Goal: Task Accomplishment & Management: Manage account settings

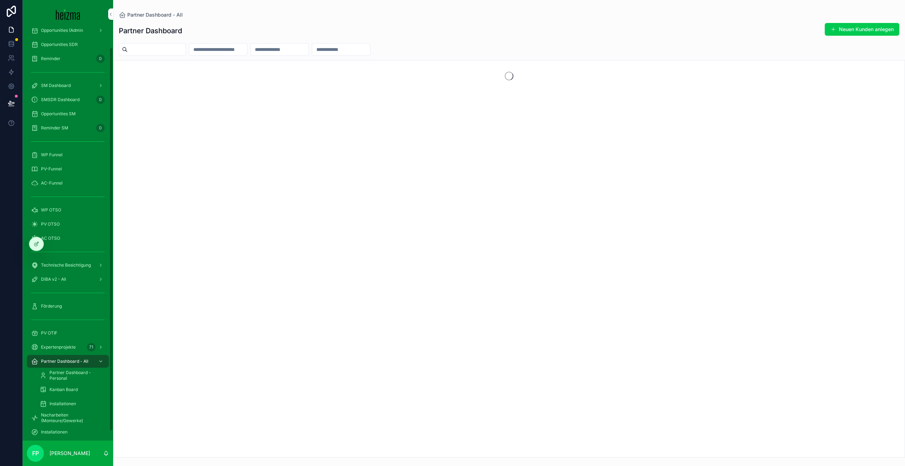
scroll to position [30, 0]
click at [0, 0] on icon at bounding box center [0, 0] width 0 height 0
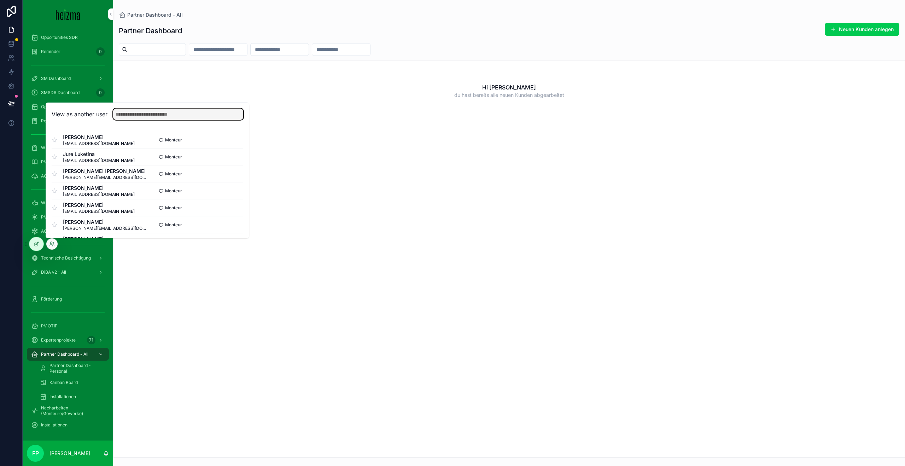
click at [139, 116] on input "text" at bounding box center [178, 114] width 130 height 11
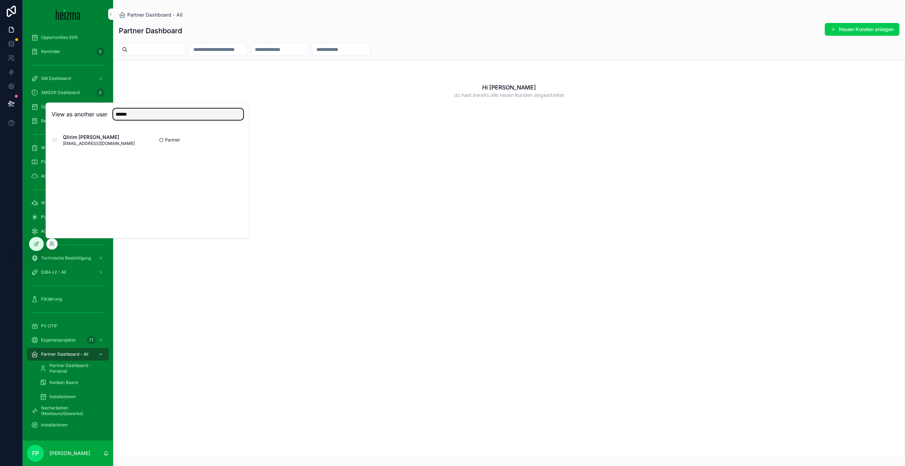
type input "******"
click at [0, 0] on button "Select" at bounding box center [0, 0] width 0 height 0
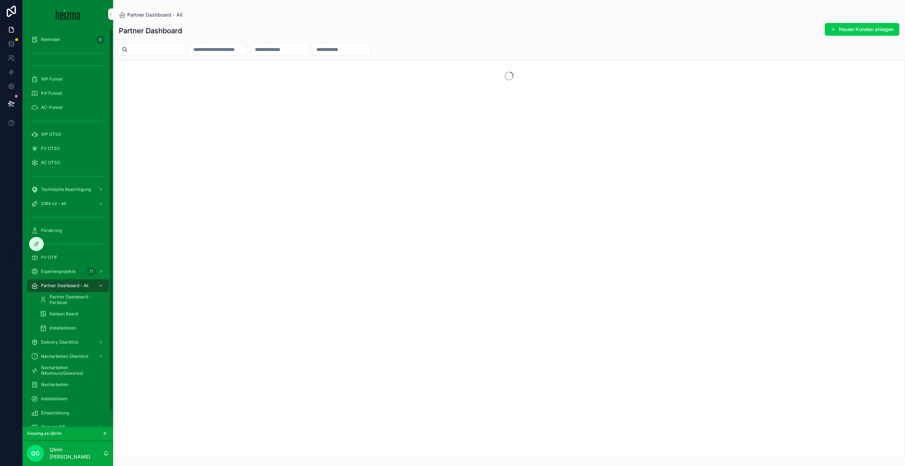
scroll to position [16, 0]
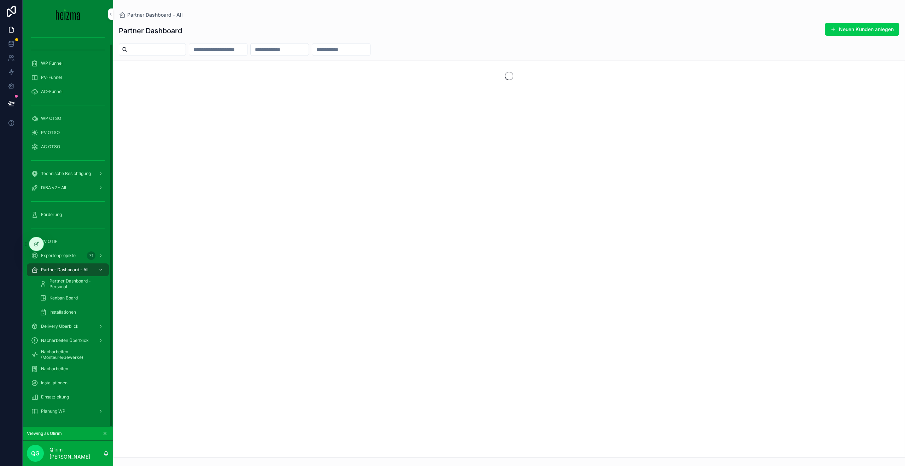
click at [49, 408] on span "Planung WP" at bounding box center [53, 411] width 24 height 6
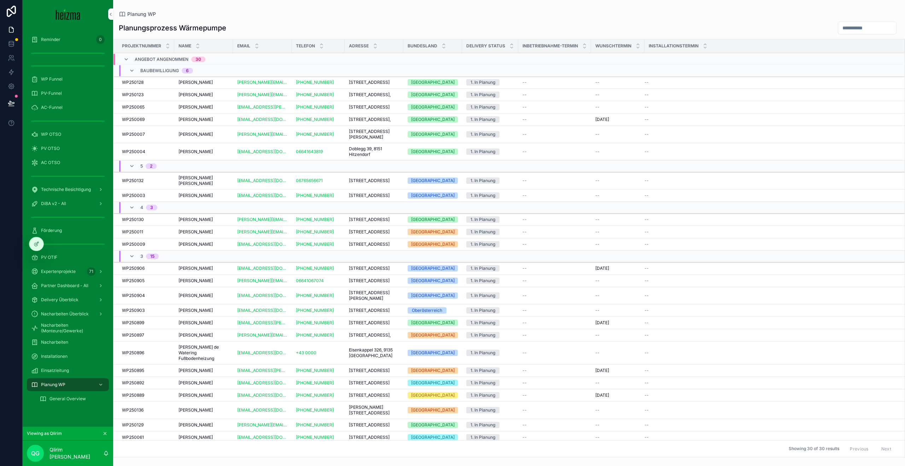
click at [56, 401] on span "General Overview" at bounding box center [68, 399] width 36 height 6
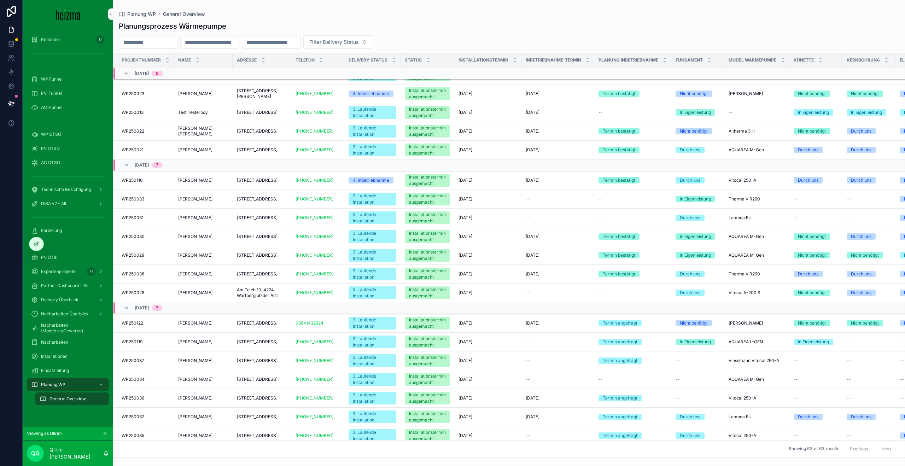
scroll to position [240, 0]
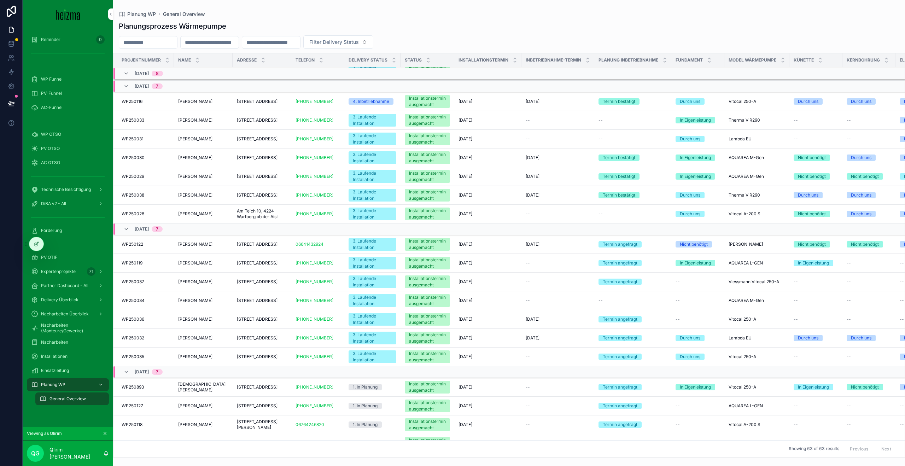
click at [195, 366] on td "Franz Konrad Franz Konrad" at bounding box center [203, 357] width 59 height 19
click at [196, 360] on span "Franz Konrad" at bounding box center [195, 357] width 34 height 6
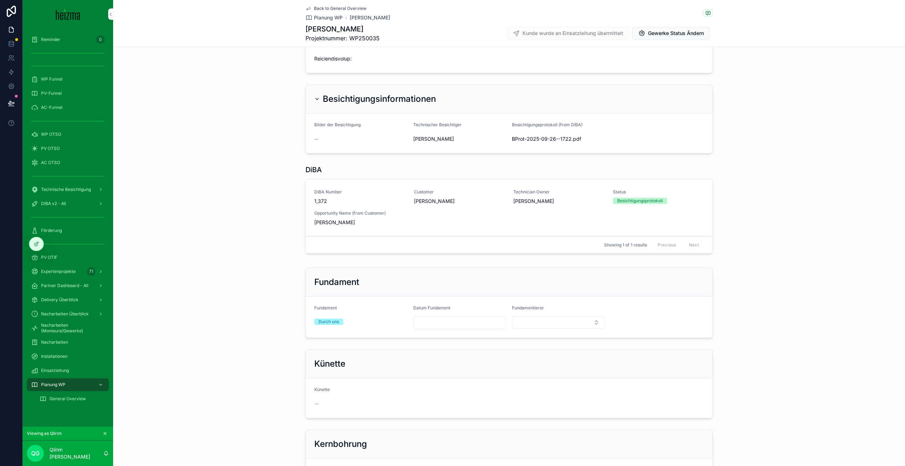
scroll to position [2683, 0]
click at [453, 225] on div "DiBA Number 1,372 Customer Franz Konrad Technician Owner Robert Götz Status Bes…" at bounding box center [509, 206] width 390 height 37
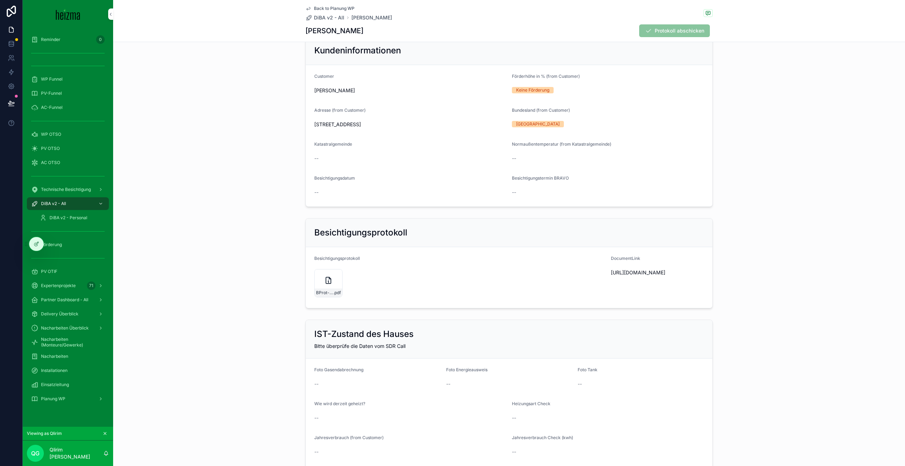
scroll to position [39, 0]
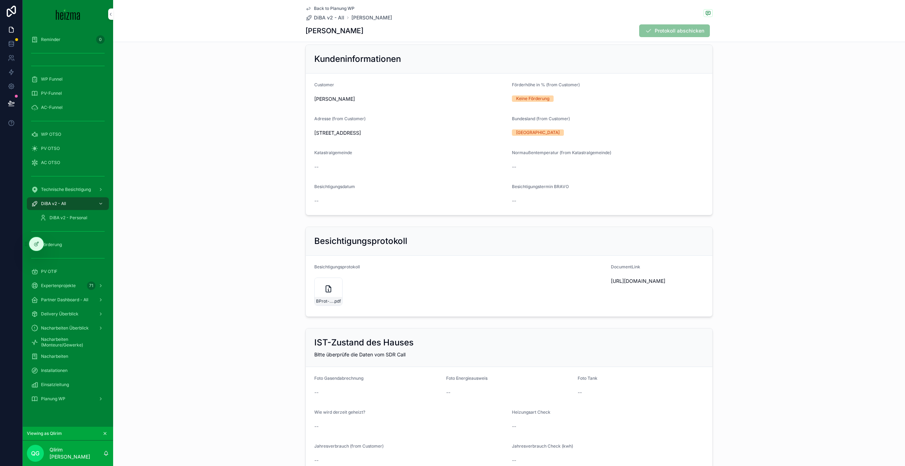
click at [319, 6] on span "Back to Planung WP" at bounding box center [334, 9] width 41 height 6
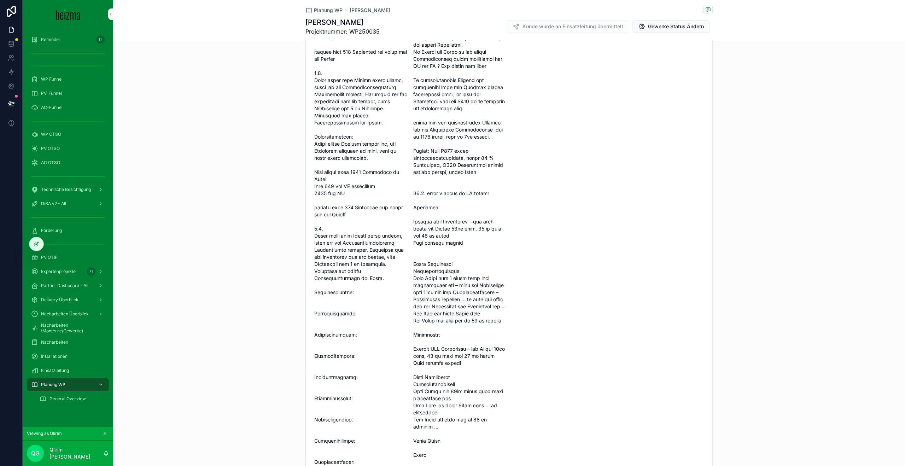
scroll to position [2100, 0]
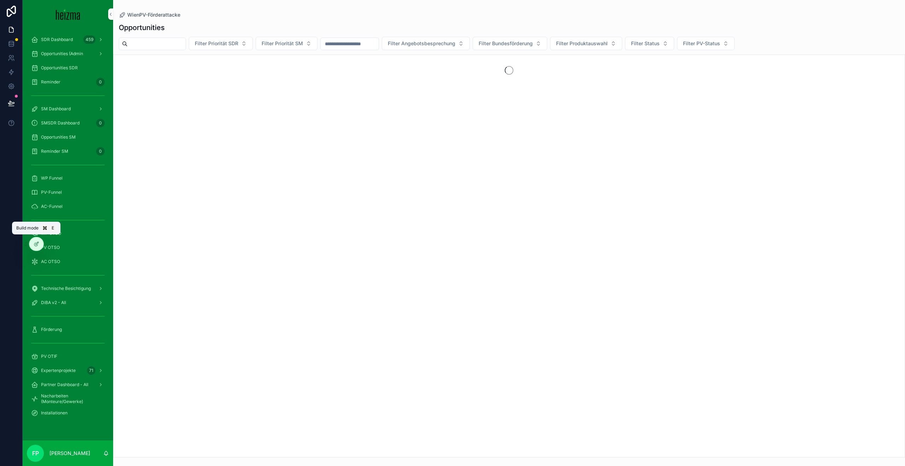
click at [36, 246] on icon at bounding box center [35, 244] width 3 height 3
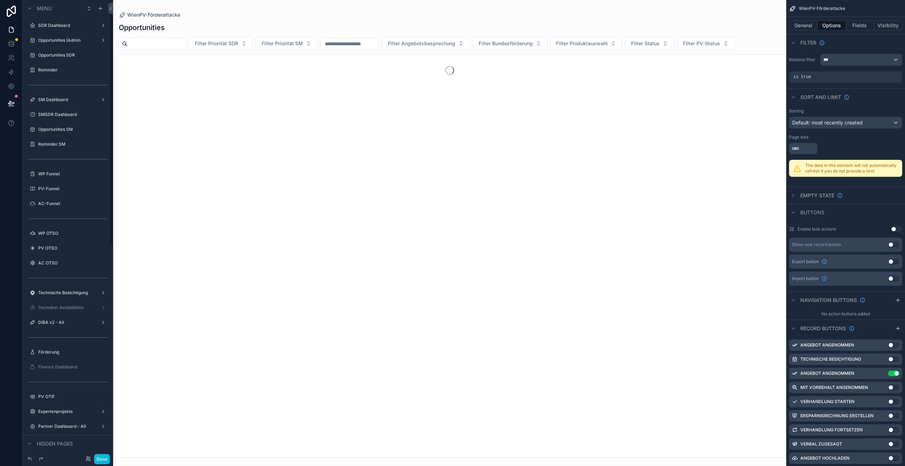
scroll to position [27, 0]
drag, startPoint x: 50, startPoint y: 293, endPoint x: 188, endPoint y: 235, distance: 149.8
click at [50, 293] on label "DiBA v2 - All" at bounding box center [66, 296] width 57 height 6
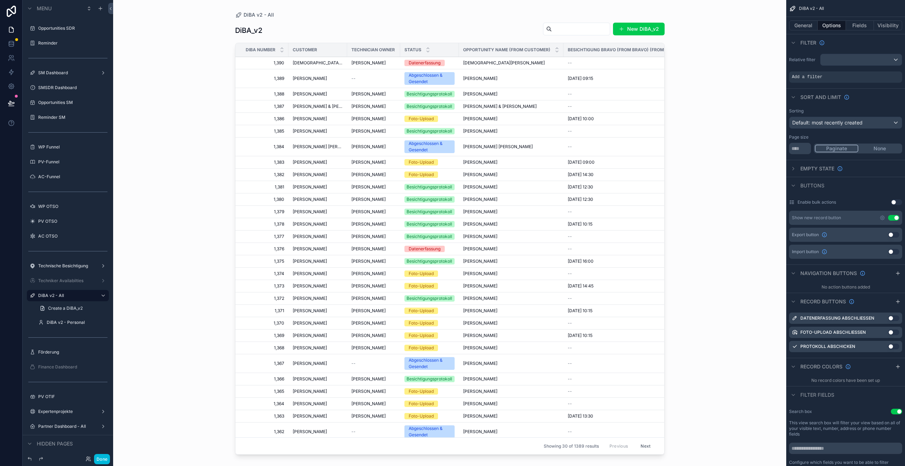
click at [316, 118] on div "scrollable content" at bounding box center [450, 229] width 452 height 458
click at [309, 130] on span "Petra Holas" at bounding box center [310, 131] width 34 height 6
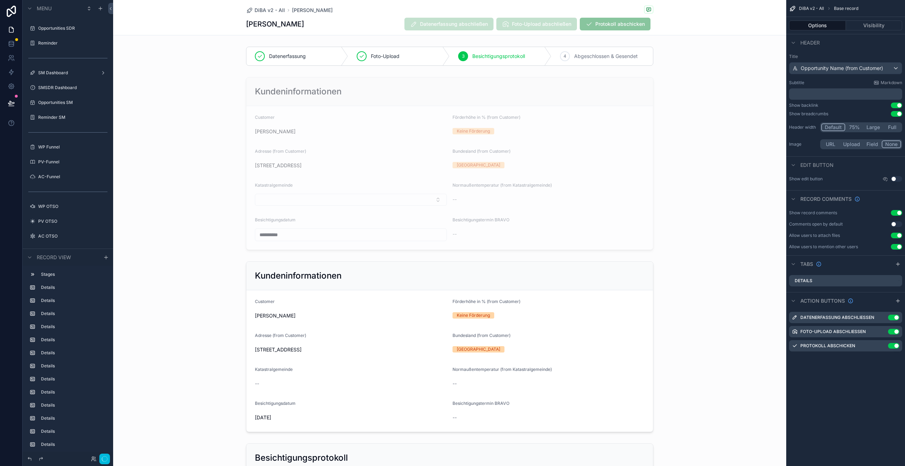
click at [257, 8] on span "DiBA v2 - All" at bounding box center [270, 10] width 30 height 7
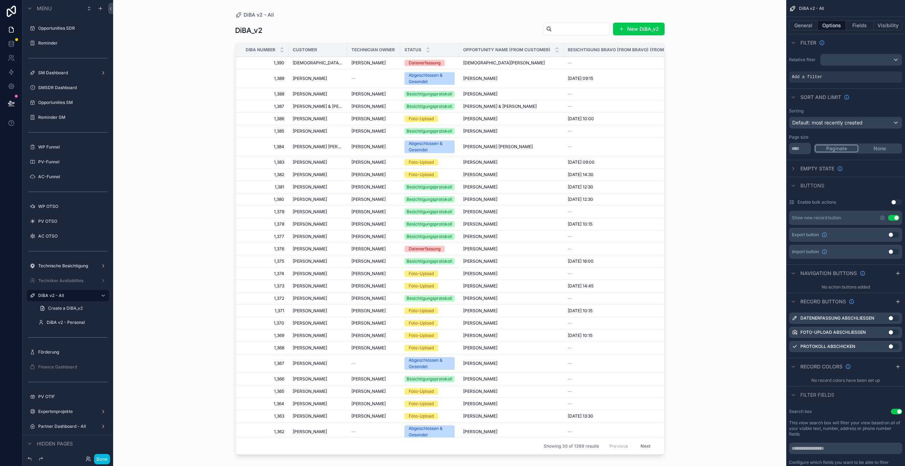
click at [303, 118] on span "Michael Supperer" at bounding box center [310, 119] width 34 height 6
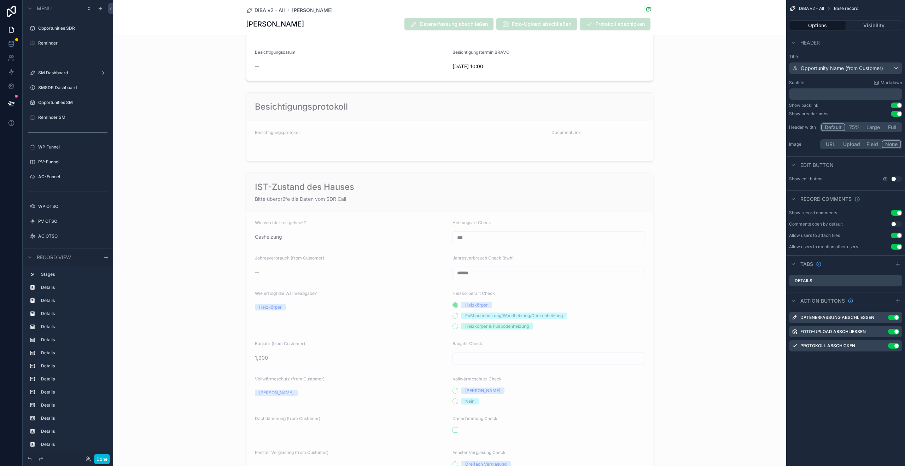
scroll to position [354, 0]
click at [376, 203] on div "scrollable content" at bounding box center [449, 414] width 673 height 495
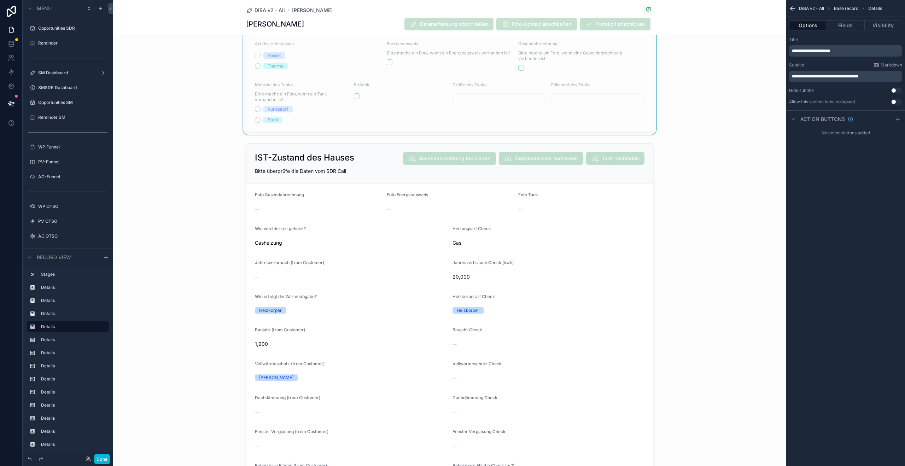
scroll to position [889, 0]
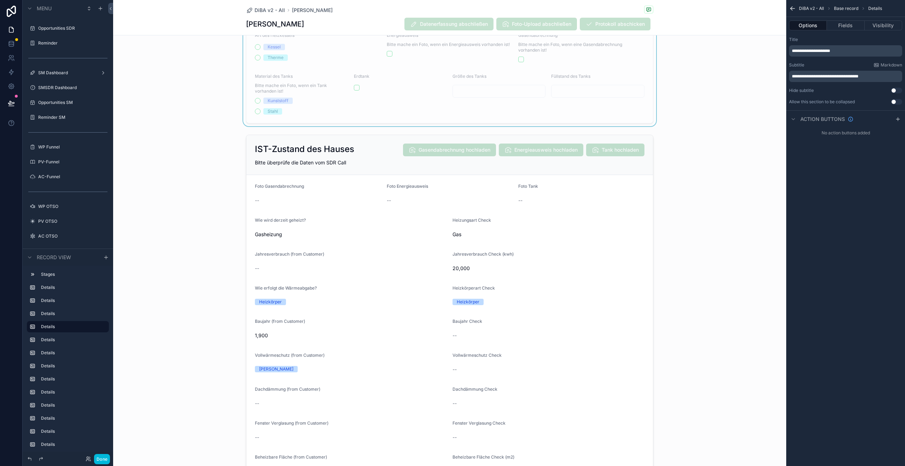
click at [509, 189] on div "scrollable content" at bounding box center [449, 374] width 673 height 484
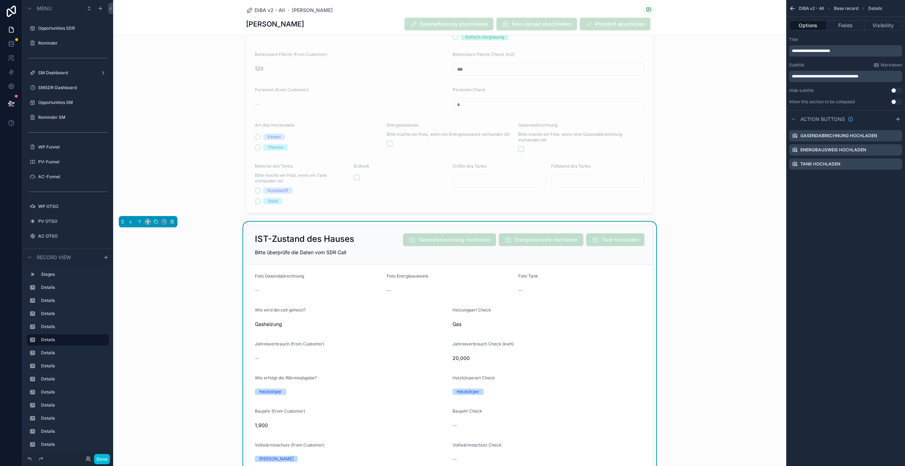
scroll to position [800, 0]
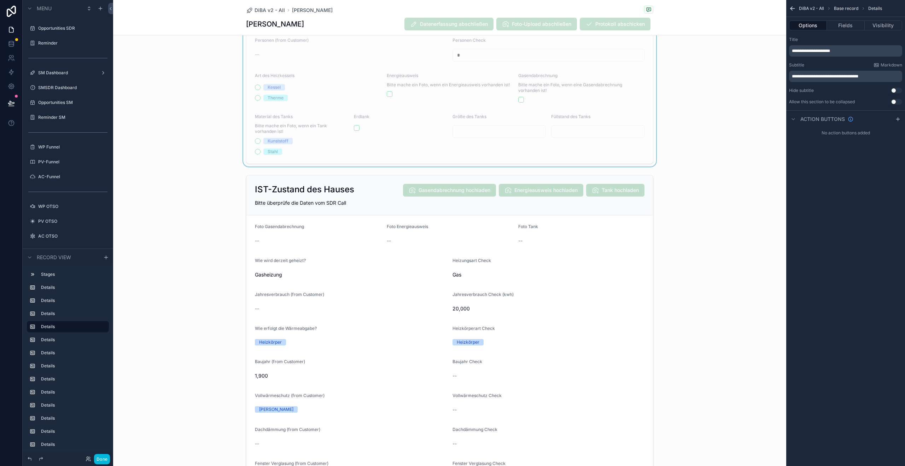
scroll to position [851, 0]
click at [473, 208] on div "scrollable content" at bounding box center [449, 412] width 673 height 484
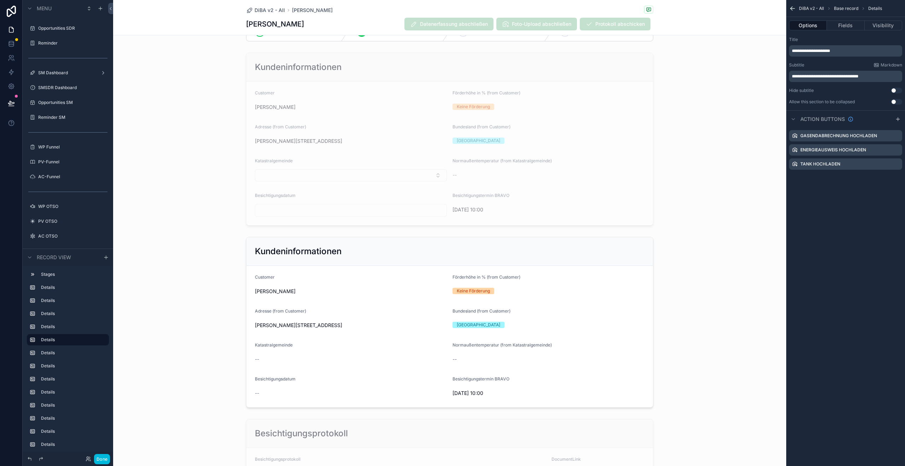
scroll to position [0, 0]
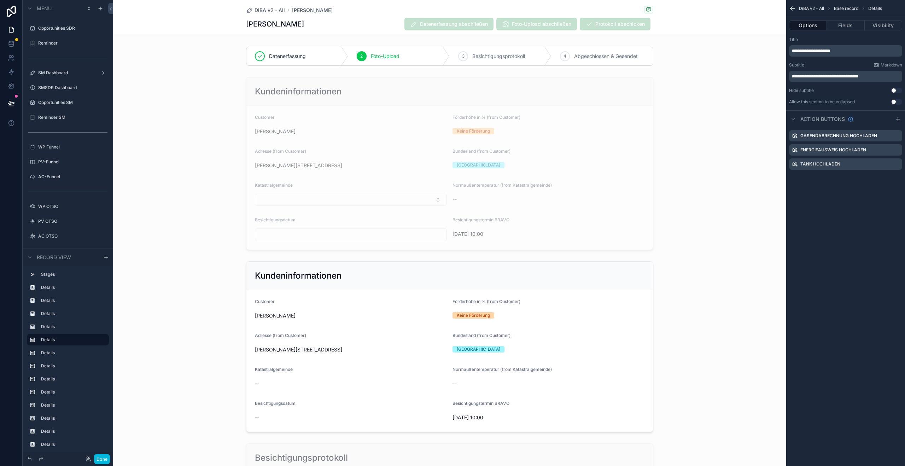
drag, startPoint x: 743, startPoint y: 38, endPoint x: 736, endPoint y: 19, distance: 20.5
drag, startPoint x: 735, startPoint y: 16, endPoint x: 741, endPoint y: 25, distance: 10.4
click at [735, 16] on div "DiBA v2 - All Michael Supperer Michael Supperer Datenerfassung abschließen Foto…" at bounding box center [449, 17] width 673 height 35
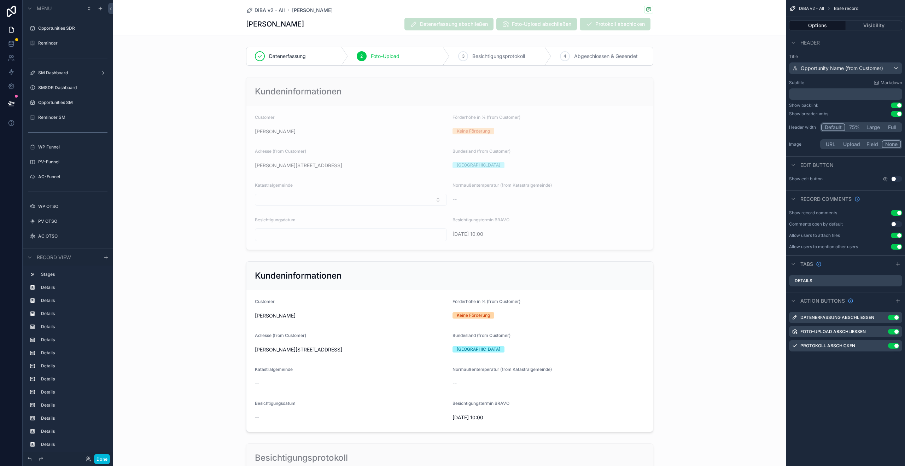
click at [0, 0] on icon "scrollable content" at bounding box center [0, 0] width 0 height 0
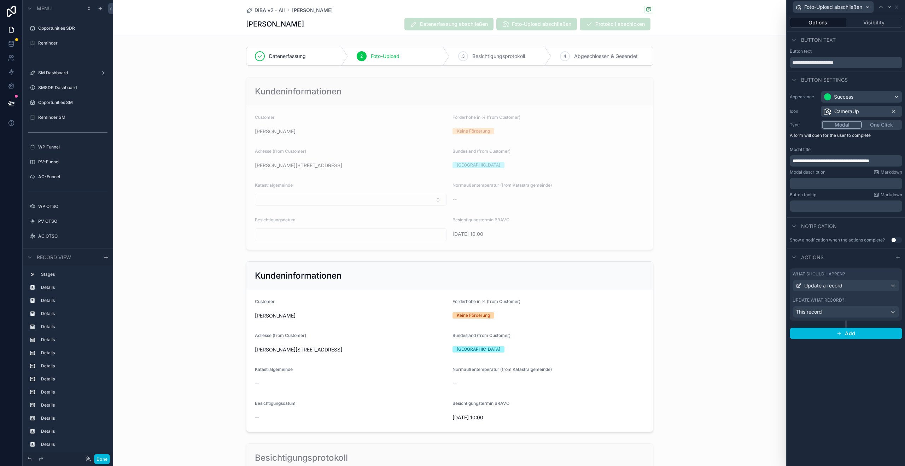
click at [860, 295] on div "What should happen? Update a record Update what record? This record" at bounding box center [846, 294] width 112 height 52
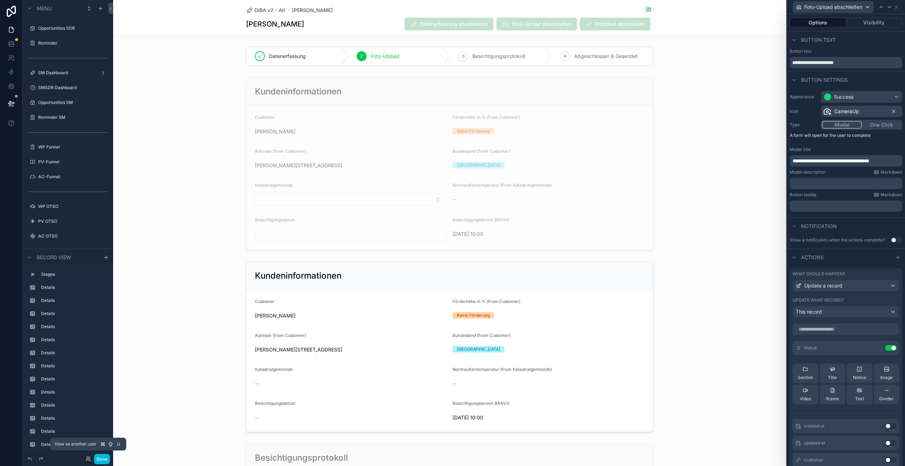
click at [91, 457] on icon at bounding box center [89, 459] width 6 height 6
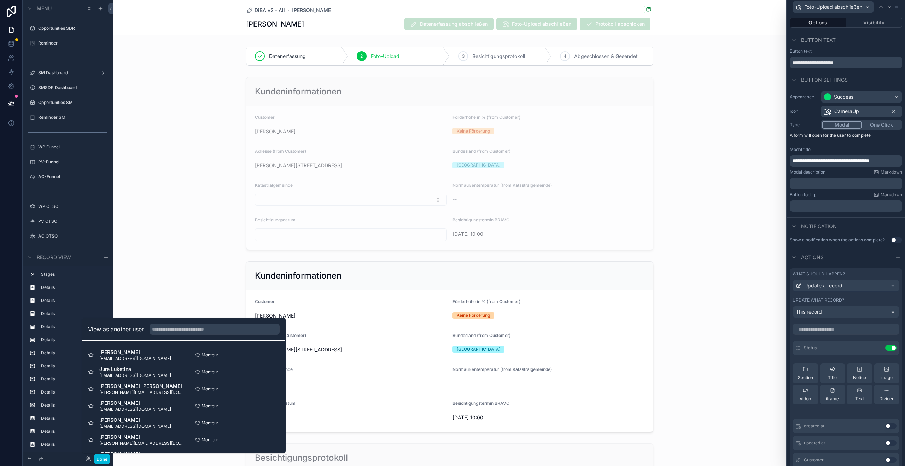
click at [274, 11] on span "DiBA v2 - All" at bounding box center [270, 10] width 30 height 7
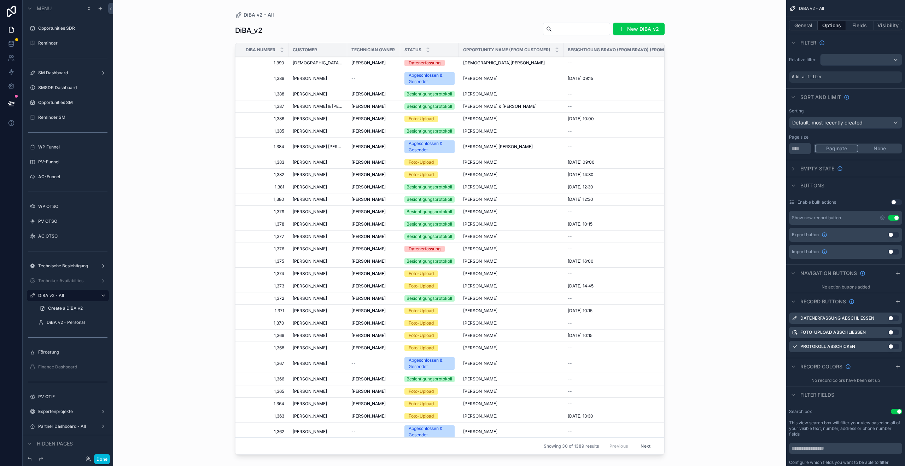
click at [323, 121] on span "Michael Supperer" at bounding box center [310, 119] width 34 height 6
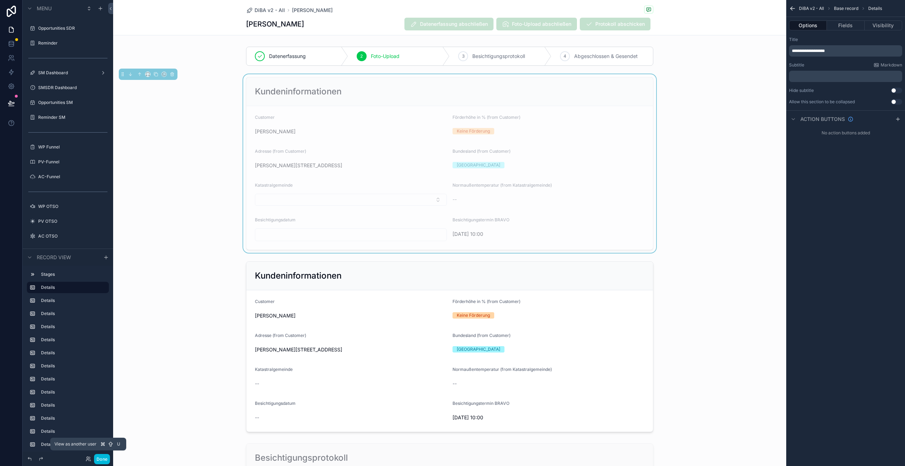
click at [89, 458] on icon at bounding box center [89, 458] width 1 height 2
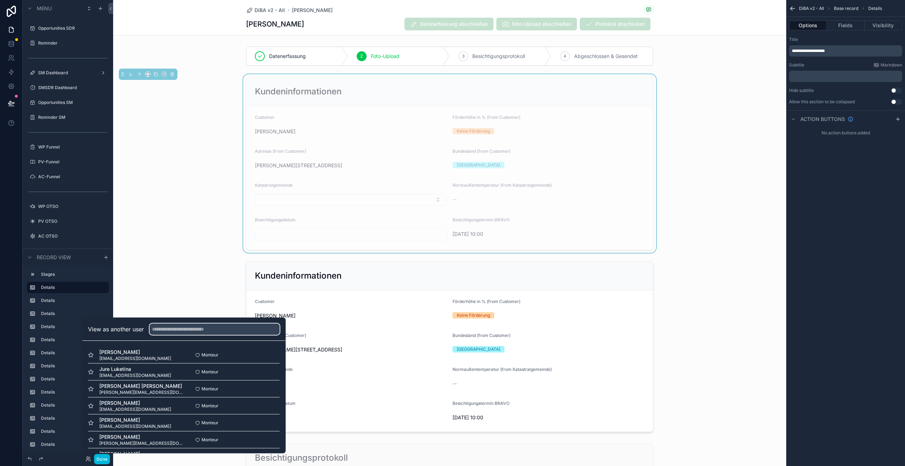
click at [190, 325] on input "text" at bounding box center [215, 329] width 130 height 11
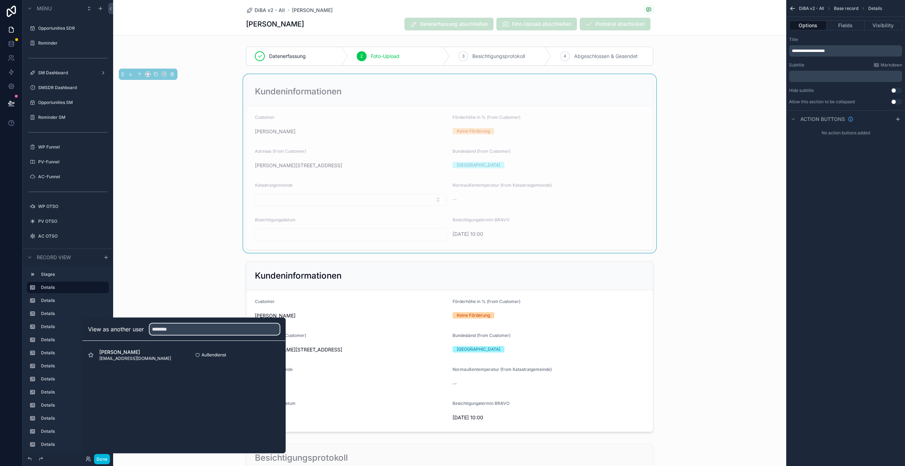
type input "********"
click at [0, 0] on button "Select" at bounding box center [0, 0] width 0 height 0
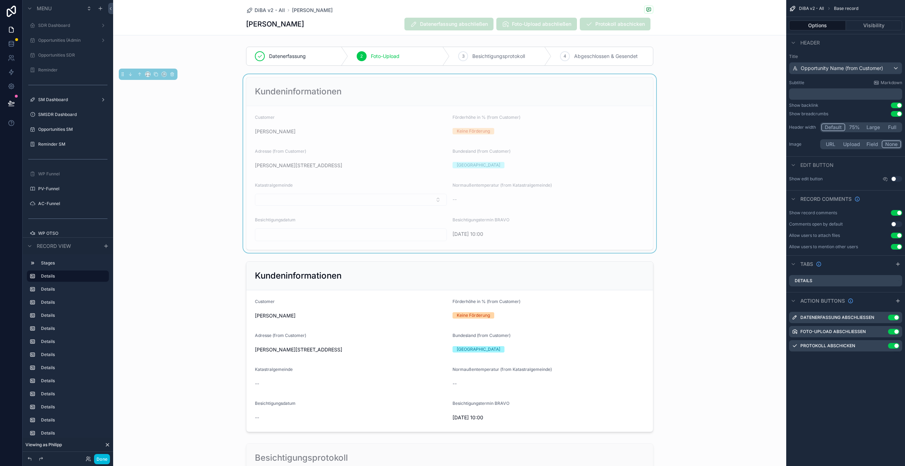
click at [105, 457] on button "Done" at bounding box center [102, 459] width 16 height 10
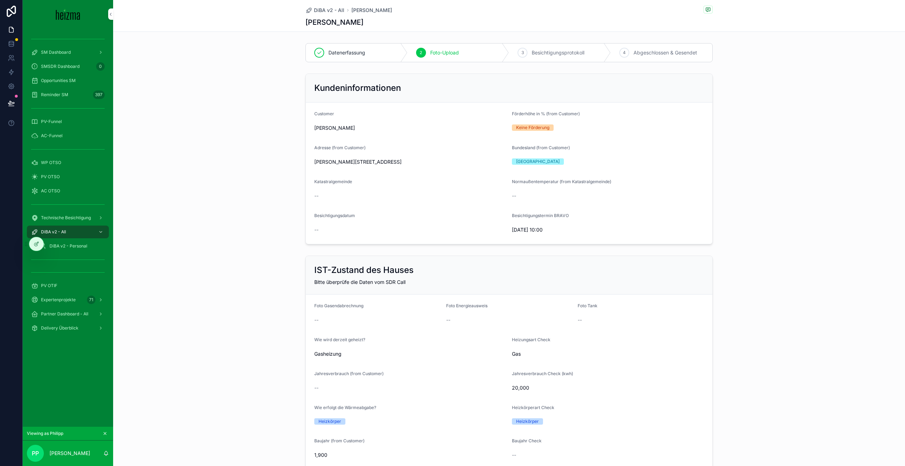
click at [34, 244] on icon at bounding box center [35, 244] width 3 height 3
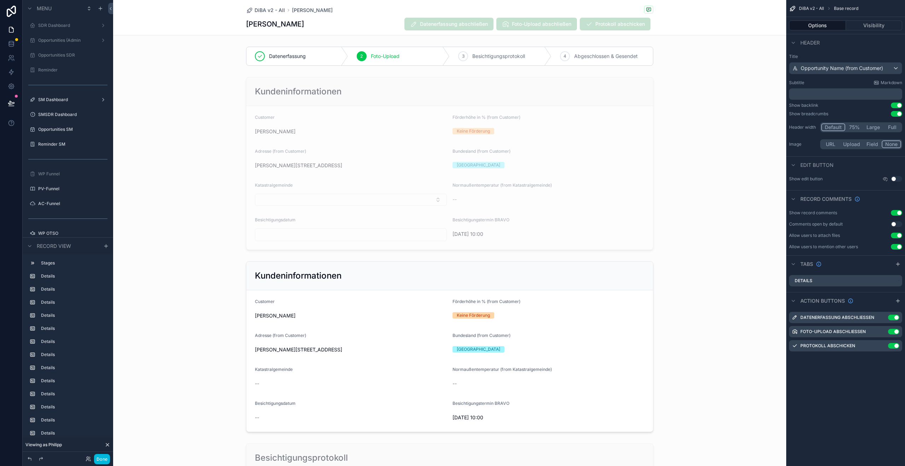
click at [0, 0] on icon "scrollable content" at bounding box center [0, 0] width 0 height 0
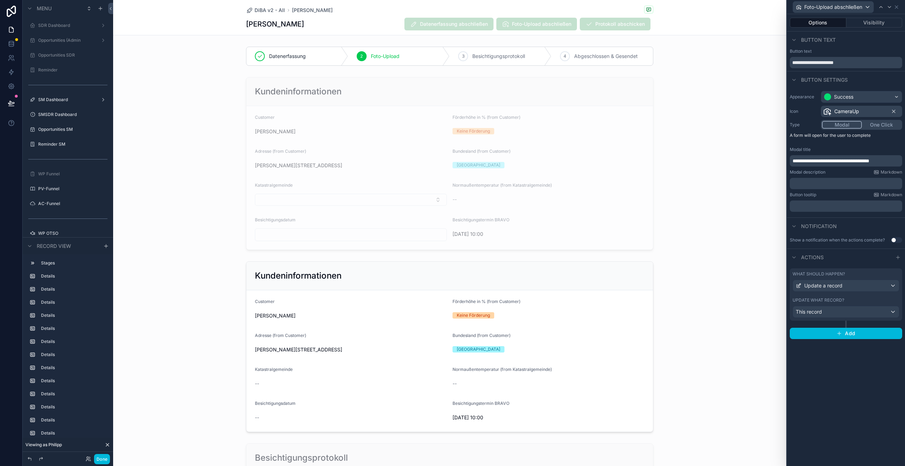
click at [876, 26] on button "Visibility" at bounding box center [875, 23] width 56 height 10
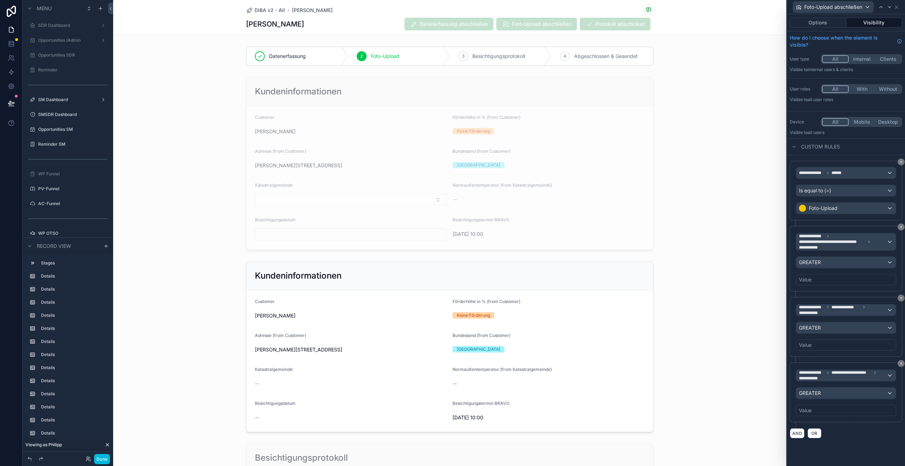
click at [901, 227] on icon at bounding box center [901, 227] width 4 height 4
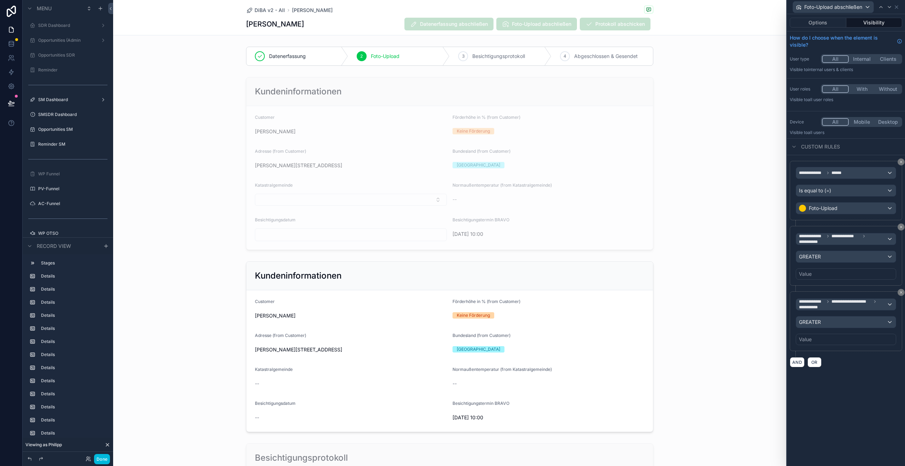
click at [902, 229] on button at bounding box center [901, 227] width 7 height 7
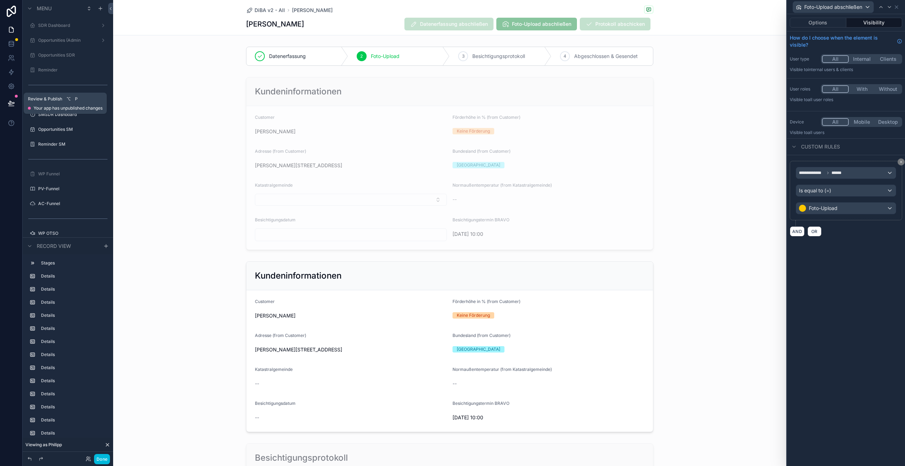
drag, startPoint x: 7, startPoint y: 104, endPoint x: 68, endPoint y: 106, distance: 60.9
click at [8, 104] on icon at bounding box center [11, 103] width 7 height 7
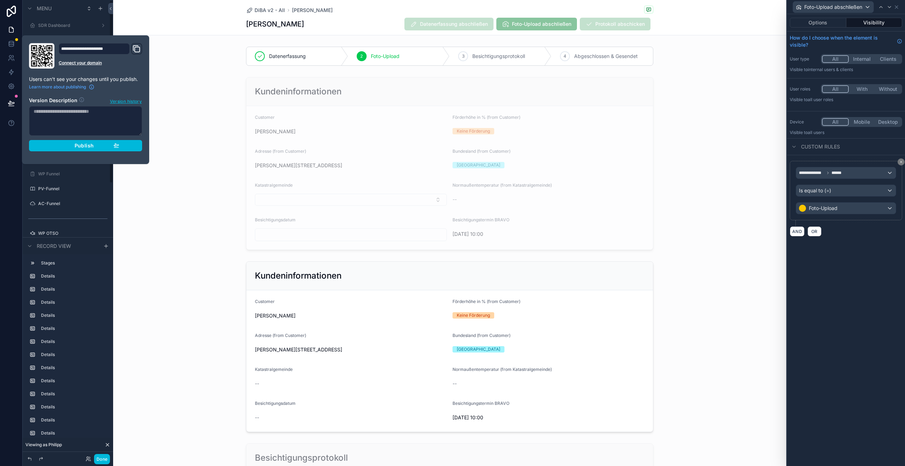
click at [98, 128] on textarea at bounding box center [85, 121] width 113 height 30
type textarea "**********"
click at [81, 144] on span "Publish" at bounding box center [84, 146] width 19 height 6
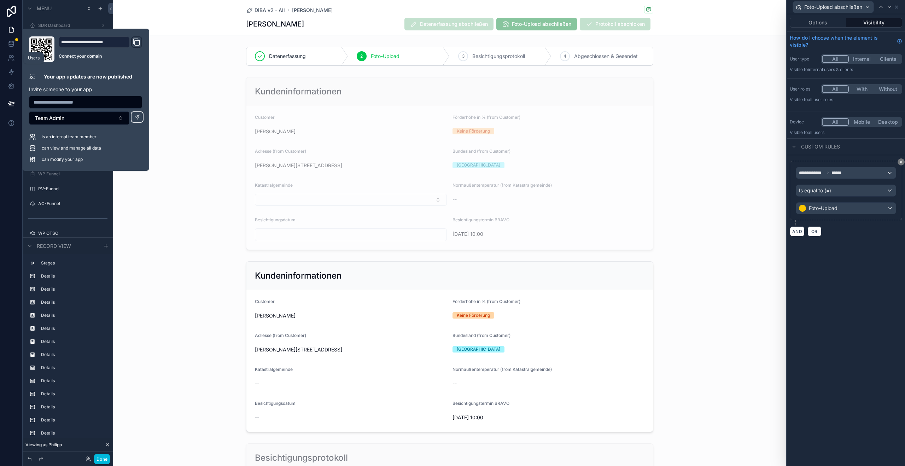
click at [17, 60] on link at bounding box center [11, 58] width 22 height 14
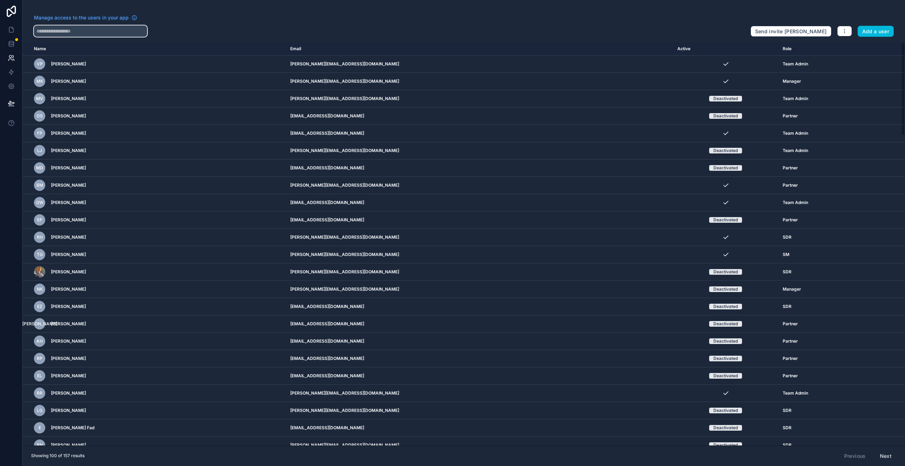
click at [74, 36] on input "text" at bounding box center [90, 30] width 113 height 11
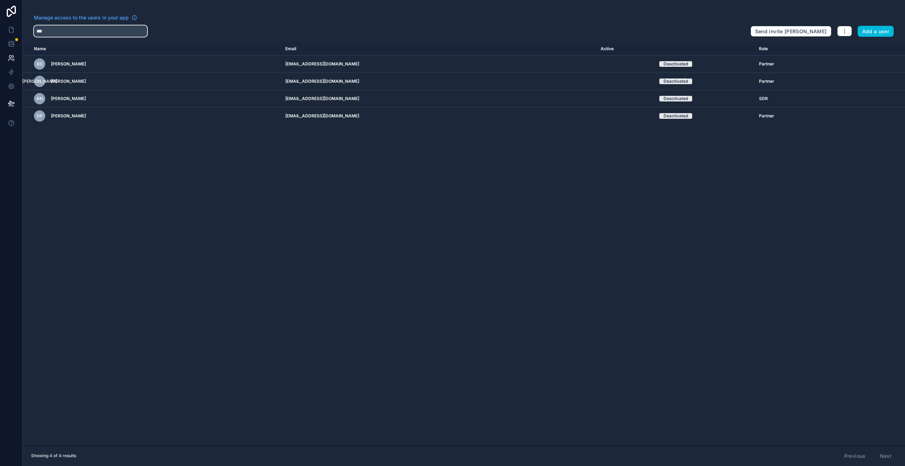
type input "***"
click at [842, 28] on icon "button" at bounding box center [845, 31] width 6 height 6
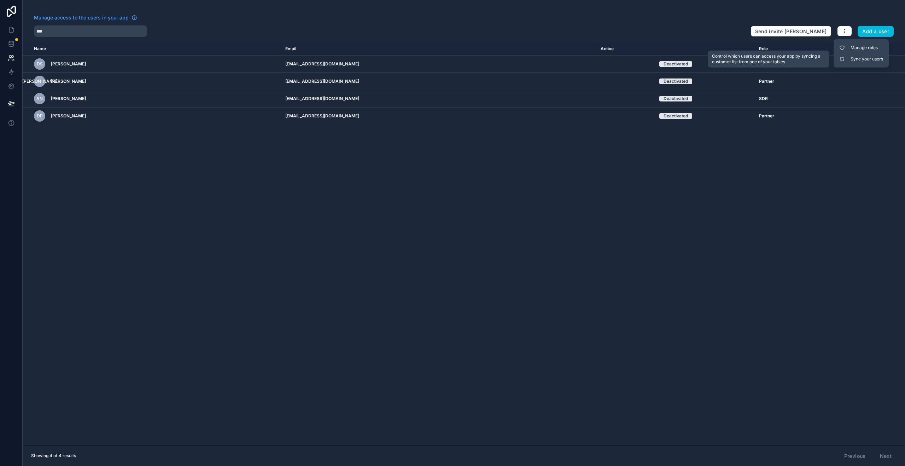
drag, startPoint x: 873, startPoint y: 60, endPoint x: 865, endPoint y: 62, distance: 7.7
click at [873, 60] on link "Sync your users" at bounding box center [862, 58] width 50 height 11
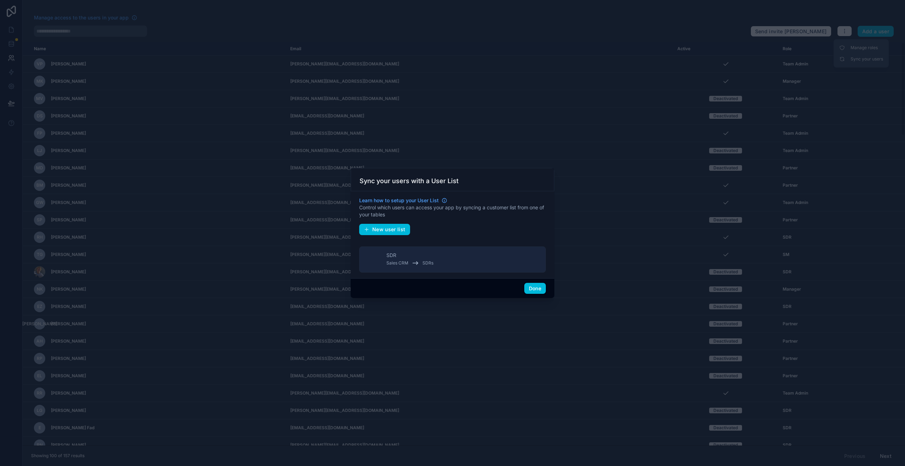
click at [541, 297] on div "Done" at bounding box center [453, 288] width 204 height 20
click at [539, 291] on button "Done" at bounding box center [535, 288] width 22 height 11
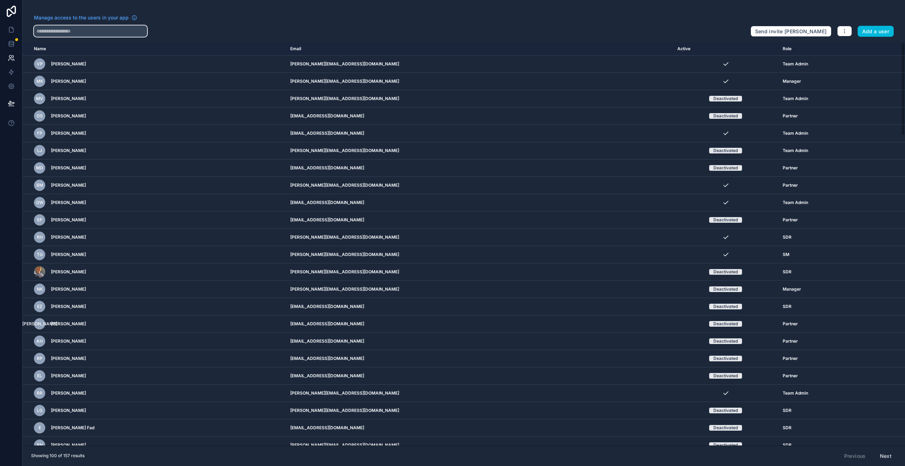
click at [55, 28] on input "text" at bounding box center [90, 30] width 113 height 11
click at [98, 30] on input "text" at bounding box center [90, 30] width 113 height 11
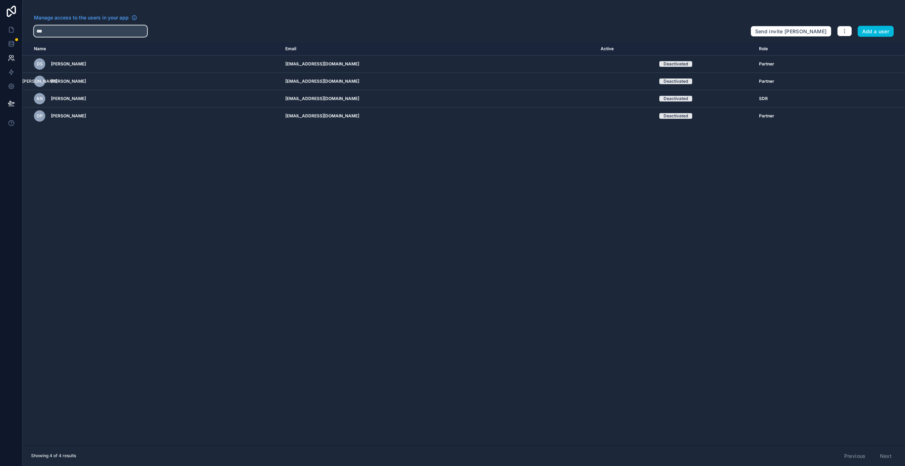
type input "***"
click at [0, 0] on icon "scrollable content" at bounding box center [0, 0] width 0 height 0
click at [843, 33] on icon "button" at bounding box center [845, 31] width 6 height 6
click at [844, 33] on icon "button" at bounding box center [845, 31] width 6 height 6
click at [845, 34] on icon "button" at bounding box center [845, 31] width 6 height 6
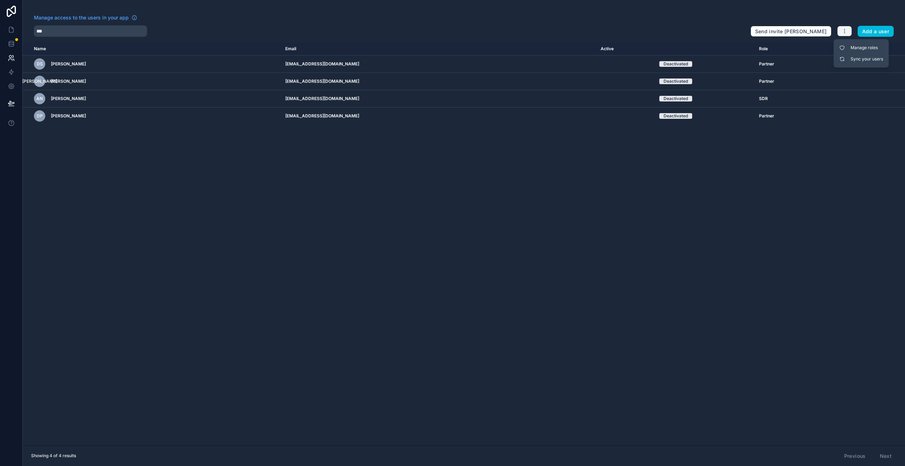
click at [844, 34] on button "button" at bounding box center [844, 31] width 15 height 11
click at [855, 48] on link "Manage roles" at bounding box center [862, 47] width 50 height 11
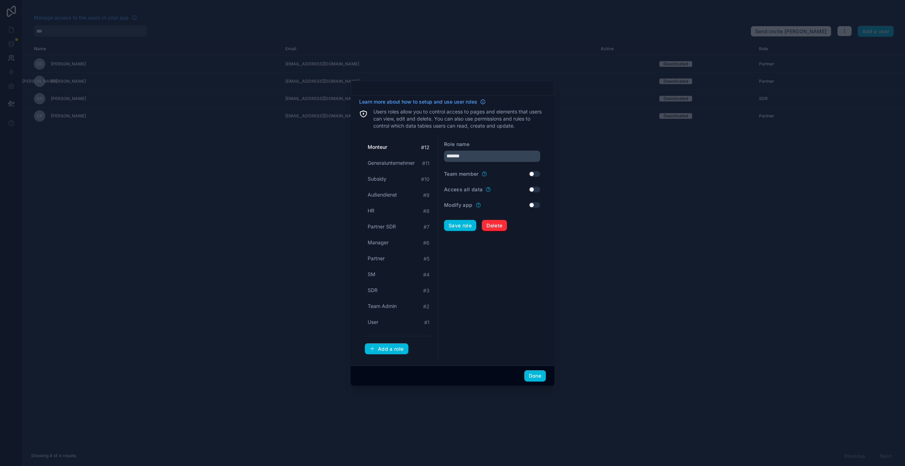
click at [386, 346] on div "Add a role" at bounding box center [387, 349] width 34 height 6
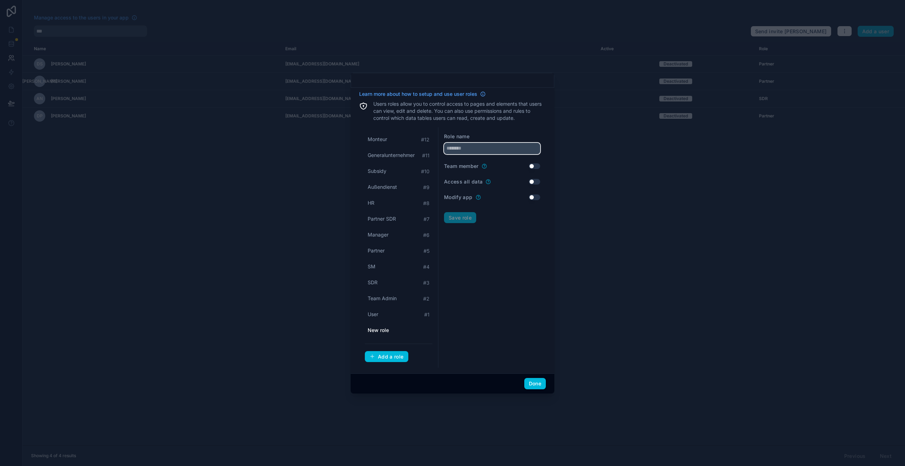
click at [460, 153] on input "text" at bounding box center [492, 148] width 96 height 11
type input "**********"
click at [464, 220] on button "Save role" at bounding box center [460, 217] width 32 height 11
click at [538, 385] on button "Done" at bounding box center [535, 383] width 22 height 11
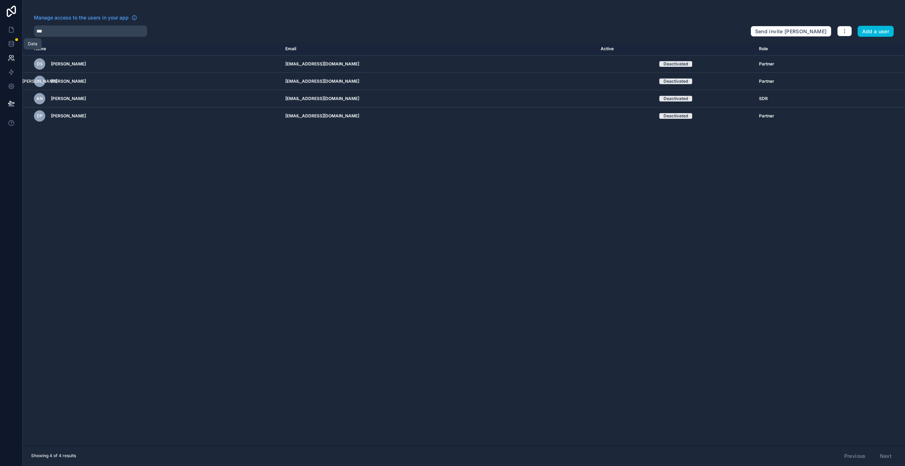
click at [12, 42] on icon at bounding box center [11, 43] width 7 height 7
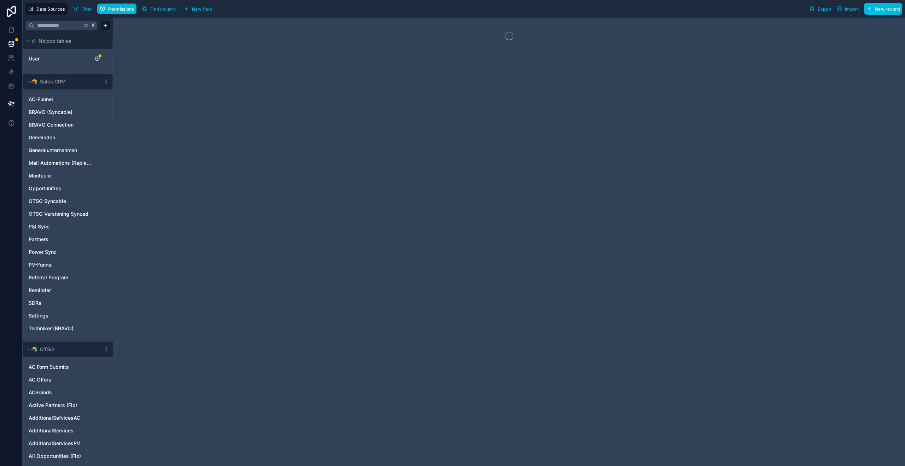
click at [104, 59] on icon "User" at bounding box center [105, 59] width 6 height 6
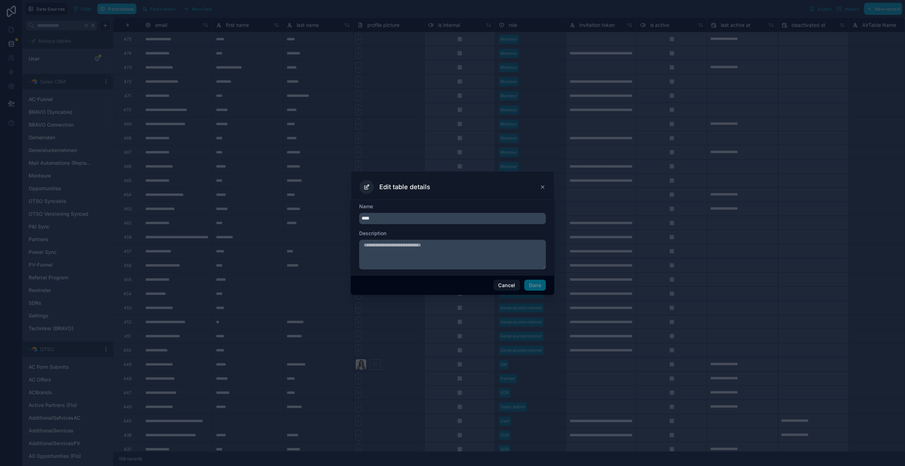
click at [541, 187] on icon at bounding box center [543, 187] width 6 height 6
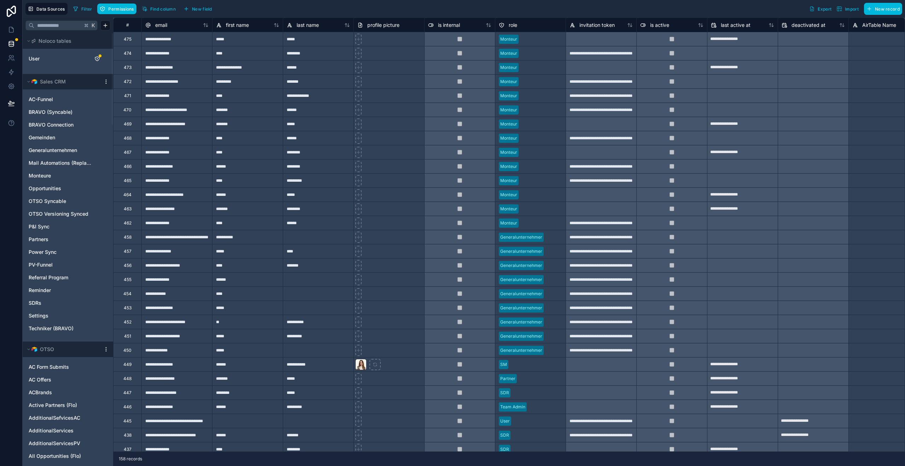
click at [97, 59] on icon "User" at bounding box center [97, 59] width 6 height 6
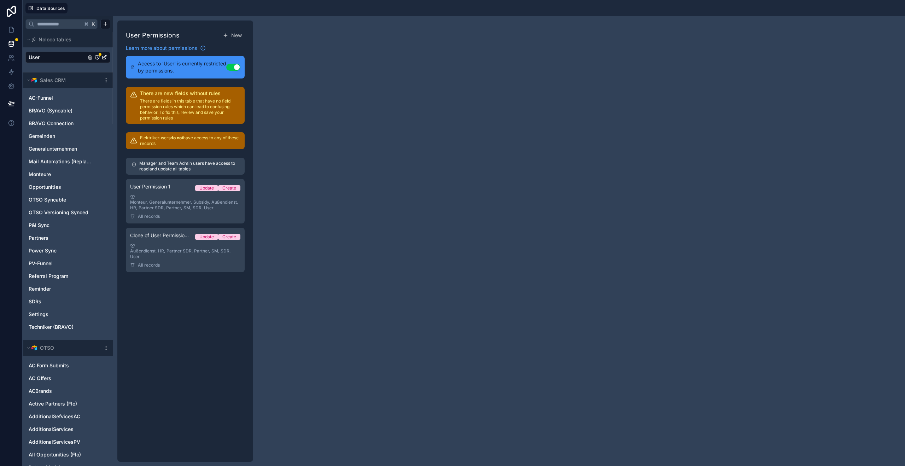
click at [162, 206] on div "Monteur, Generalunternehmer, Subsidy, Außendienst, HR, Partner SDR, Partner, SM…" at bounding box center [185, 203] width 110 height 16
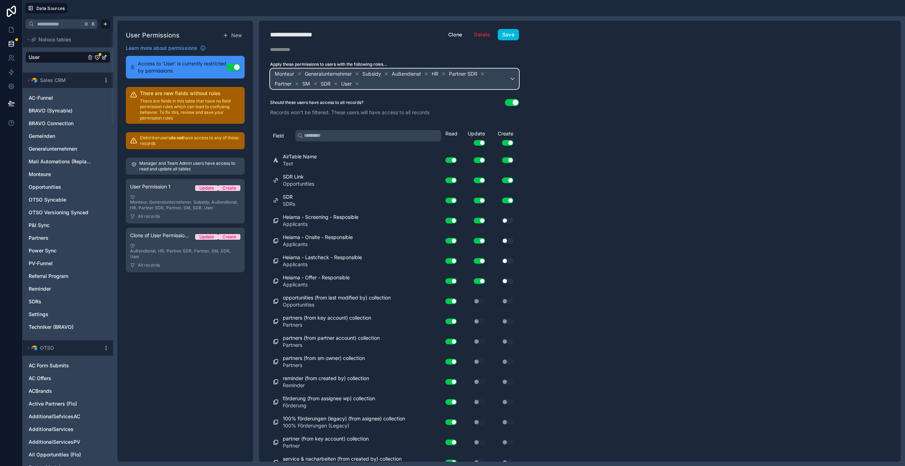
click at [398, 84] on span "Monteur Generalunternehmer Subsidy Außendienst HR Partner SDR Partner SM SDR Us…" at bounding box center [391, 79] width 236 height 20
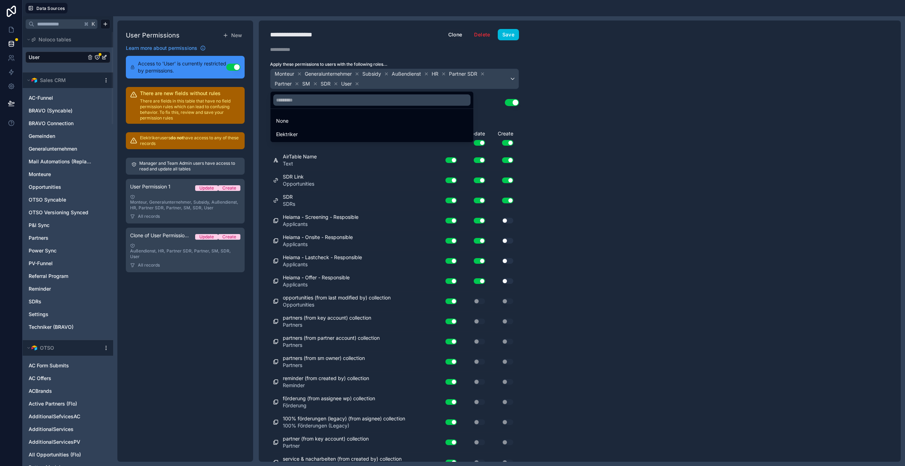
click at [313, 134] on div "Elektriker" at bounding box center [372, 134] width 192 height 8
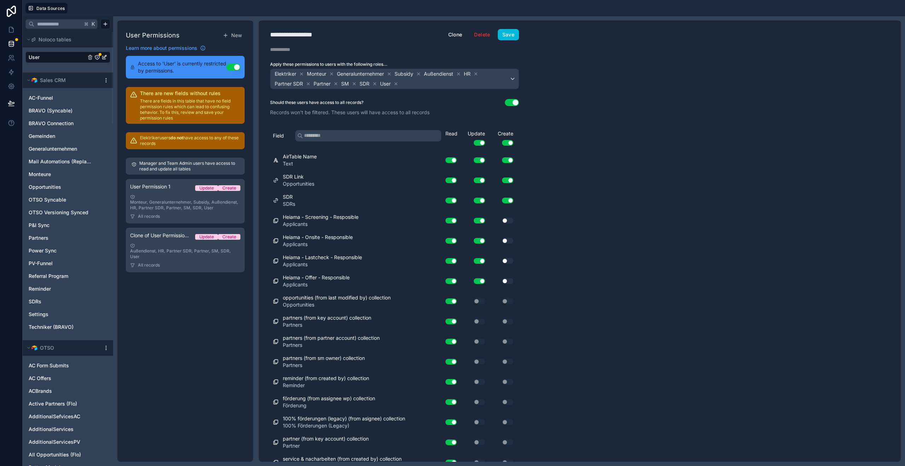
click at [510, 34] on button "Save" at bounding box center [508, 34] width 21 height 11
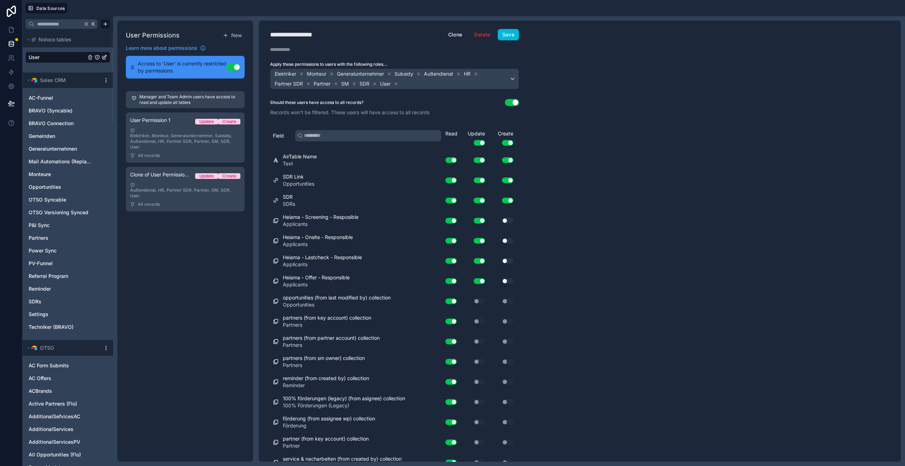
click at [100, 80] on div "Sales CRM" at bounding box center [68, 81] width 91 height 16
click at [103, 80] on html "Data Sources K Noloco tables User Sales CRM AC-Funnel BRAVO (Syncable) BRAVO Co…" at bounding box center [452, 233] width 905 height 466
click at [45, 187] on span "Opportunities" at bounding box center [45, 187] width 33 height 7
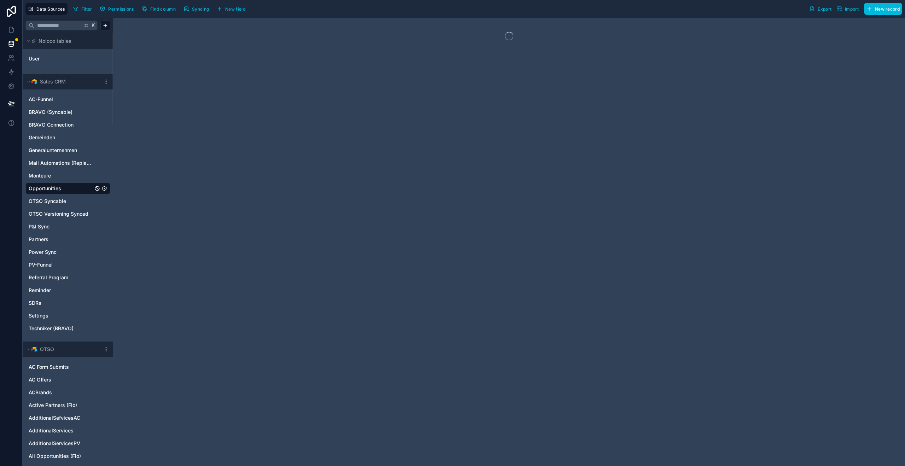
click at [105, 188] on icon "Opportunities" at bounding box center [105, 189] width 6 height 6
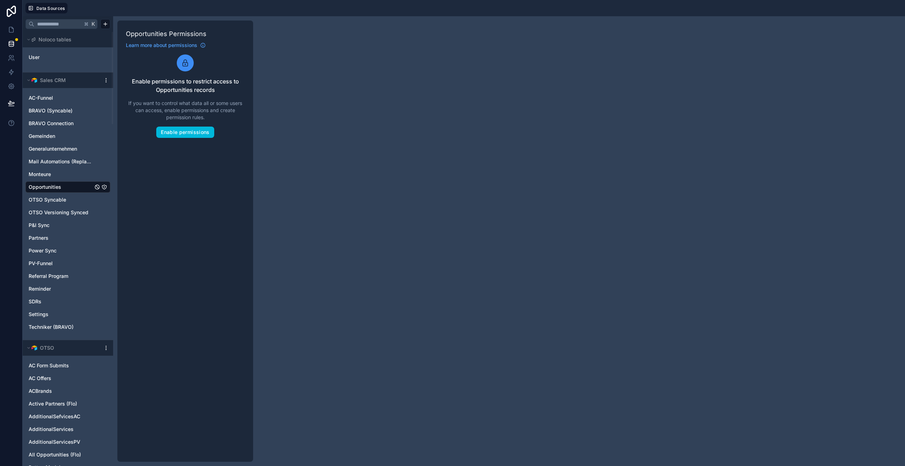
click at [42, 55] on link "User" at bounding box center [57, 57] width 57 height 7
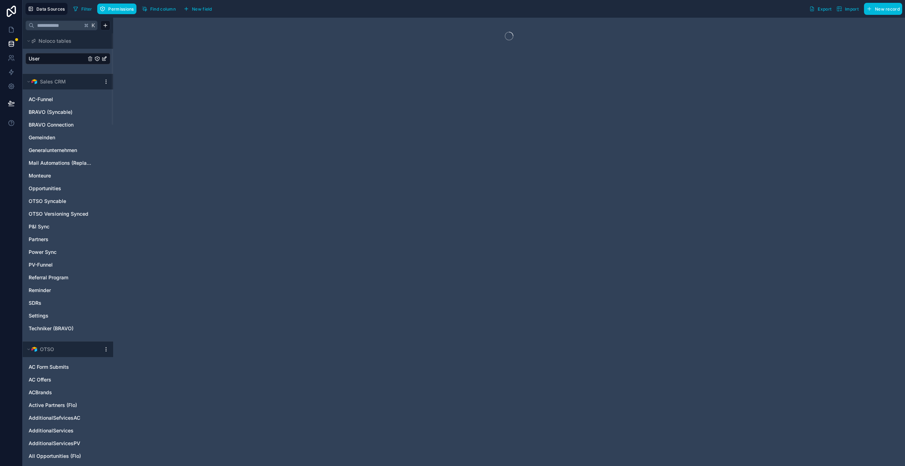
click at [96, 59] on icon "User" at bounding box center [97, 59] width 6 height 6
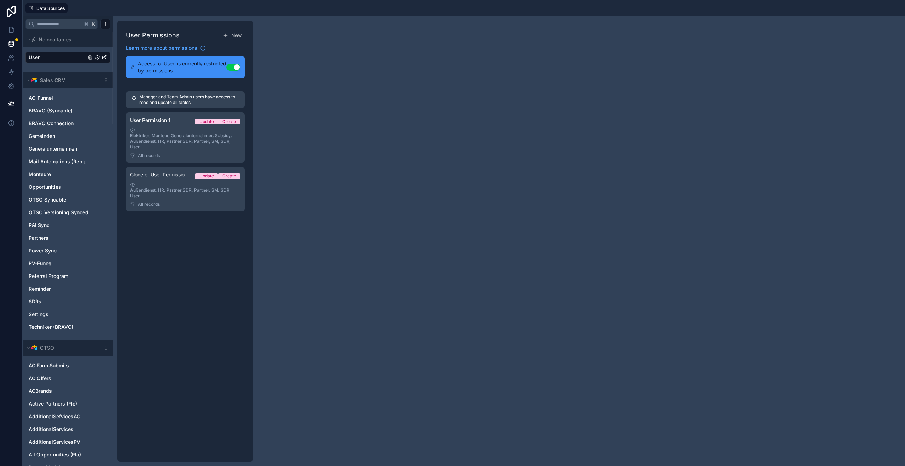
click at [160, 143] on div "Elektriker, Monteur, Generalunternehmer, Subsidy, Außendienst, HR, Partner SDR,…" at bounding box center [185, 139] width 110 height 22
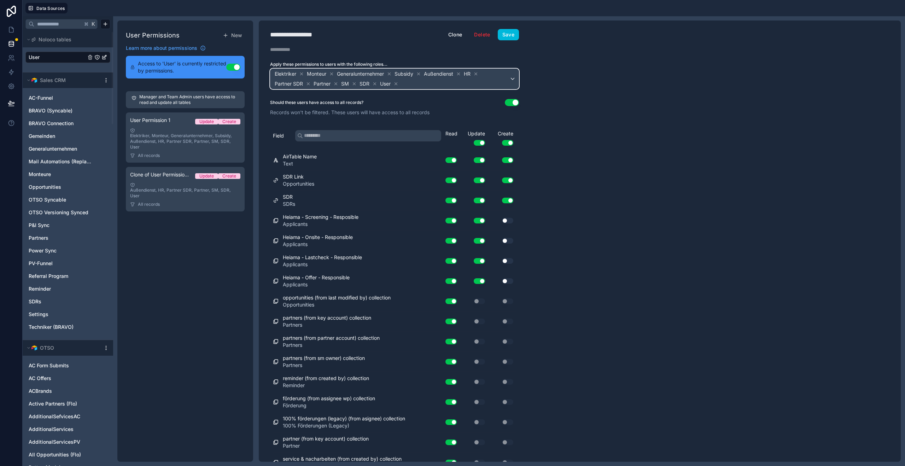
click at [455, 87] on span "Elektriker Monteur Generalunternehmer Subsidy Außendienst HR Partner SDR Partne…" at bounding box center [391, 79] width 236 height 20
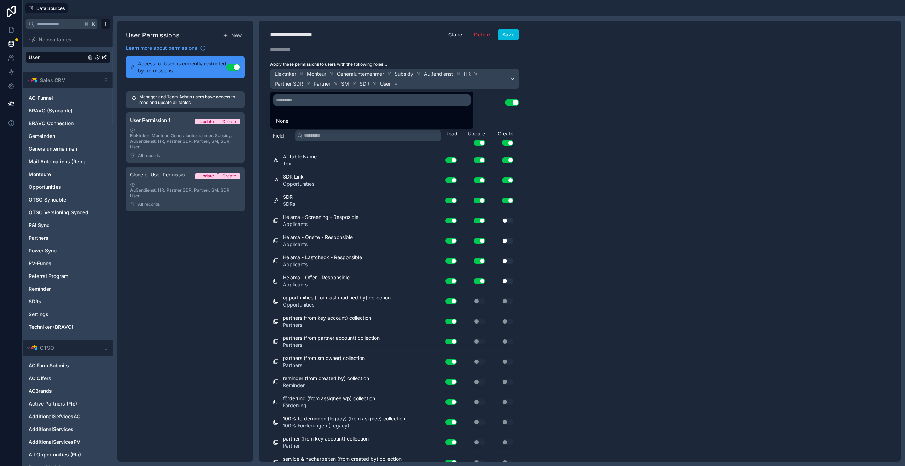
click at [504, 34] on div at bounding box center [452, 233] width 905 height 466
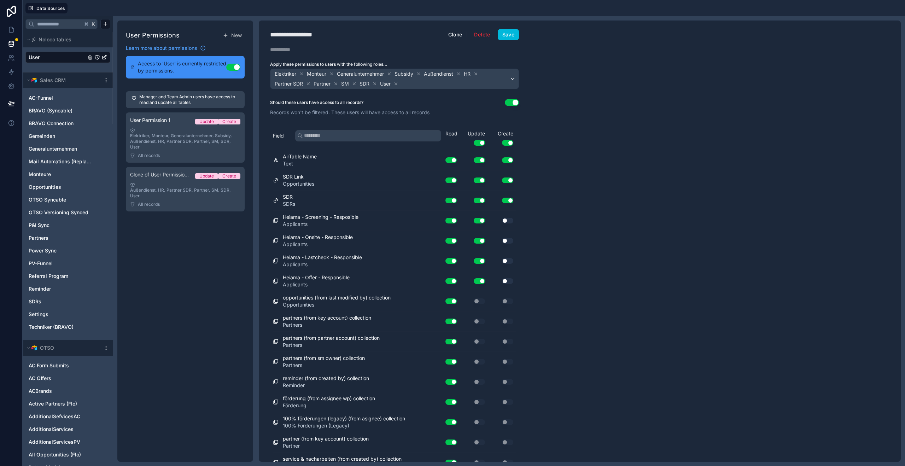
click at [506, 34] on button "Save" at bounding box center [508, 34] width 21 height 11
click at [42, 58] on link "User" at bounding box center [57, 57] width 57 height 7
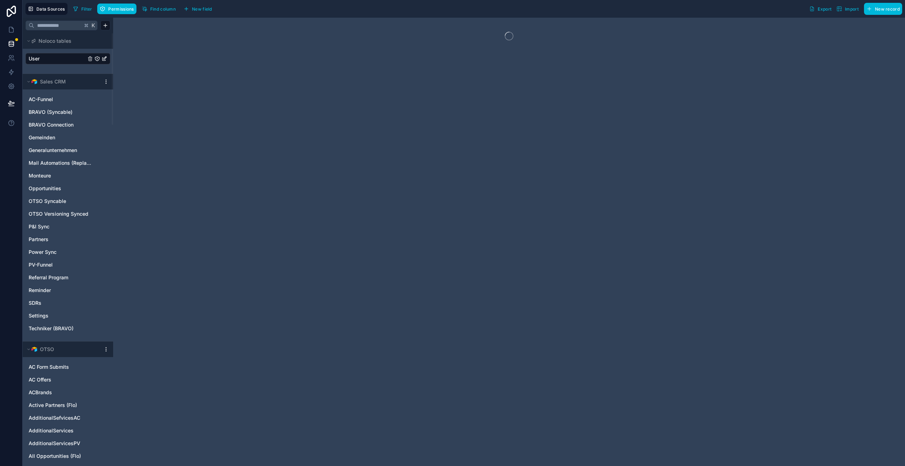
click at [44, 57] on link "User" at bounding box center [57, 58] width 57 height 7
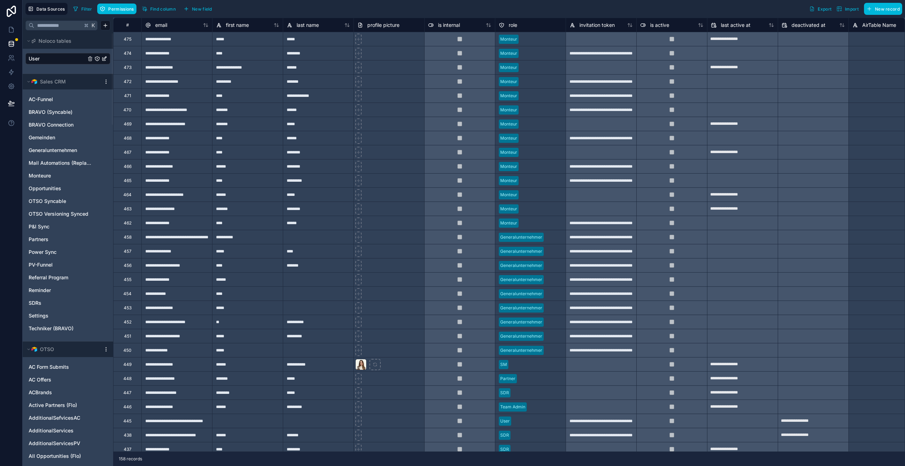
click at [96, 58] on icon "User" at bounding box center [97, 59] width 6 height 6
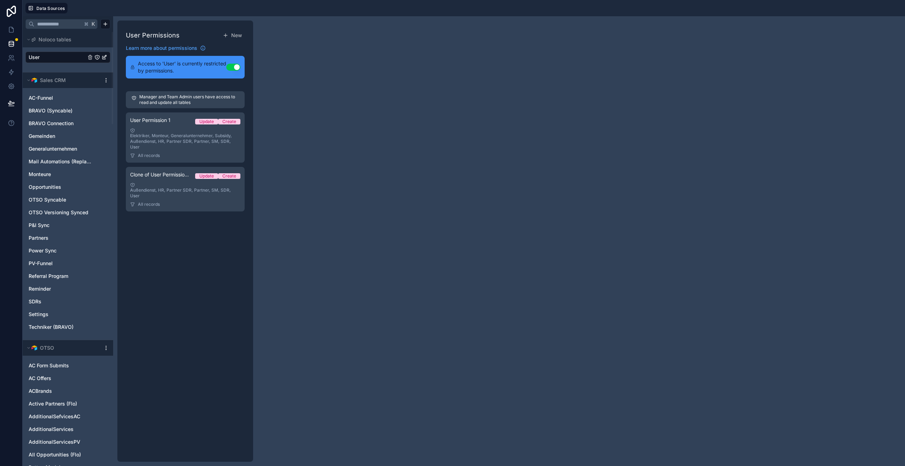
click at [71, 58] on link "User" at bounding box center [57, 57] width 57 height 7
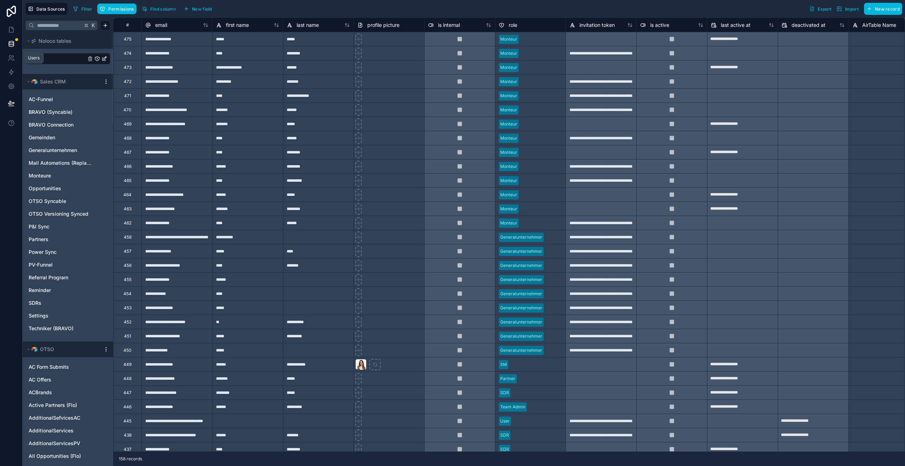
click at [10, 58] on icon at bounding box center [10, 57] width 2 height 2
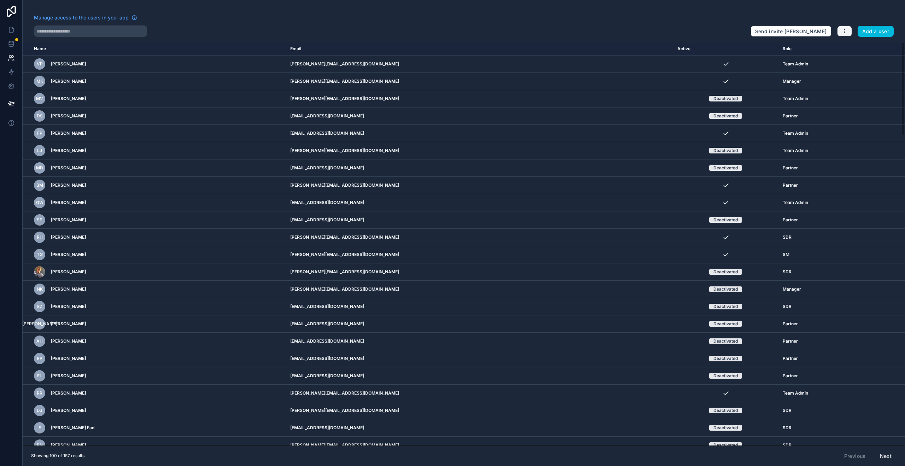
click at [846, 33] on icon "button" at bounding box center [845, 31] width 6 height 6
click at [868, 48] on link "Manage roles" at bounding box center [862, 47] width 50 height 11
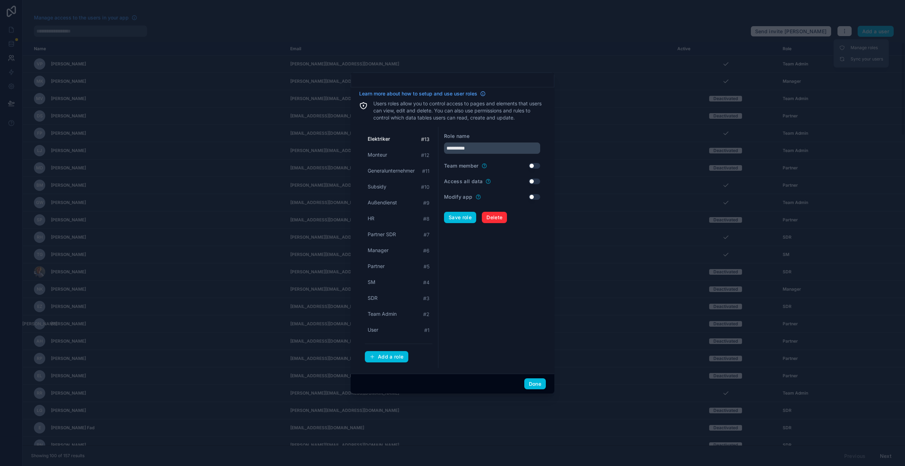
click at [534, 383] on button "Done" at bounding box center [535, 383] width 22 height 11
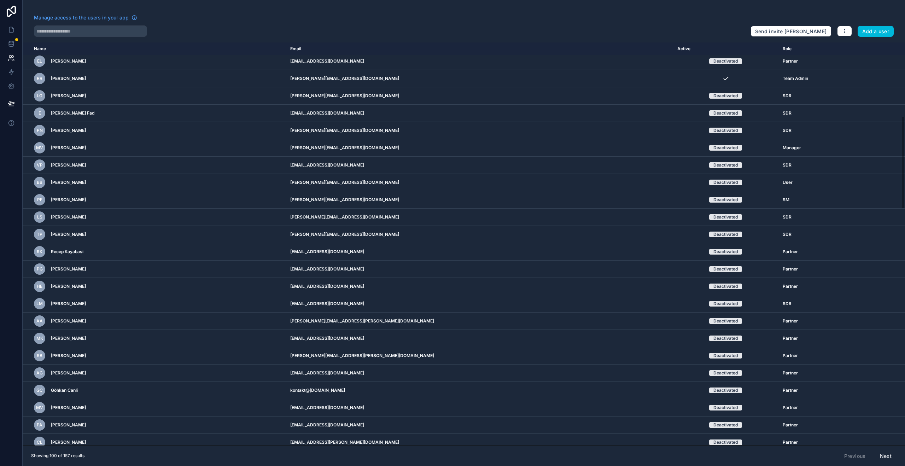
scroll to position [320, 0]
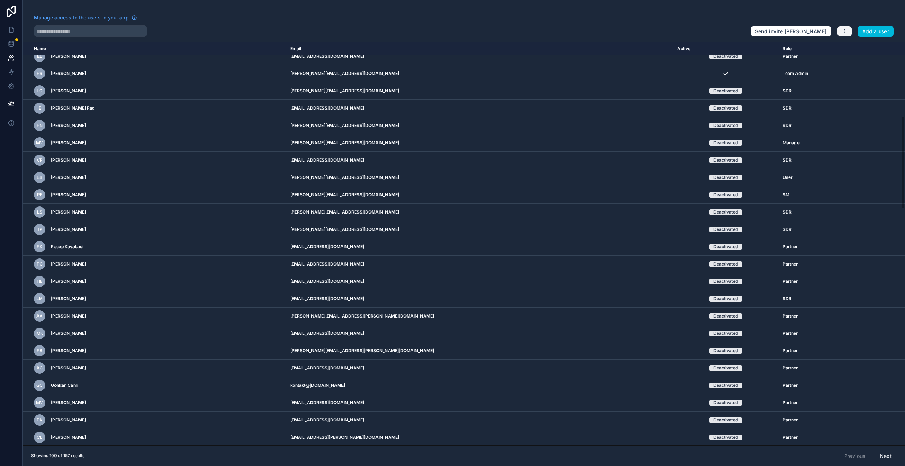
click at [845, 33] on icon "button" at bounding box center [845, 33] width 0 height 0
click at [863, 61] on link "Sync your users" at bounding box center [862, 58] width 50 height 11
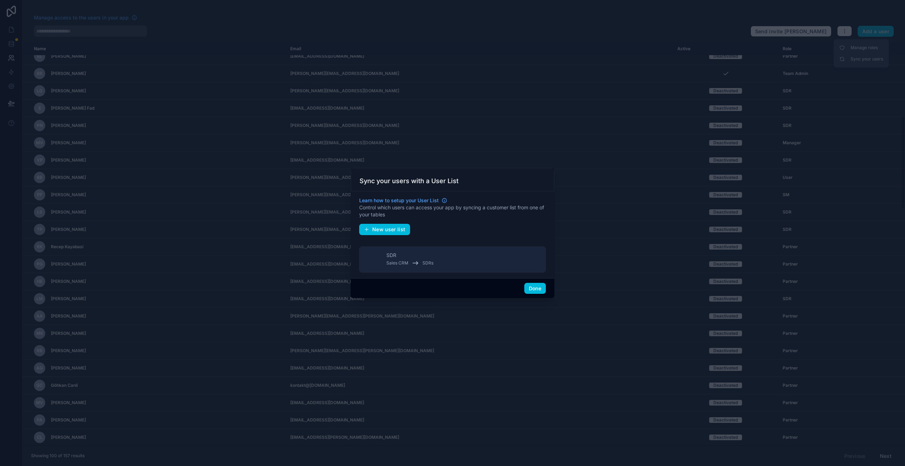
click at [408, 257] on div "SDR Sales CRM SDRs" at bounding box center [410, 260] width 47 height 16
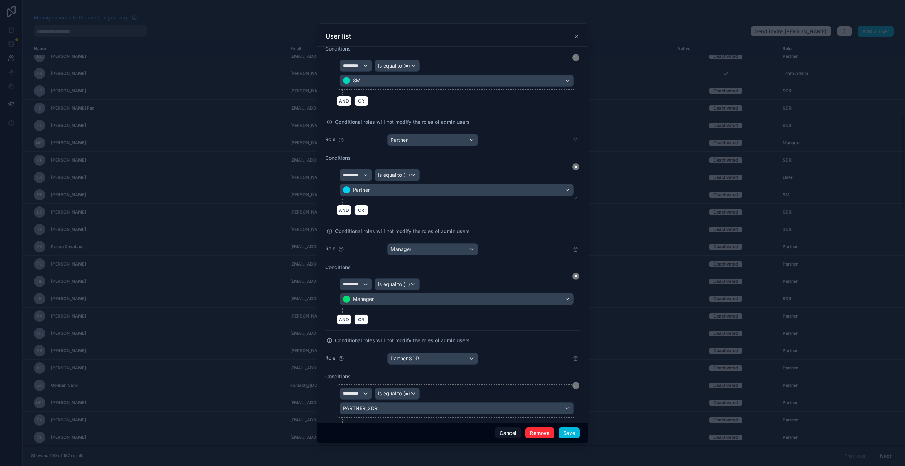
scroll to position [649, 0]
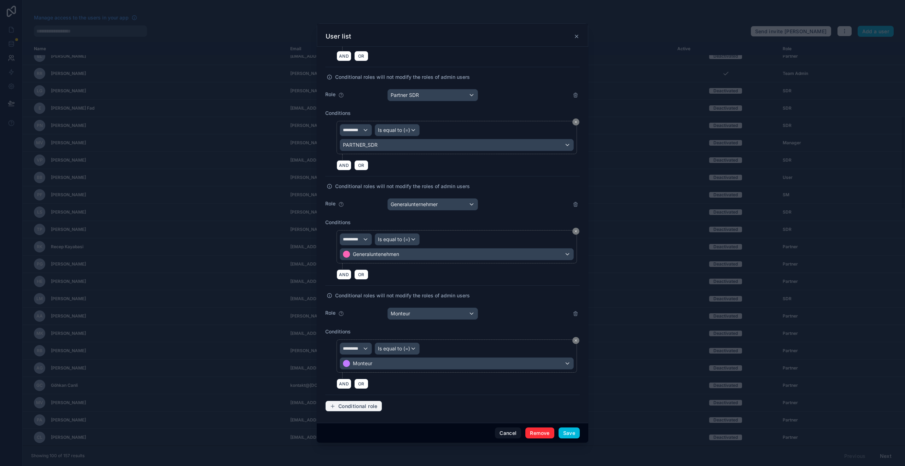
click at [366, 409] on button "Conditional role" at bounding box center [353, 406] width 57 height 11
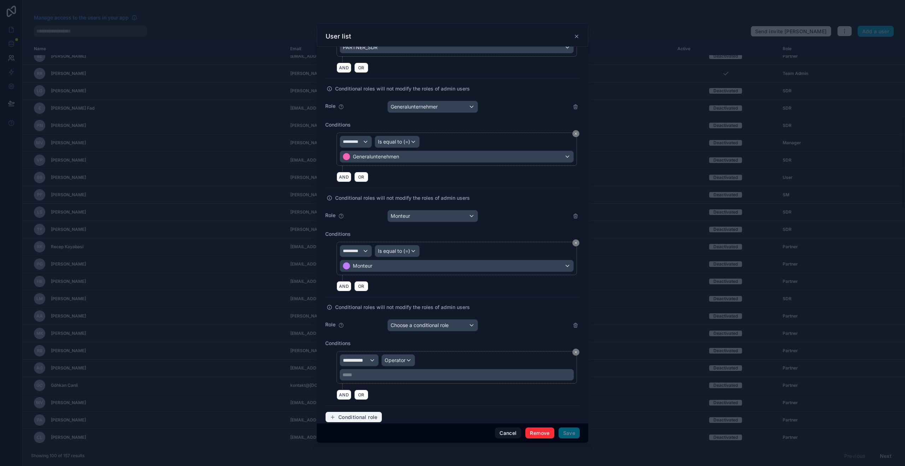
scroll to position [757, 0]
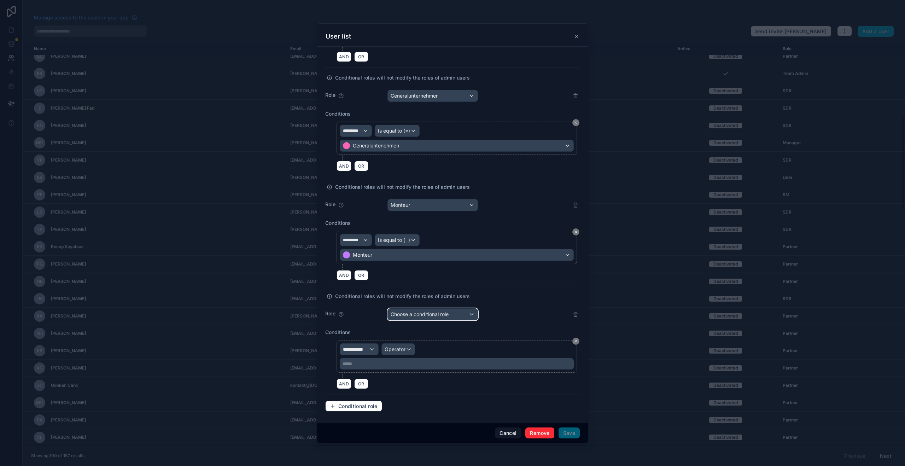
click at [420, 318] on div "Choose a conditional role" at bounding box center [433, 314] width 90 height 11
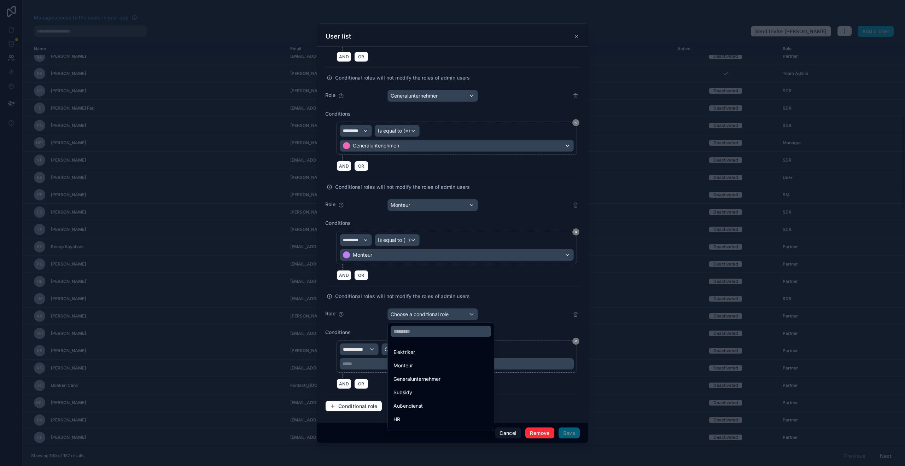
click at [411, 347] on div "Elektriker" at bounding box center [440, 352] width 103 height 13
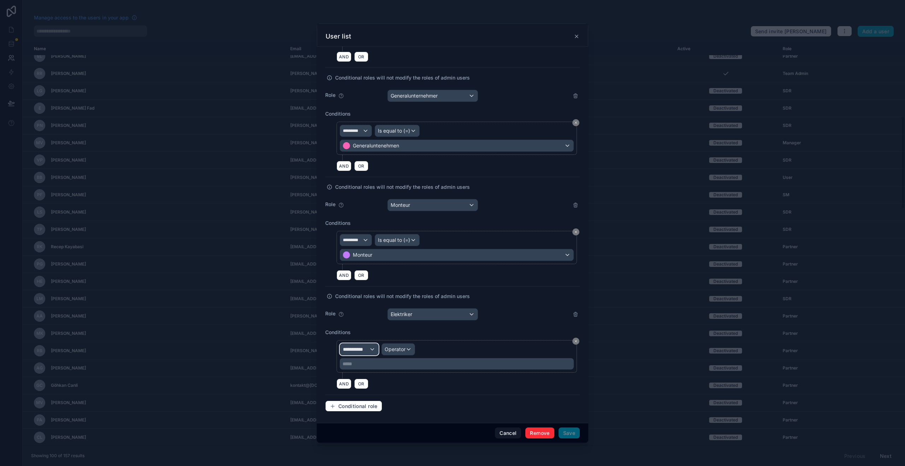
click at [366, 350] on span "**********" at bounding box center [356, 349] width 26 height 7
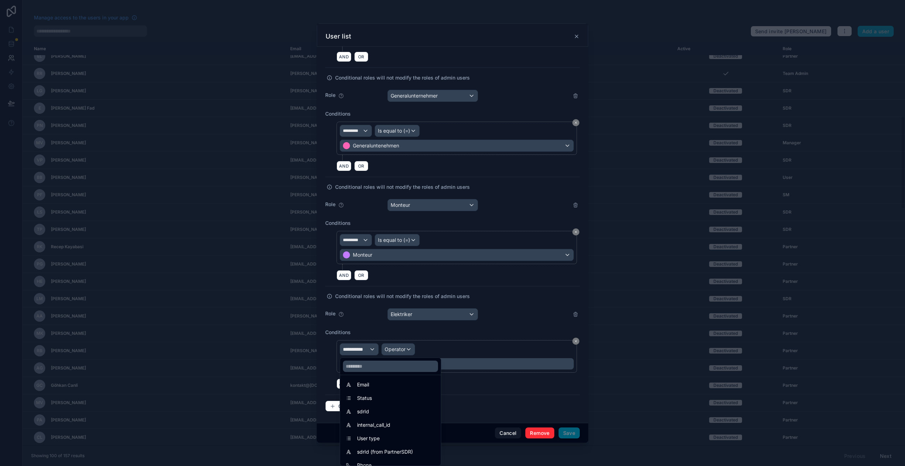
scroll to position [57, 0]
click at [382, 434] on div "User type" at bounding box center [390, 438] width 89 height 8
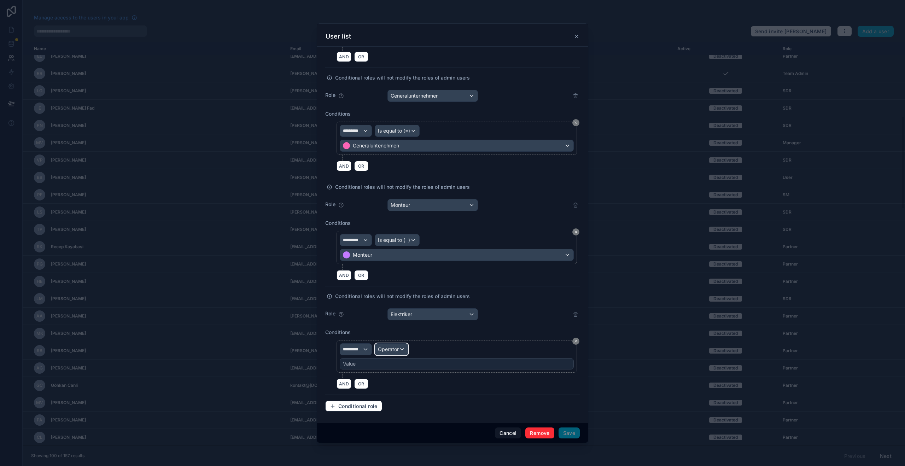
click at [395, 353] on div "Operator" at bounding box center [391, 349] width 33 height 11
click at [404, 392] on div "Is equal to (=)" at bounding box center [407, 387] width 61 height 13
click at [370, 369] on div "Value" at bounding box center [457, 363] width 234 height 11
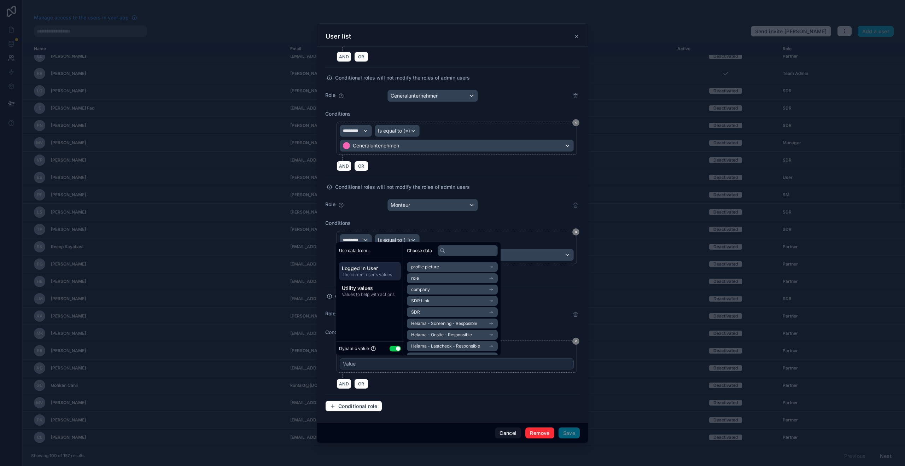
click at [397, 348] on button "Use setting" at bounding box center [395, 349] width 11 height 6
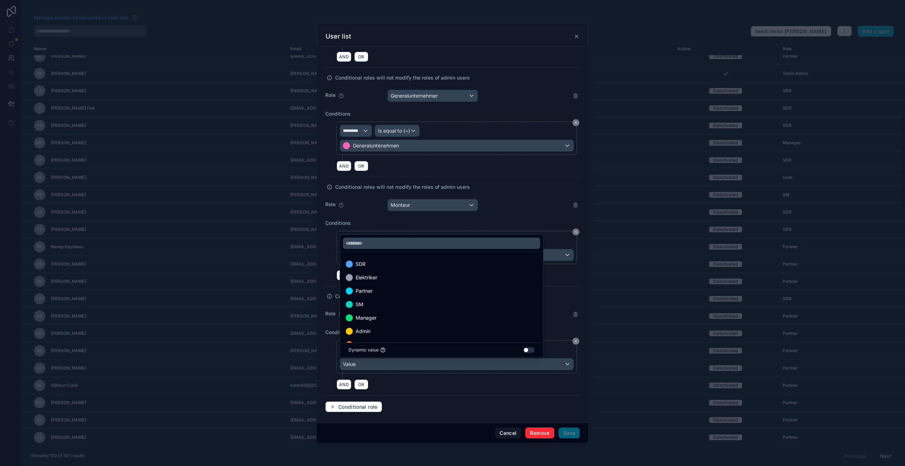
click at [385, 281] on div "Elektriker" at bounding box center [442, 277] width 192 height 8
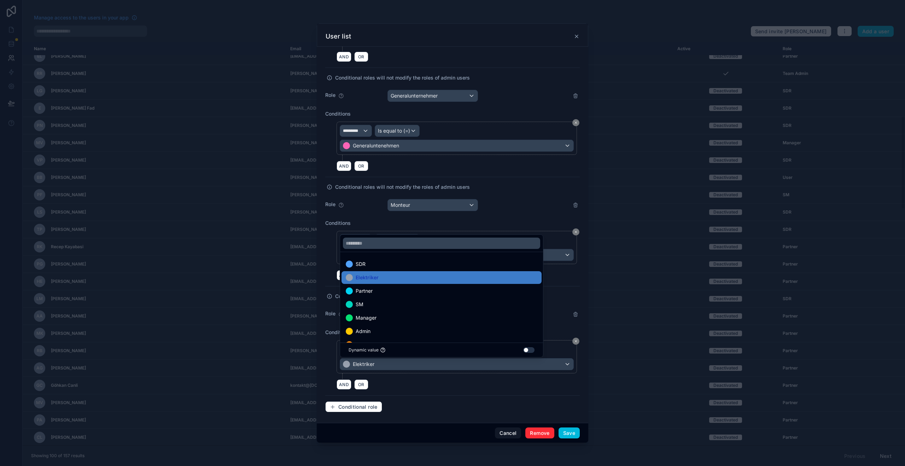
click at [457, 388] on div "AND OR" at bounding box center [458, 384] width 243 height 11
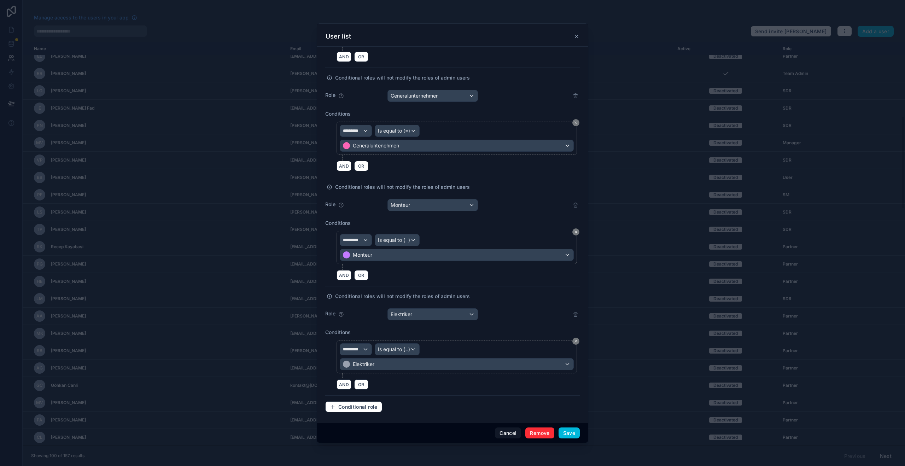
click at [570, 436] on button "Save" at bounding box center [569, 433] width 21 height 11
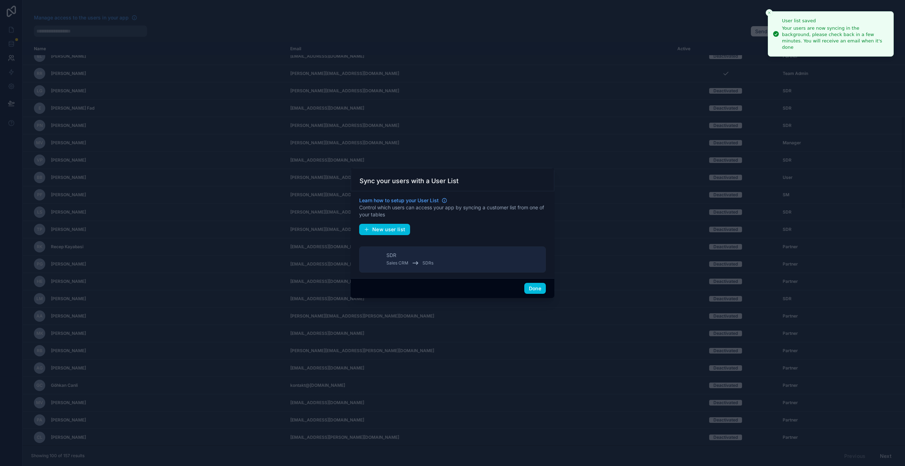
click at [533, 292] on button "Done" at bounding box center [535, 288] width 22 height 11
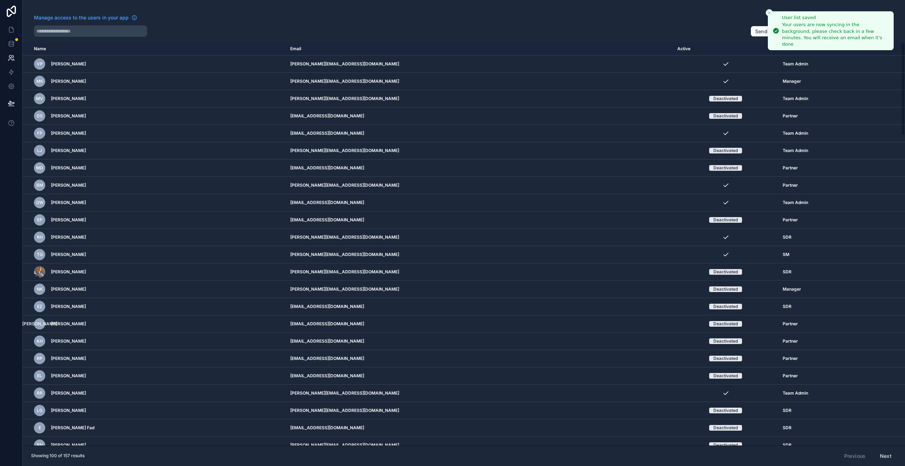
click at [771, 13] on icon "Close toast" at bounding box center [769, 13] width 4 height 4
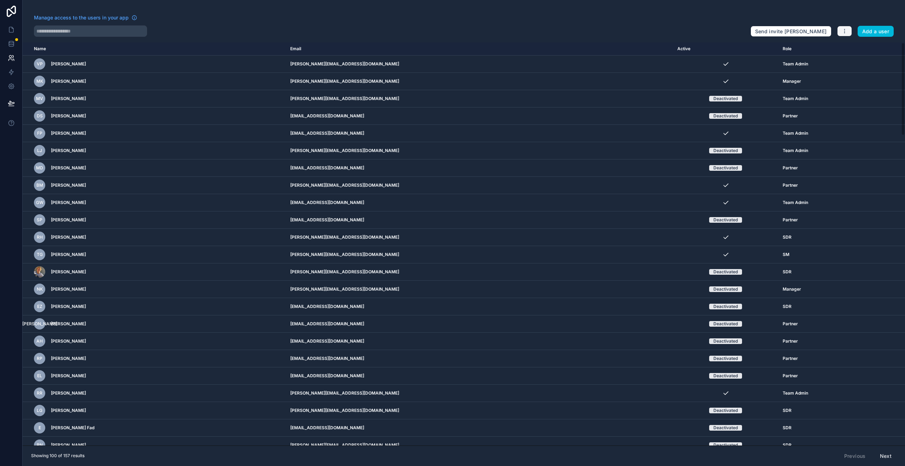
click at [843, 34] on icon "button" at bounding box center [845, 31] width 6 height 6
click at [848, 61] on link "Sync your users" at bounding box center [862, 58] width 50 height 11
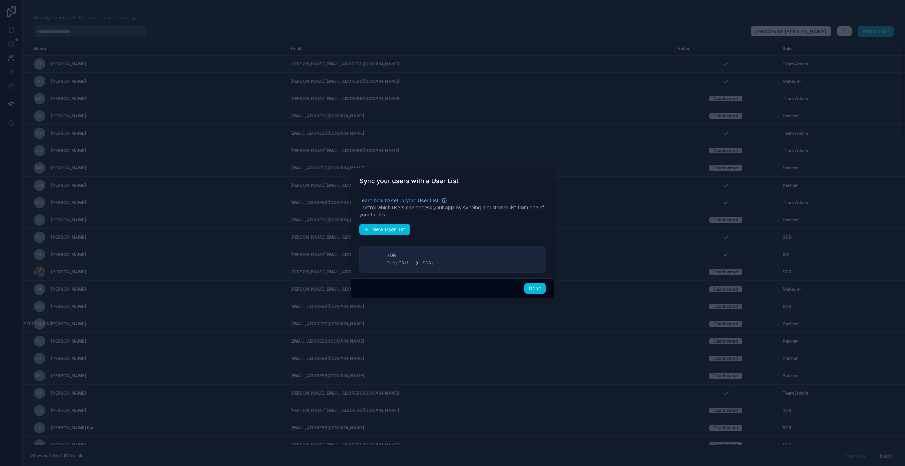
click at [537, 288] on button "Done" at bounding box center [535, 288] width 22 height 11
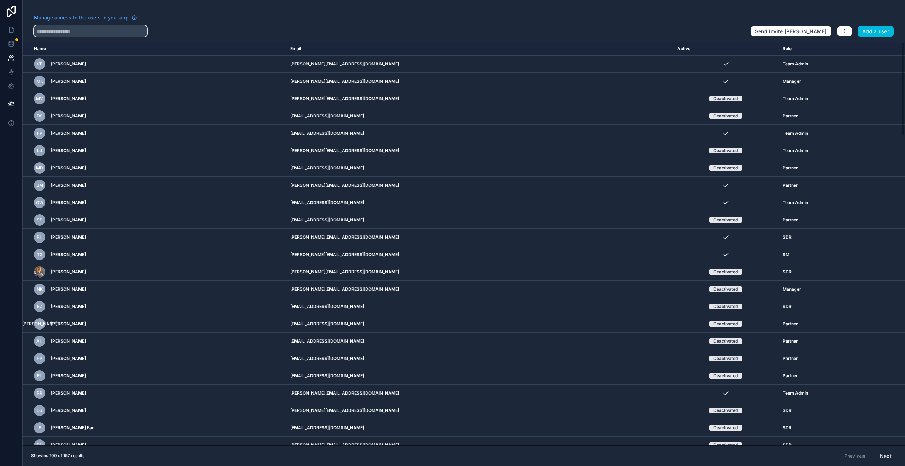
click at [70, 33] on input "text" at bounding box center [90, 30] width 113 height 11
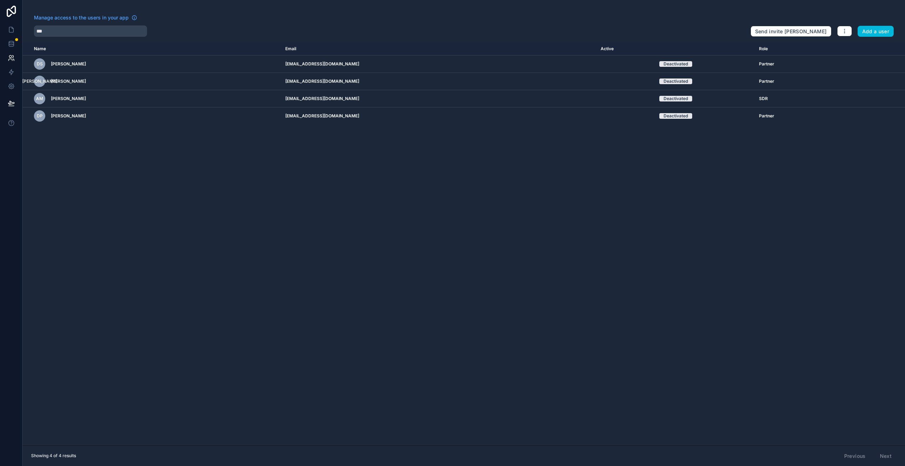
click at [0, 0] on icon "scrollable content" at bounding box center [0, 0] width 0 height 0
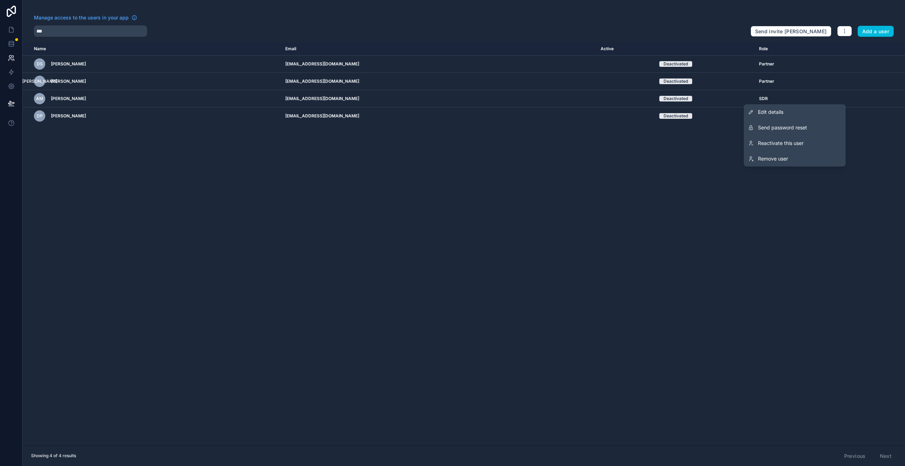
click at [788, 140] on span "Reactivate this user" at bounding box center [781, 143] width 46 height 7
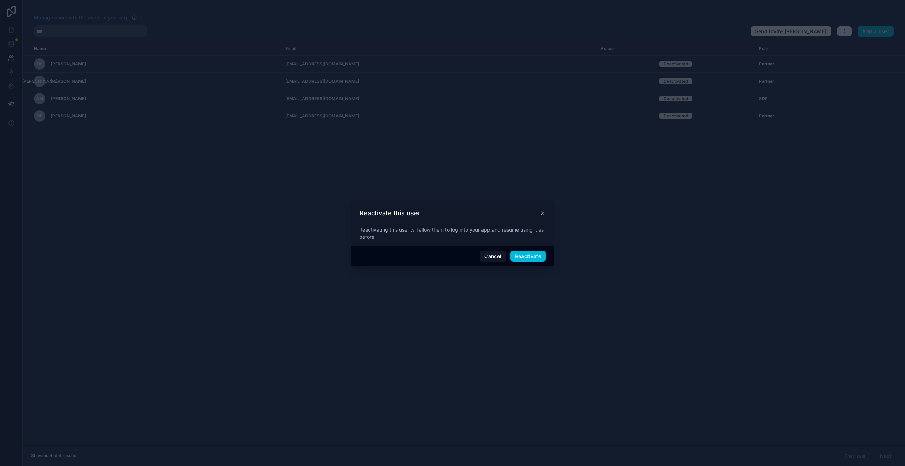
click at [532, 254] on button "Reactivate" at bounding box center [529, 256] width 36 height 11
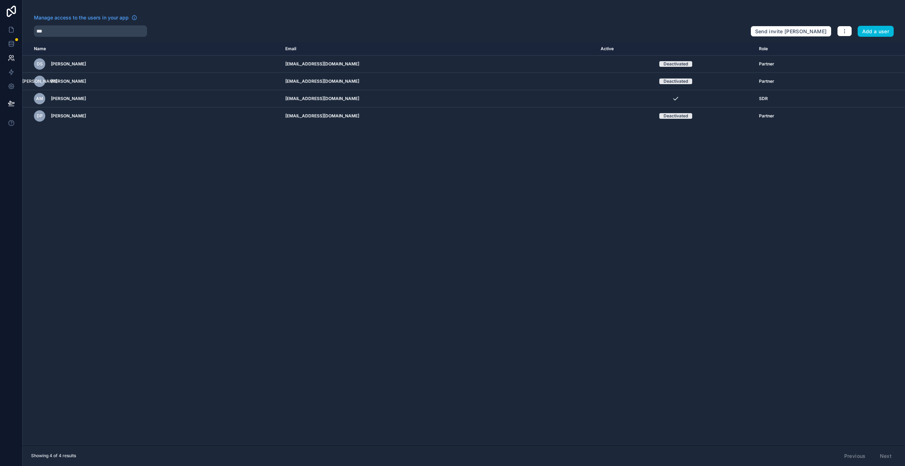
click at [0, 0] on icon "scrollable content" at bounding box center [0, 0] width 0 height 0
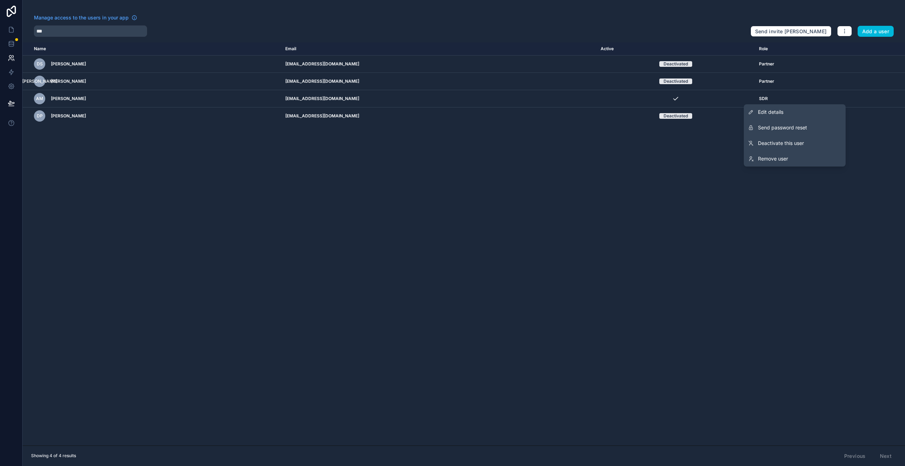
click at [810, 109] on link "Edit details" at bounding box center [795, 112] width 102 height 16
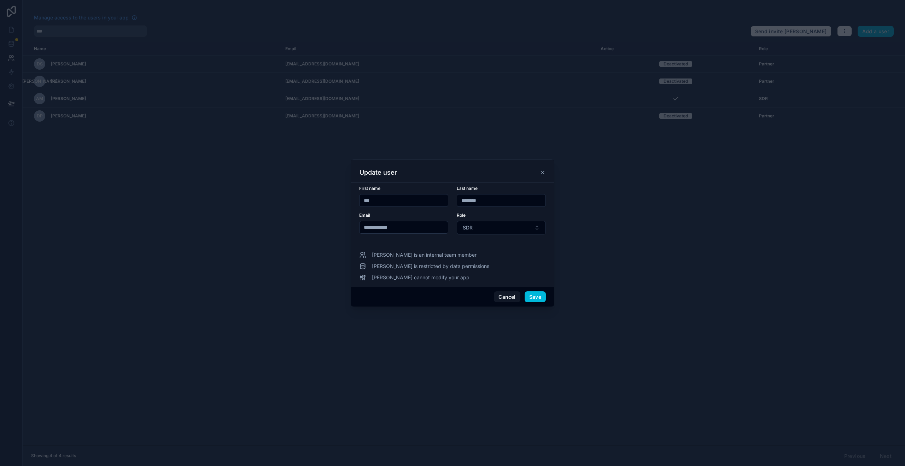
click at [490, 224] on button "SDR" at bounding box center [501, 227] width 89 height 13
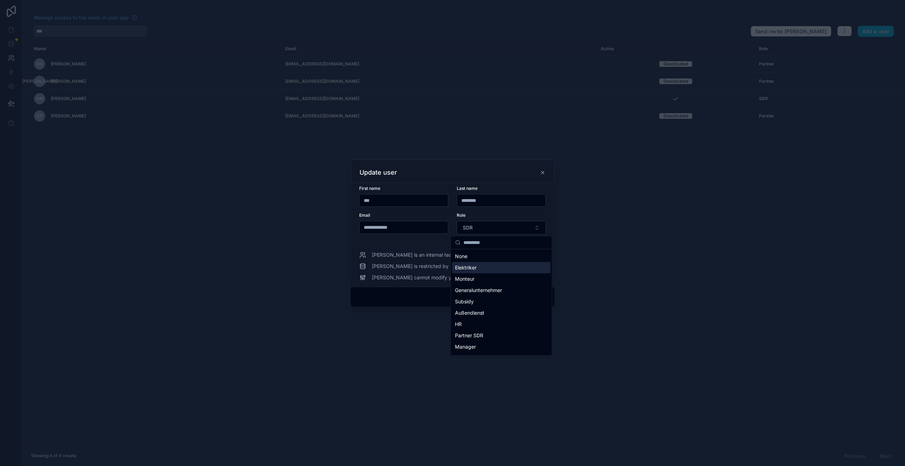
click at [480, 269] on div "Elektriker" at bounding box center [501, 267] width 98 height 11
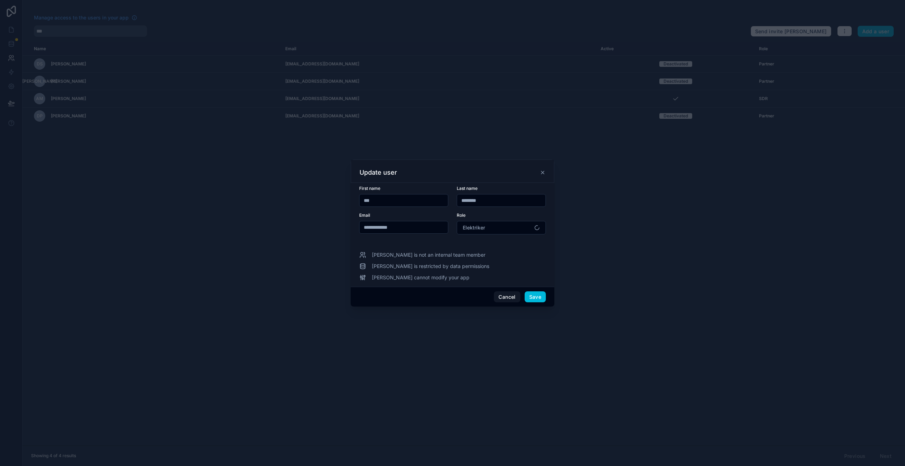
click at [531, 295] on button "Save" at bounding box center [535, 296] width 21 height 11
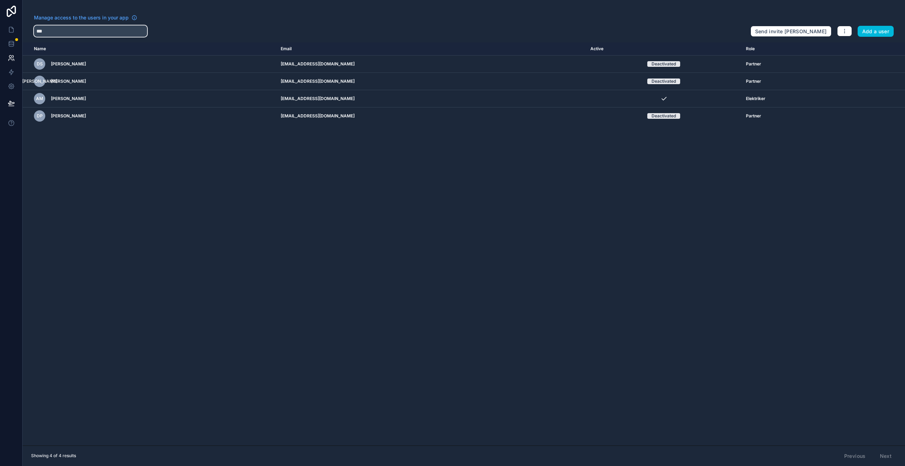
click at [74, 33] on input "***" at bounding box center [90, 30] width 113 height 11
type input "*"
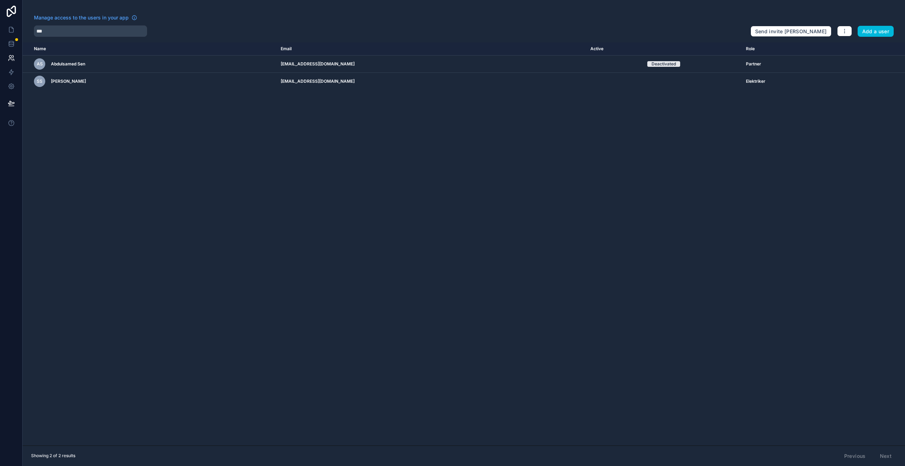
click at [0, 0] on icon "scrollable content" at bounding box center [0, 0] width 0 height 0
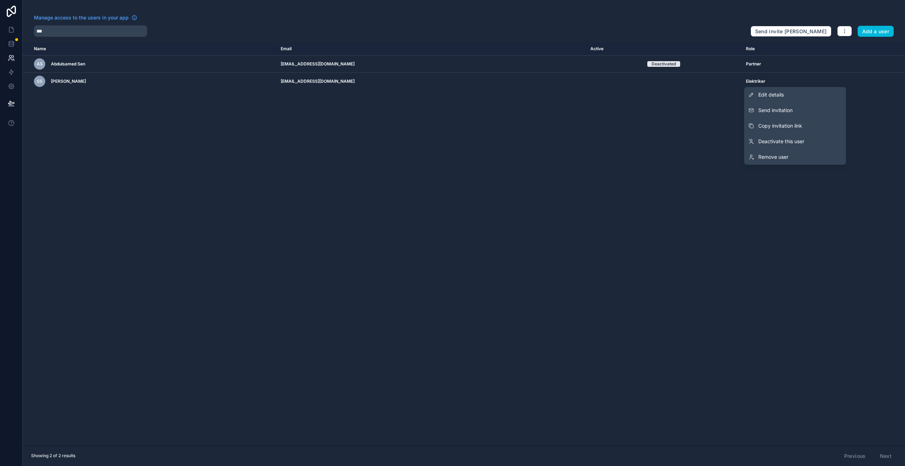
click at [793, 108] on button "Send invitation" at bounding box center [795, 111] width 102 height 16
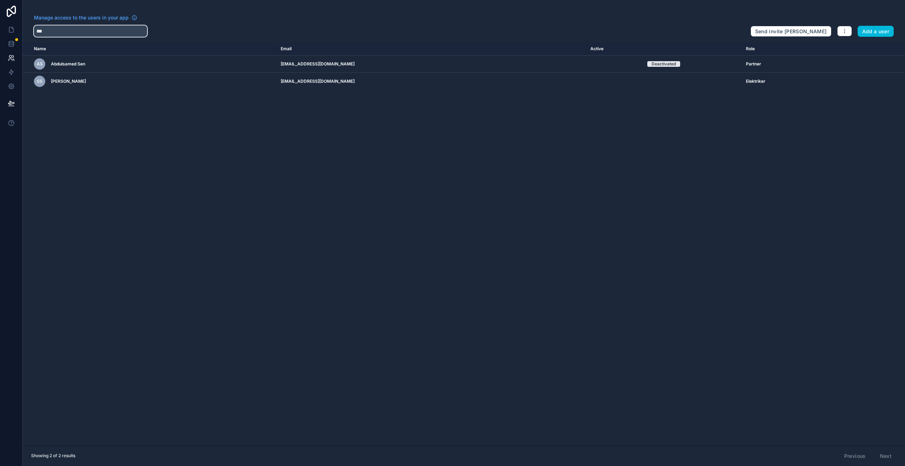
click at [82, 31] on input "***" at bounding box center [90, 30] width 113 height 11
click at [81, 31] on input "***" at bounding box center [90, 30] width 113 height 11
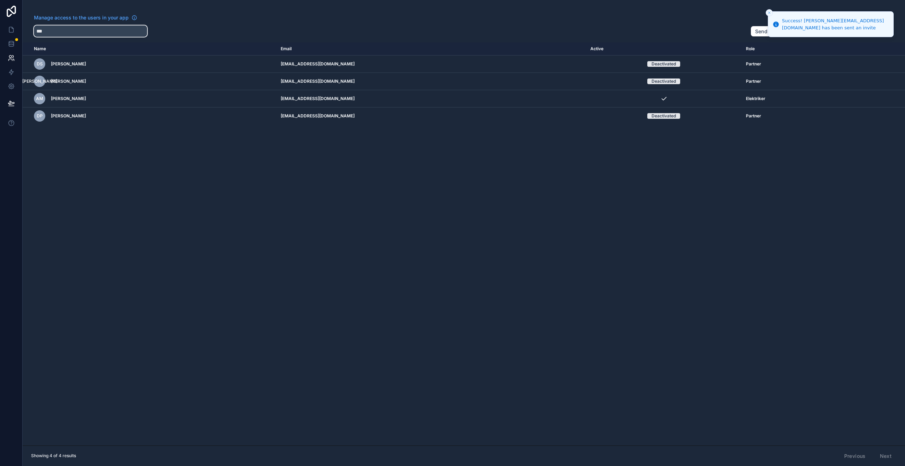
type input "***"
click at [0, 0] on icon "scrollable content" at bounding box center [0, 0] width 0 height 0
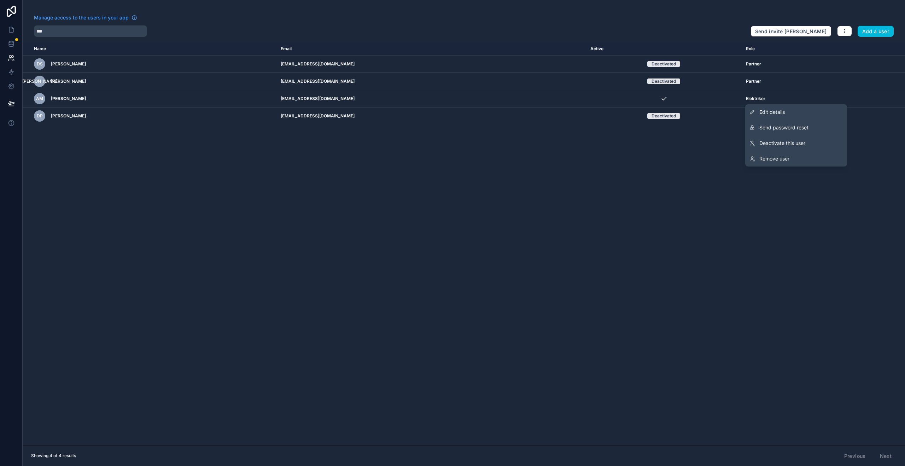
click at [790, 132] on button "Send password reset" at bounding box center [797, 128] width 102 height 16
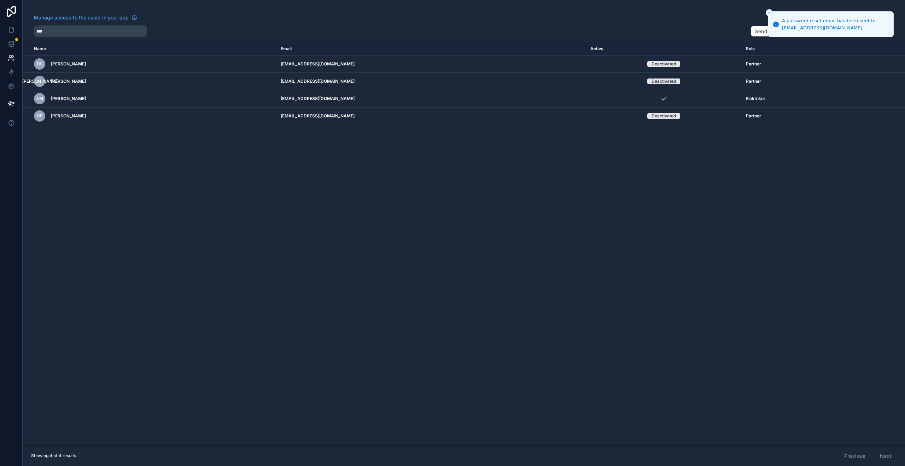
click at [557, 173] on div "Name Email Active Role userTable.email DS Dalibor Savic info@geosol.at Deactiva…" at bounding box center [464, 243] width 883 height 403
click at [14, 30] on icon at bounding box center [11, 29] width 7 height 7
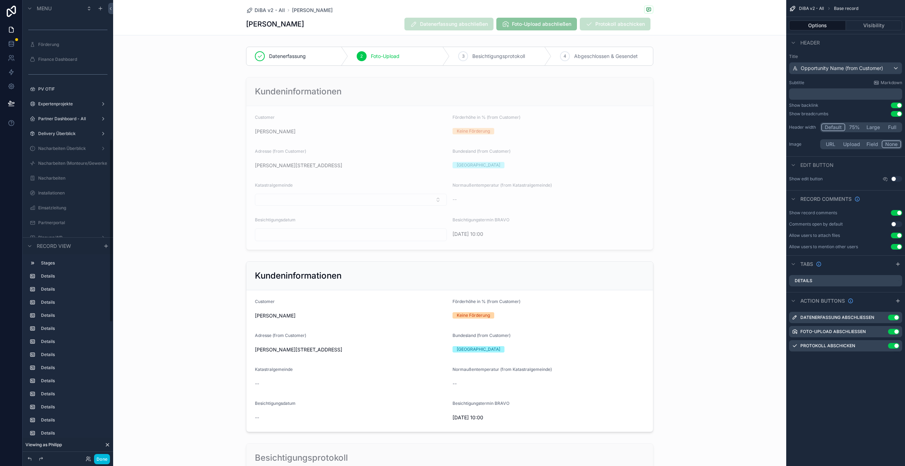
scroll to position [348, 0]
click at [63, 164] on label "Nacharbeiten (Monteure/Gewerke)" at bounding box center [72, 163] width 69 height 6
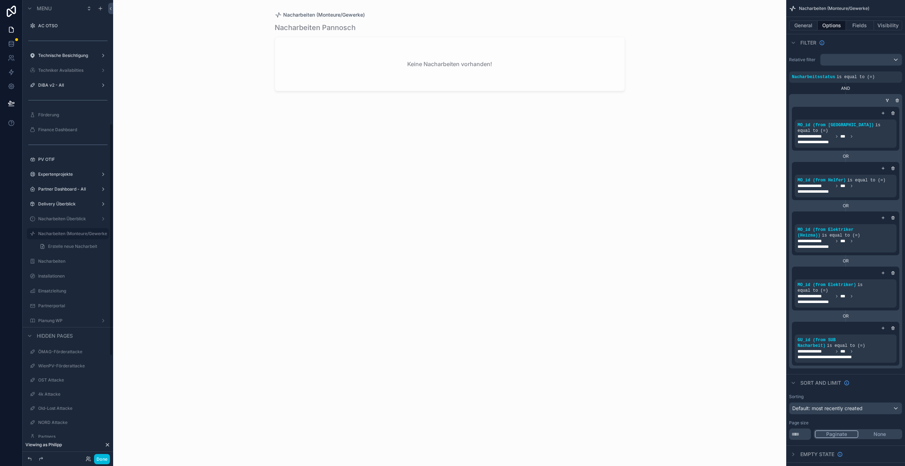
scroll to position [234, 0]
click at [61, 277] on label "Installationen" at bounding box center [71, 279] width 66 height 6
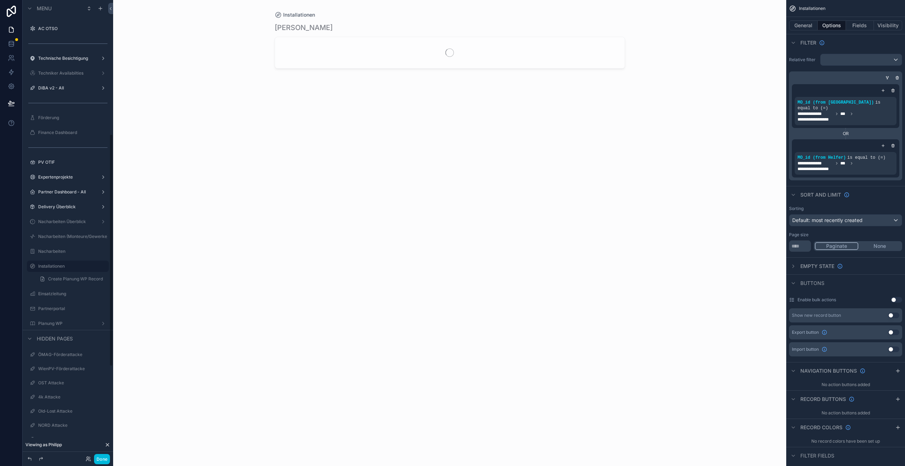
scroll to position [264, 0]
click at [86, 458] on icon at bounding box center [89, 459] width 6 height 6
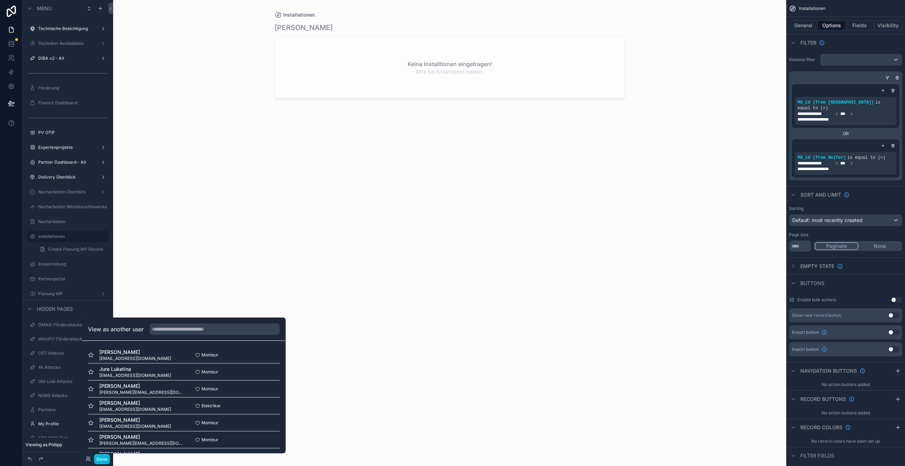
click at [0, 0] on button "Select" at bounding box center [0, 0] width 0 height 0
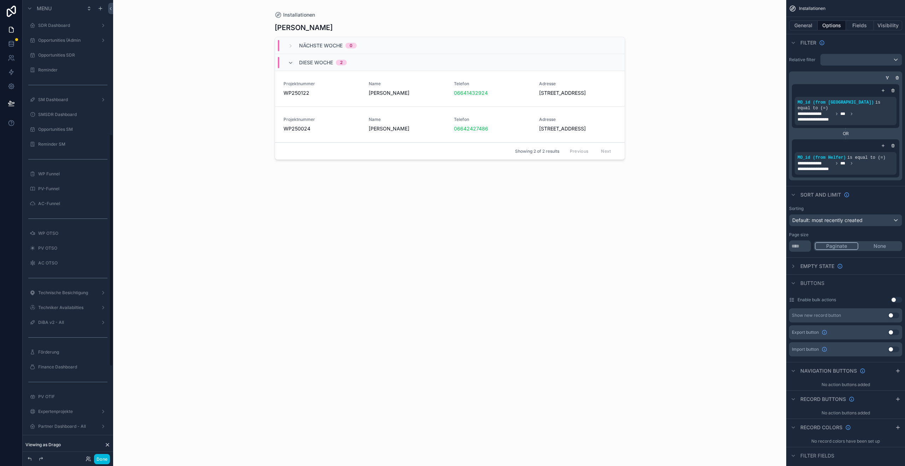
scroll to position [264, 0]
click at [64, 206] on label "Nacharbeiten (Monteure/Gewerke)" at bounding box center [72, 207] width 69 height 6
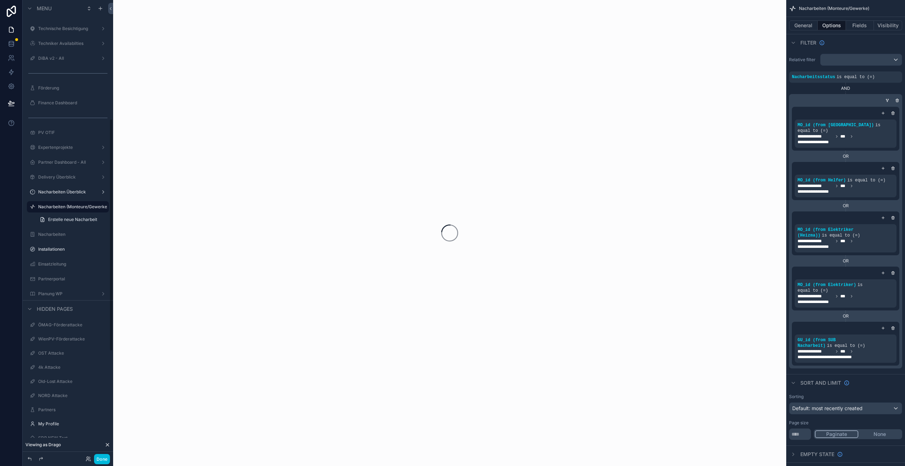
scroll to position [234, 0]
click at [55, 261] on label "Nacharbeiten" at bounding box center [71, 264] width 66 height 6
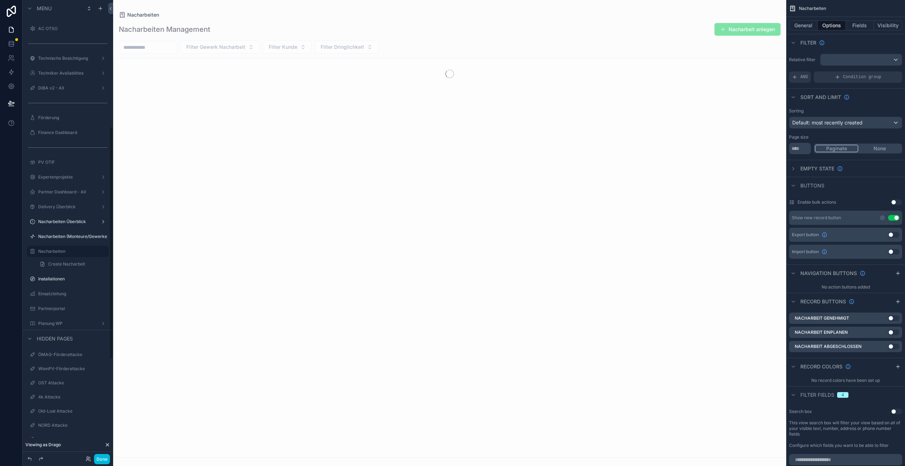
scroll to position [249, 0]
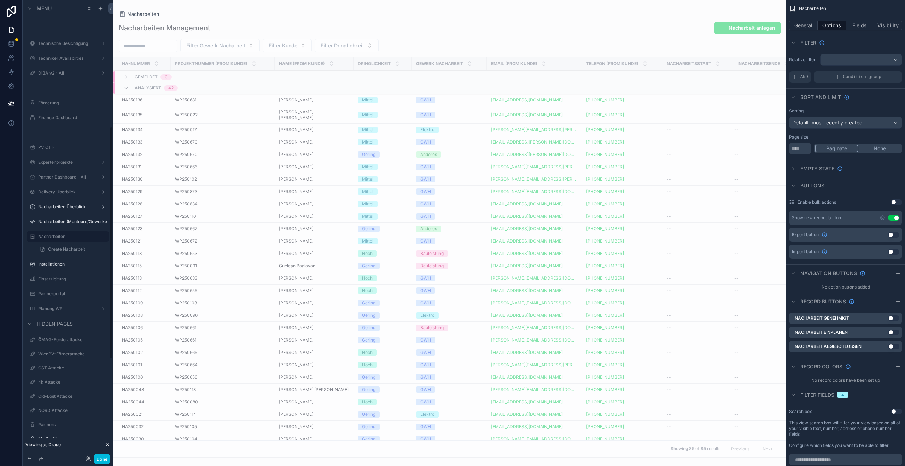
click at [65, 219] on label "Nacharbeiten (Monteure/Gewerke)" at bounding box center [72, 222] width 69 height 6
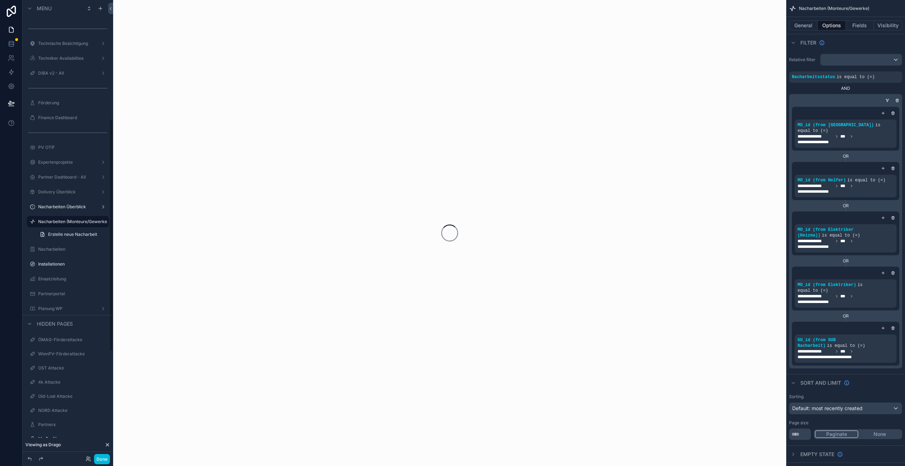
scroll to position [234, 0]
click at [885, 28] on button "Visibility" at bounding box center [888, 26] width 28 height 10
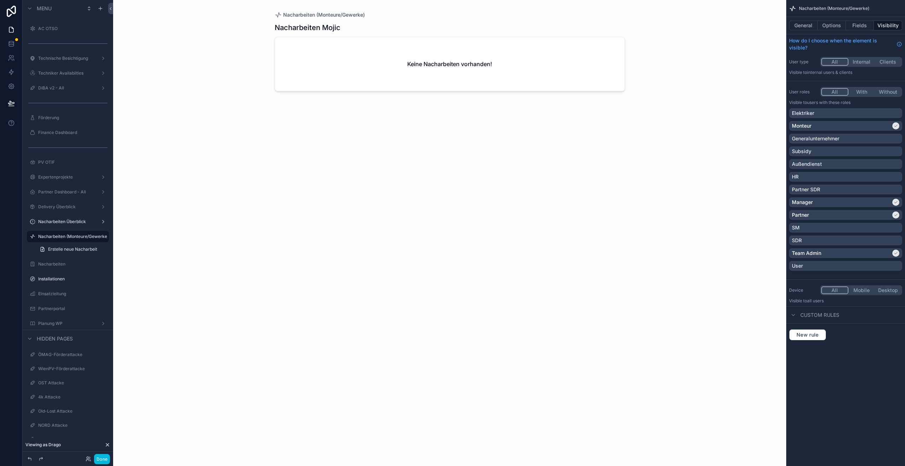
click at [841, 117] on div "Elektriker" at bounding box center [845, 113] width 113 height 10
click at [69, 223] on label "Nacharbeiten Überblick" at bounding box center [66, 222] width 57 height 6
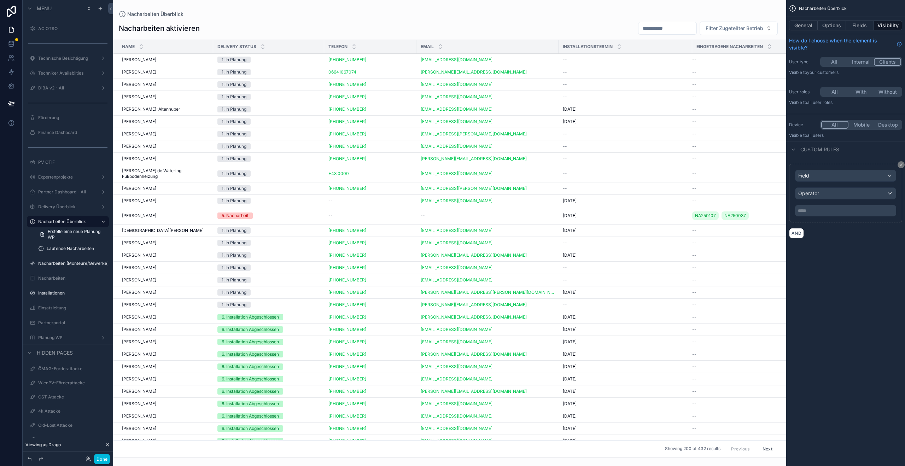
click at [58, 295] on label "Installationen" at bounding box center [71, 293] width 66 height 6
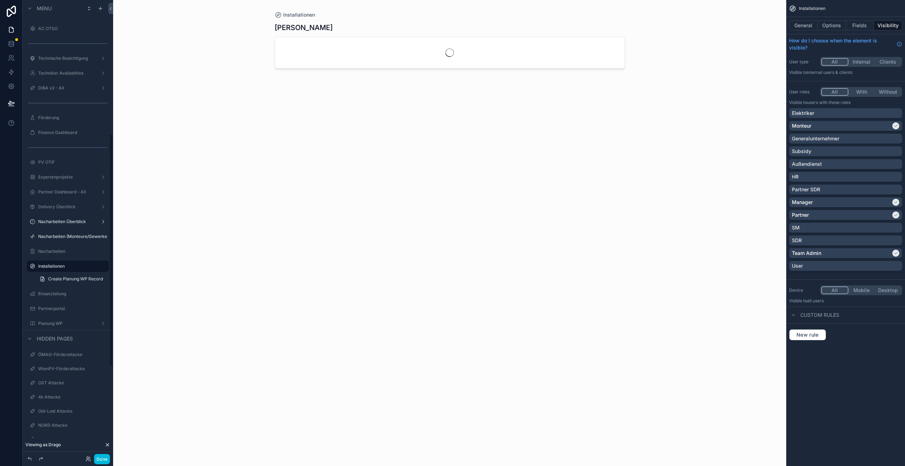
scroll to position [264, 0]
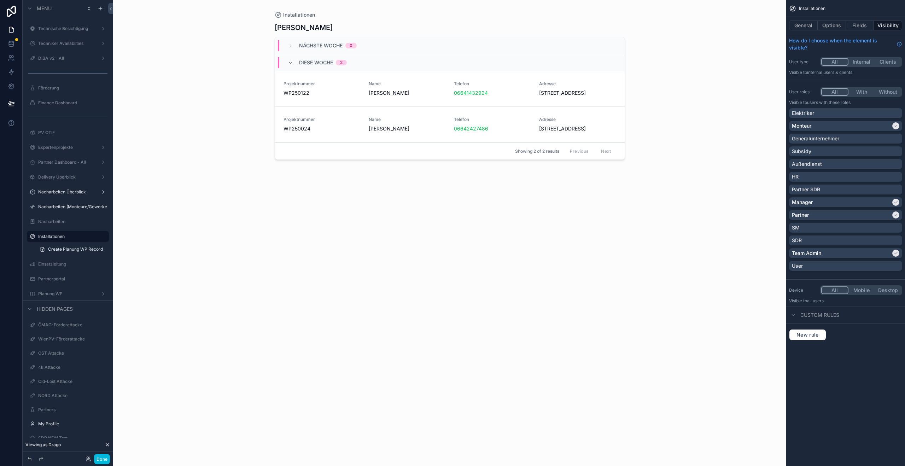
click at [838, 117] on div "Elektriker" at bounding box center [845, 113] width 113 height 10
click at [90, 461] on icon at bounding box center [89, 459] width 6 height 6
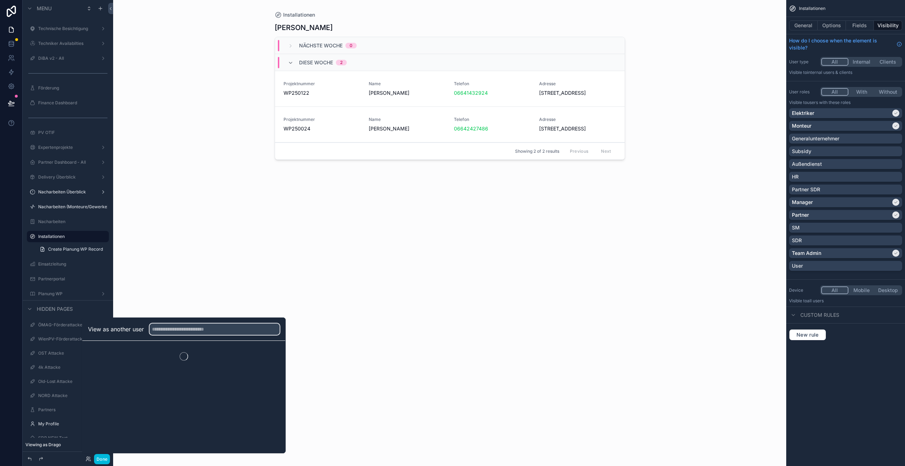
click at [179, 334] on input "text" at bounding box center [215, 329] width 130 height 11
type input "*"
type input "***"
click at [0, 0] on button "Select" at bounding box center [0, 0] width 0 height 0
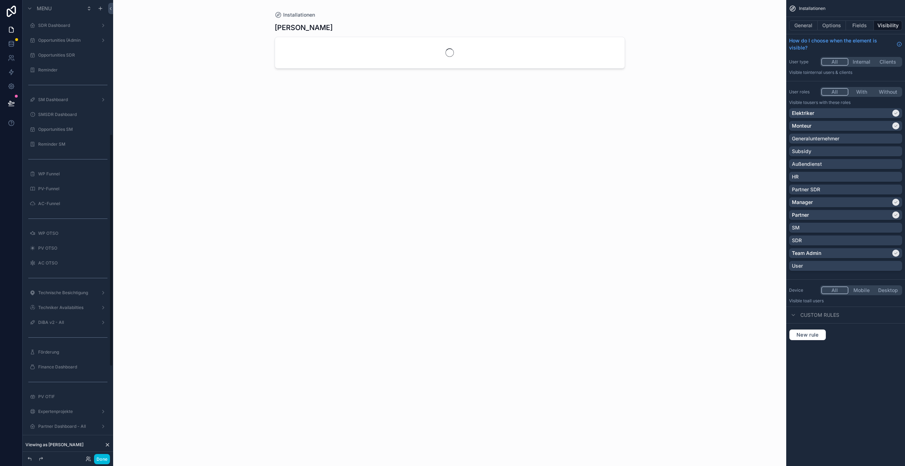
scroll to position [264, 0]
click at [62, 205] on label "Nacharbeiten (Monteure/Gewerke)" at bounding box center [72, 207] width 69 height 6
click at [62, 220] on label "Nacharbeiten Überblick" at bounding box center [66, 222] width 57 height 6
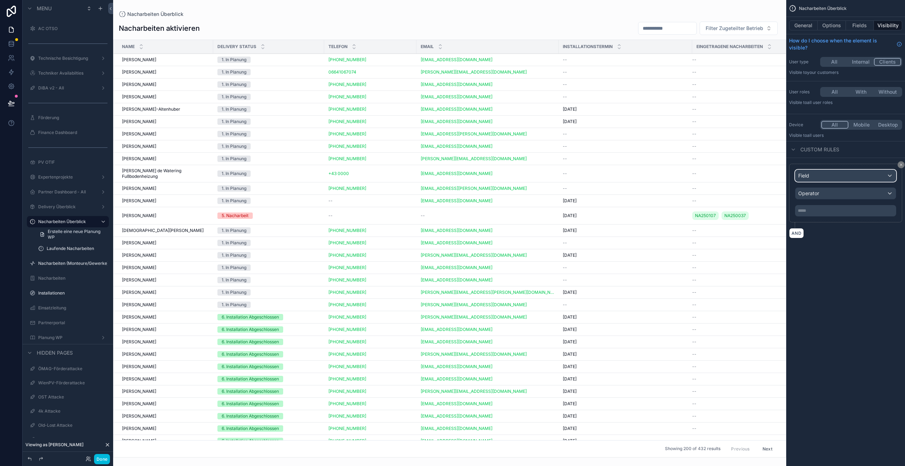
click at [866, 177] on div "Field" at bounding box center [846, 175] width 100 height 11
drag, startPoint x: 866, startPoint y: 177, endPoint x: 865, endPoint y: 182, distance: 5.8
click at [866, 177] on div "scrollable content" at bounding box center [452, 233] width 905 height 466
click at [862, 316] on div "Nacharbeiten Überblick General Options Fields Visibility How do I choose when t…" at bounding box center [846, 233] width 119 height 466
click at [14, 103] on icon at bounding box center [11, 103] width 7 height 7
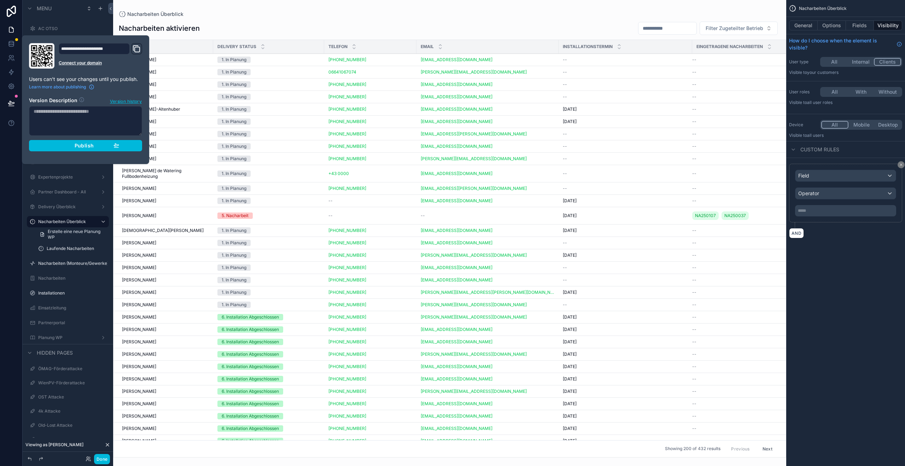
click at [65, 112] on textarea at bounding box center [85, 121] width 113 height 30
click at [104, 460] on button "Done" at bounding box center [102, 459] width 16 height 10
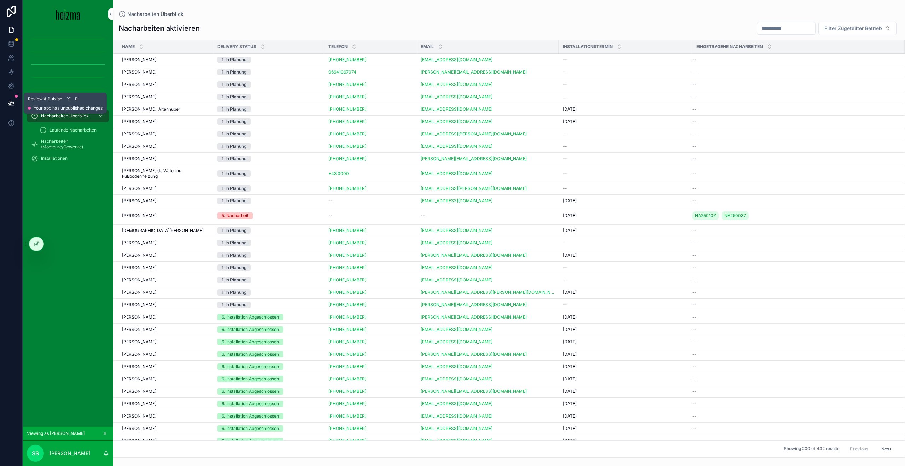
click at [7, 101] on button at bounding box center [12, 103] width 16 height 20
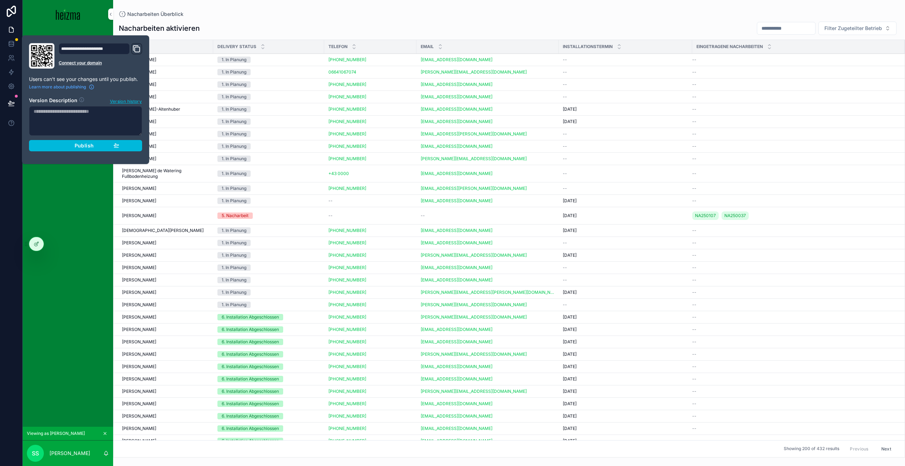
click at [68, 113] on textarea at bounding box center [85, 121] width 113 height 30
type textarea "**********"
click at [69, 146] on div "Publish" at bounding box center [85, 146] width 67 height 6
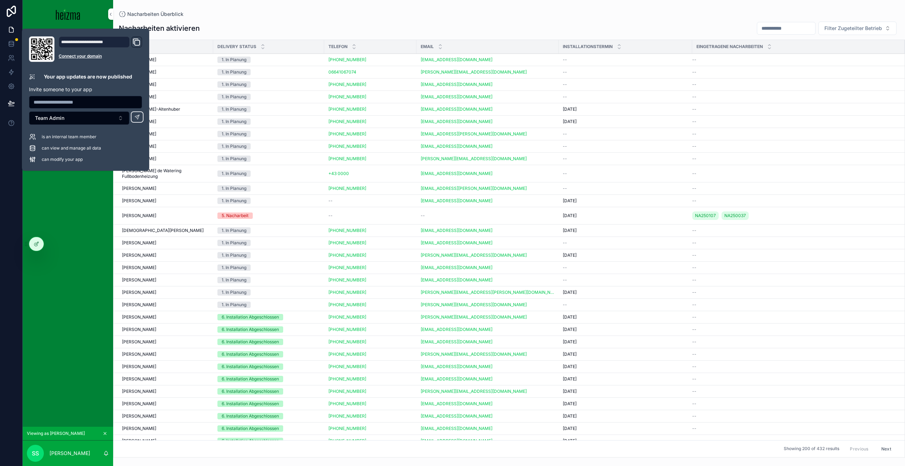
click at [38, 245] on icon at bounding box center [37, 244] width 6 height 6
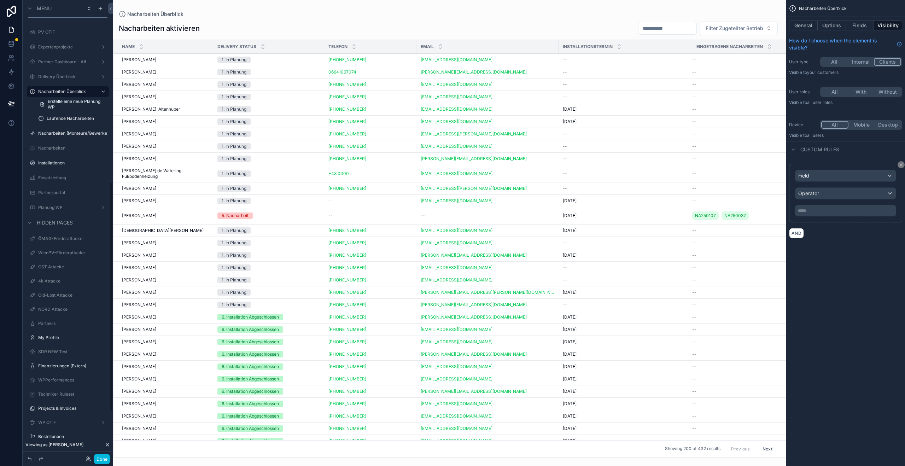
scroll to position [365, 0]
click at [68, 131] on label "Nacharbeiten (Monteure/Gewerke)" at bounding box center [72, 133] width 69 height 6
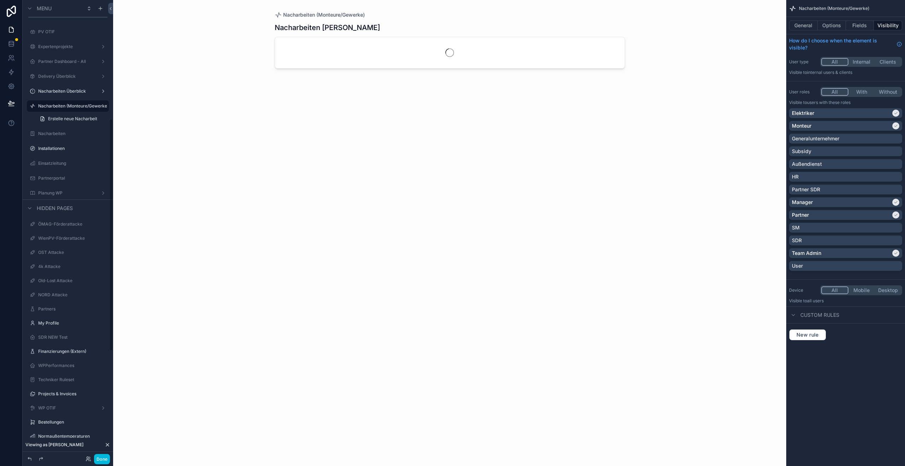
scroll to position [234, 0]
click at [803, 27] on button "General" at bounding box center [803, 26] width 29 height 10
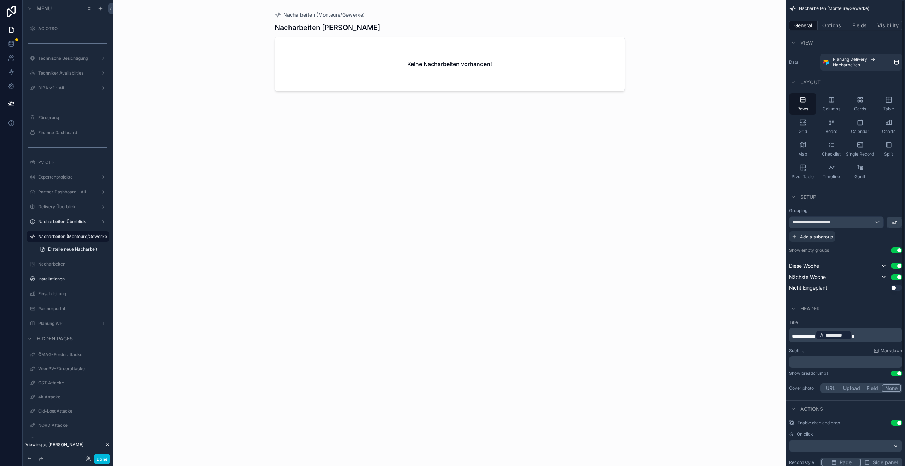
click at [831, 29] on button "Options" at bounding box center [832, 26] width 28 height 10
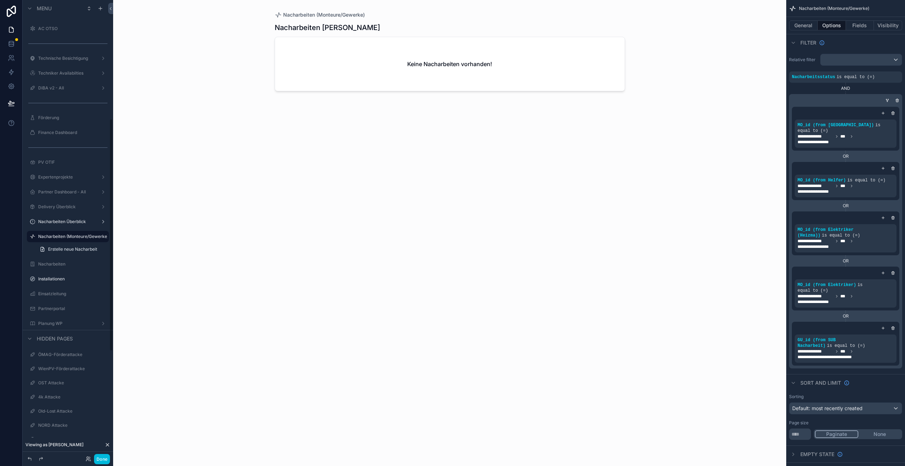
click at [54, 279] on label "Installationen" at bounding box center [71, 279] width 66 height 6
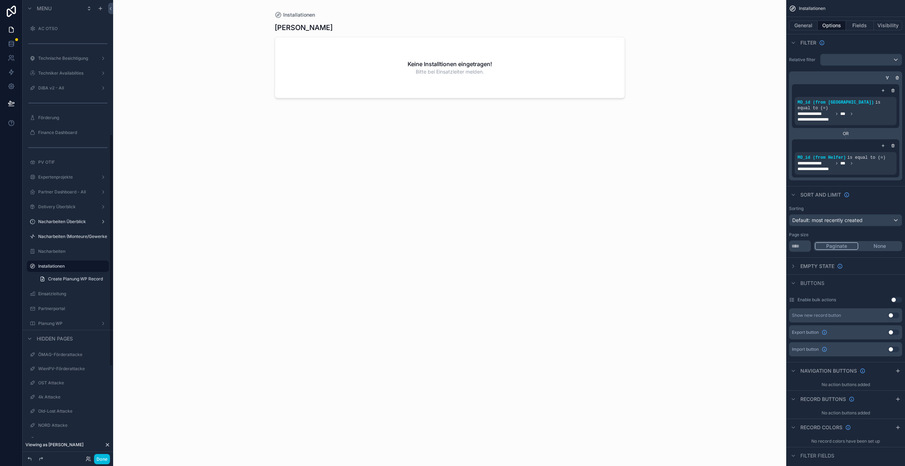
scroll to position [264, 0]
click at [888, 23] on button "Visibility" at bounding box center [888, 26] width 28 height 10
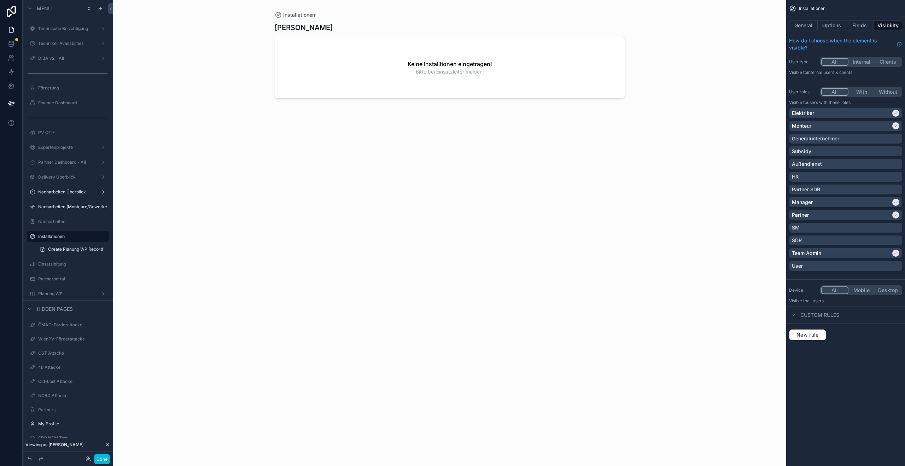
drag, startPoint x: 811, startPoint y: 114, endPoint x: 799, endPoint y: 116, distance: 11.8
click at [811, 114] on p "Elektriker" at bounding box center [803, 113] width 22 height 7
click at [58, 263] on label "Partnerportal" at bounding box center [71, 263] width 66 height 6
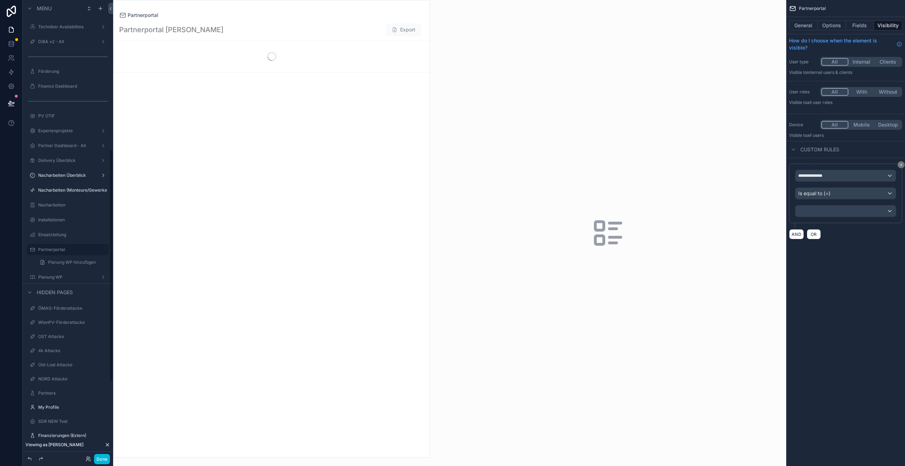
scroll to position [294, 0]
click at [834, 26] on button "Options" at bounding box center [832, 26] width 28 height 10
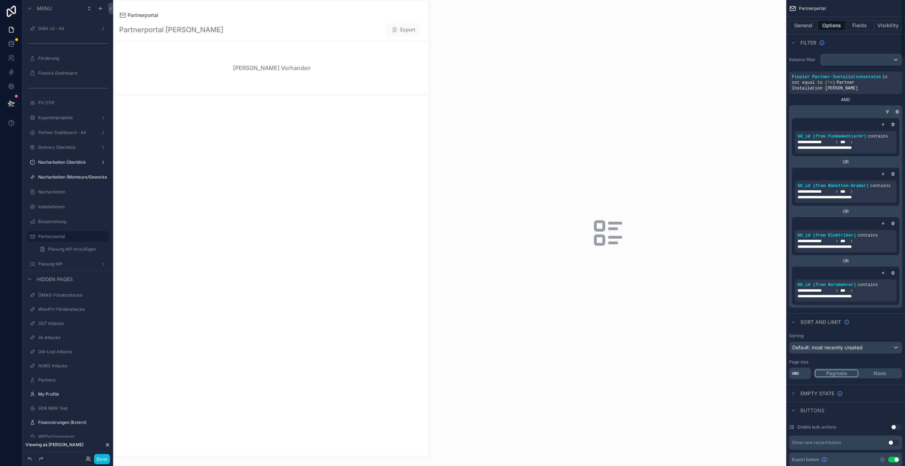
drag, startPoint x: 886, startPoint y: 25, endPoint x: 885, endPoint y: 31, distance: 6.1
click at [885, 25] on button "Visibility" at bounding box center [888, 26] width 28 height 10
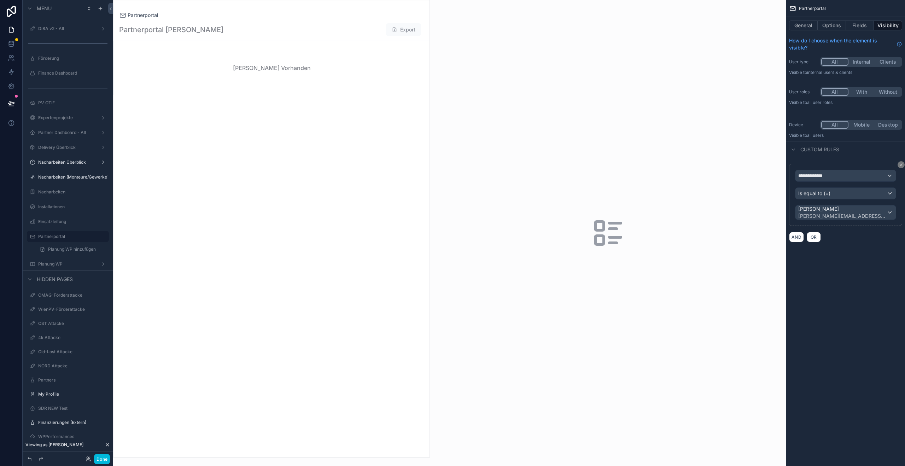
drag, startPoint x: 900, startPoint y: 166, endPoint x: 867, endPoint y: 185, distance: 38.4
click at [900, 166] on icon "scrollable content" at bounding box center [901, 165] width 2 height 2
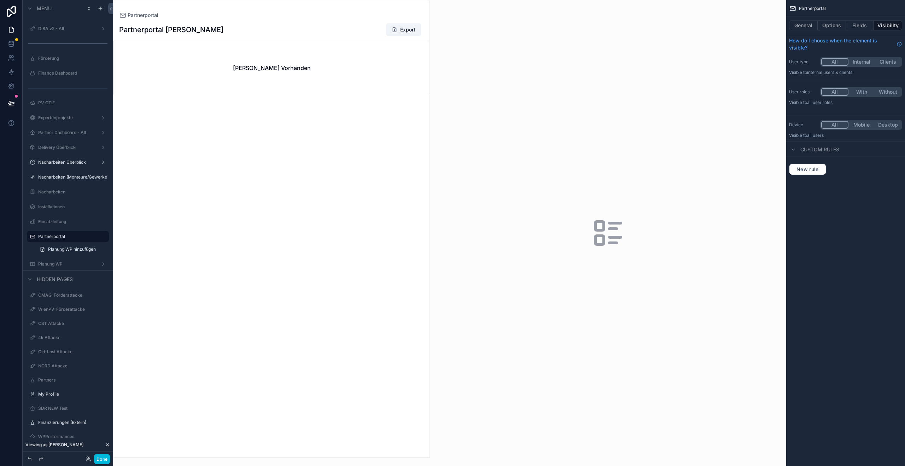
click at [866, 94] on button "With" at bounding box center [862, 92] width 27 height 8
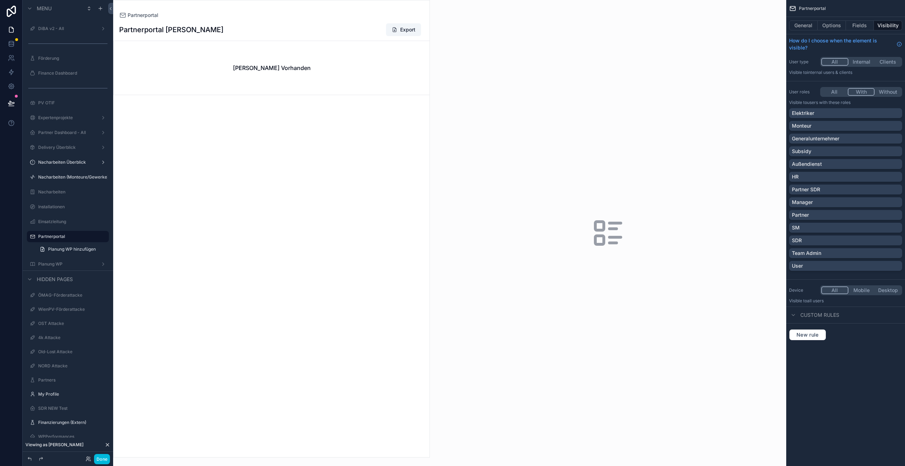
click at [818, 112] on div "Elektriker" at bounding box center [846, 113] width 108 height 7
click at [824, 23] on button "Options" at bounding box center [832, 26] width 28 height 10
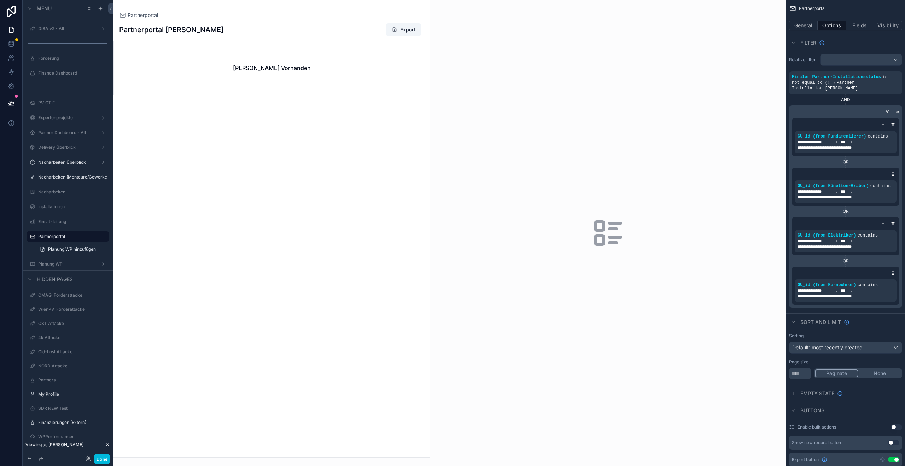
click at [0, 0] on icon "scrollable content" at bounding box center [0, 0] width 0 height 0
click at [777, 240] on span at bounding box center [778, 240] width 3 height 5
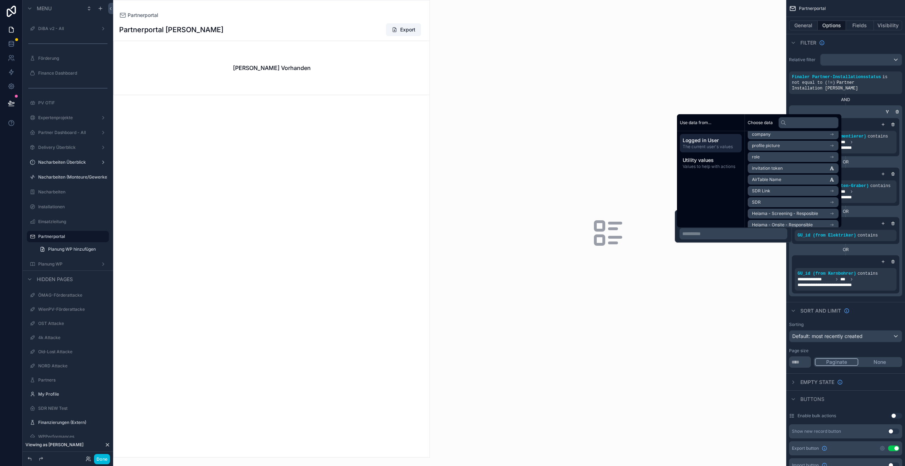
scroll to position [59, 0]
click at [778, 193] on li "SDR" at bounding box center [793, 193] width 91 height 10
click at [779, 177] on span "MO_id (from MO_id)" at bounding box center [771, 179] width 39 height 6
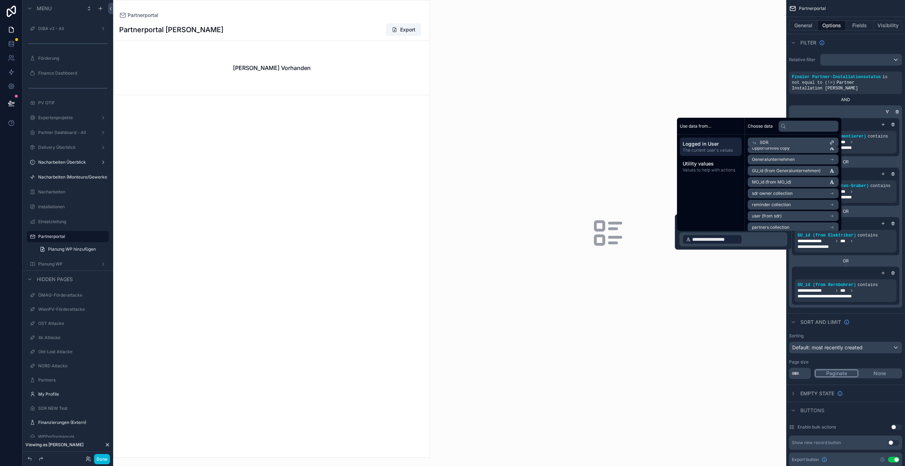
click at [825, 258] on div "OR" at bounding box center [846, 261] width 108 height 6
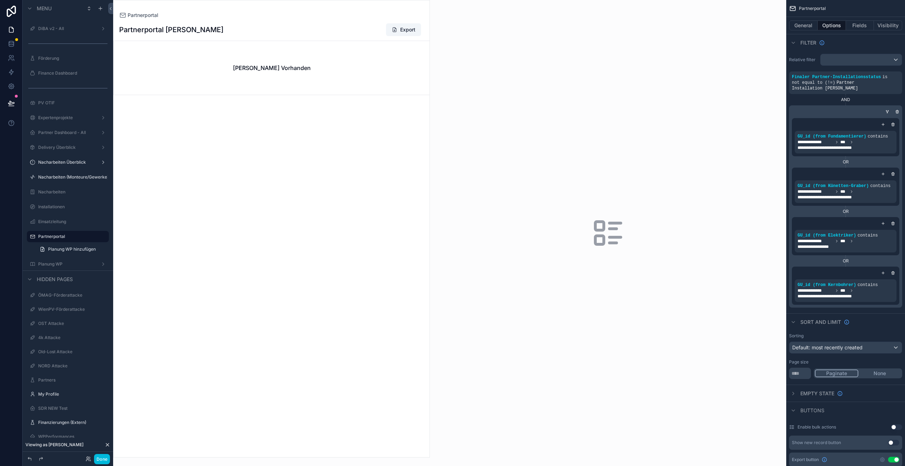
click at [0, 0] on icon "scrollable content" at bounding box center [0, 0] width 0 height 0
click at [748, 223] on div "GU_id (from Elektriker)" at bounding box center [715, 223] width 71 height 11
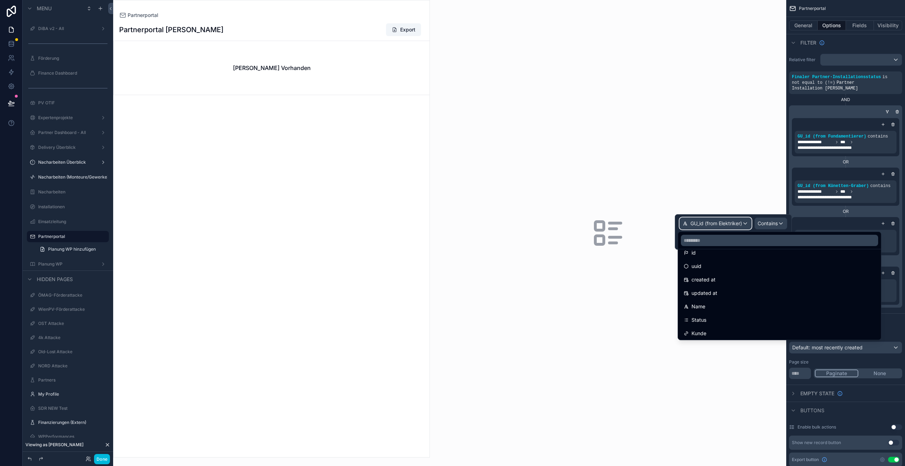
scroll to position [0, 0]
click at [718, 242] on input "text" at bounding box center [779, 240] width 197 height 11
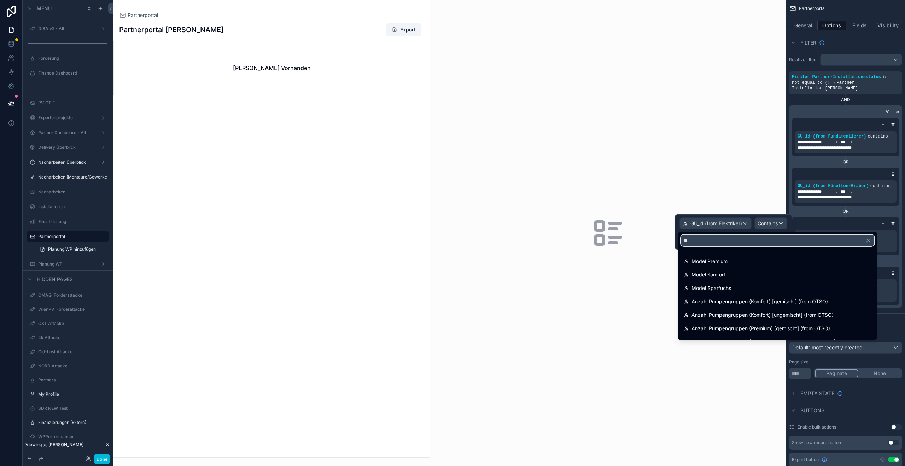
type input "*"
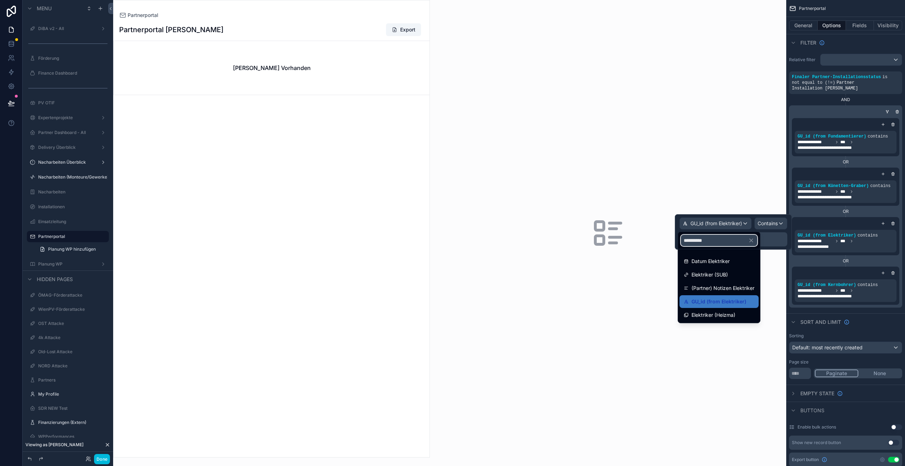
type input "**********"
click at [739, 220] on div at bounding box center [733, 231] width 117 height 35
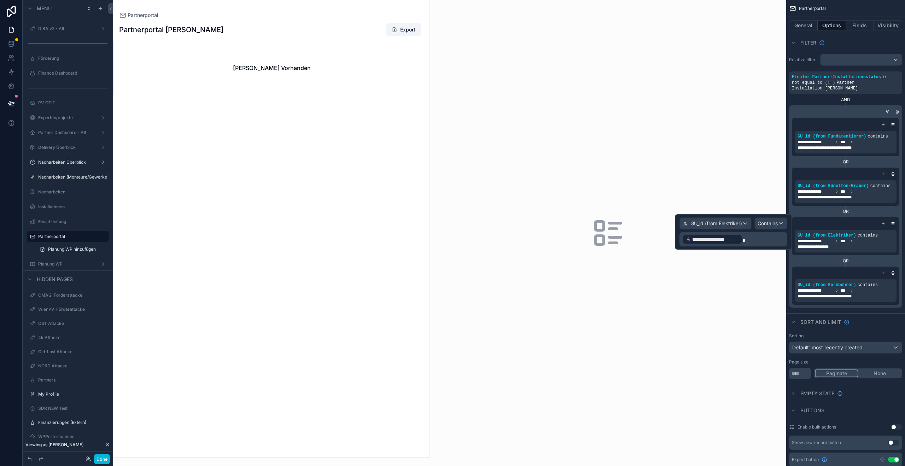
click at [761, 241] on p "**********" at bounding box center [735, 239] width 104 height 11
click at [875, 209] on div "OR" at bounding box center [846, 212] width 108 height 6
click at [0, 0] on icon "scrollable content" at bounding box center [0, 0] width 0 height 0
click at [753, 238] on p "**********" at bounding box center [735, 239] width 104 height 11
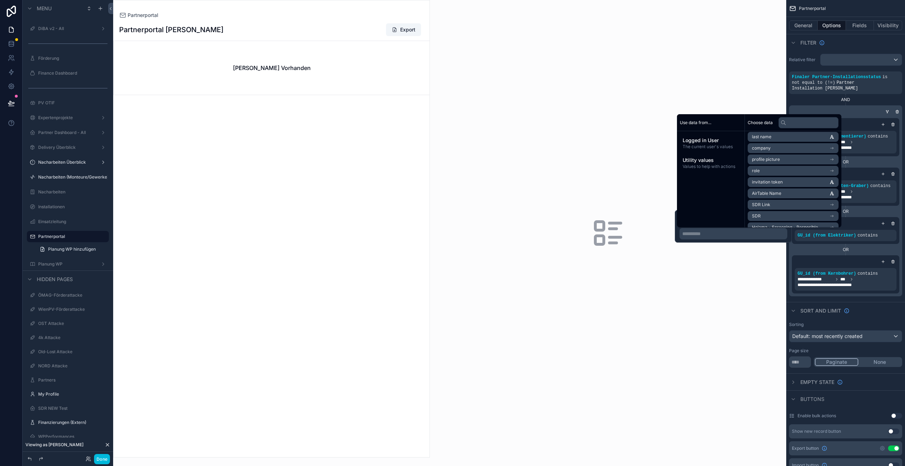
scroll to position [51, 0]
click at [779, 198] on li "SDR" at bounding box center [793, 201] width 91 height 10
click at [794, 126] on input "text" at bounding box center [809, 122] width 60 height 11
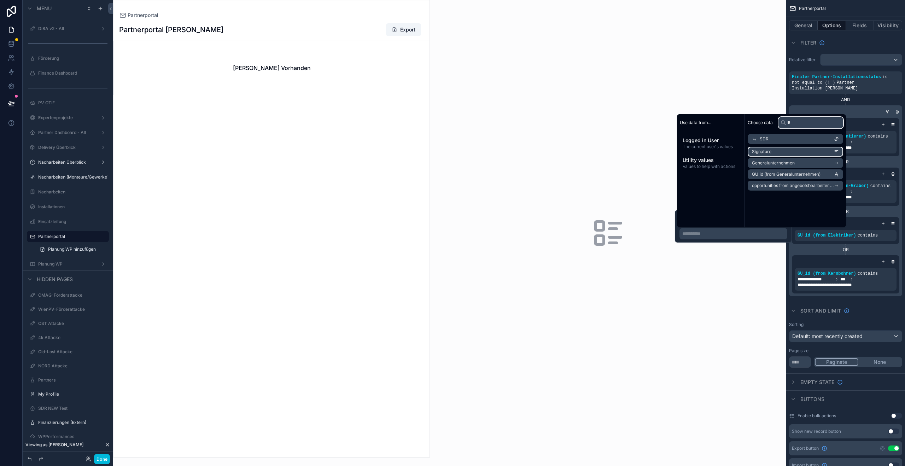
scroll to position [0, 0]
type input "**"
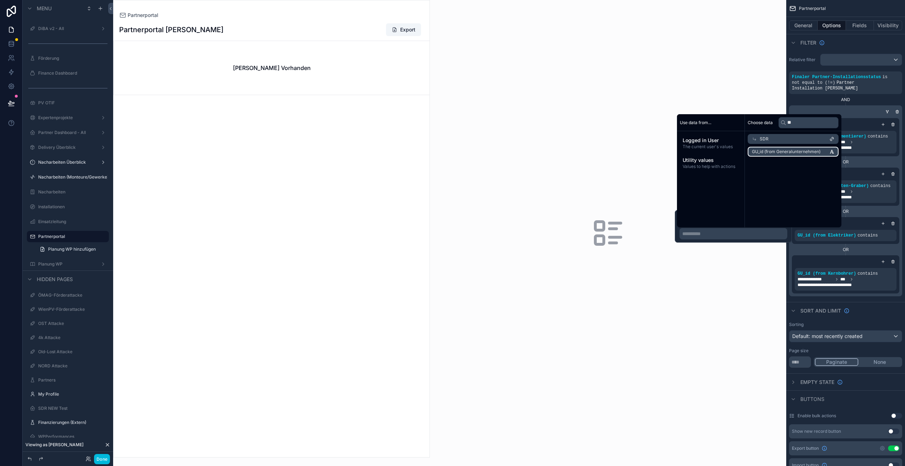
click at [777, 151] on span "GU_id (from Generalunternehmen)" at bounding box center [786, 152] width 69 height 6
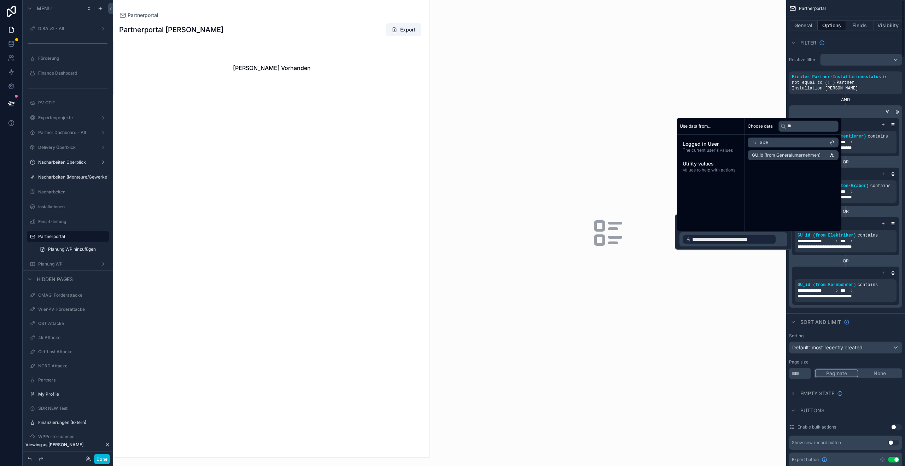
click at [868, 255] on div "OR" at bounding box center [846, 260] width 108 height 11
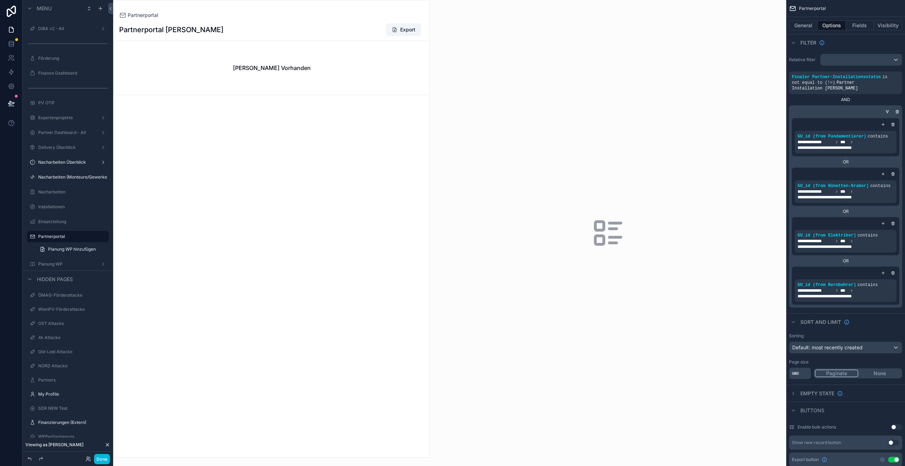
click at [886, 110] on icon "scrollable content" at bounding box center [888, 112] width 4 height 4
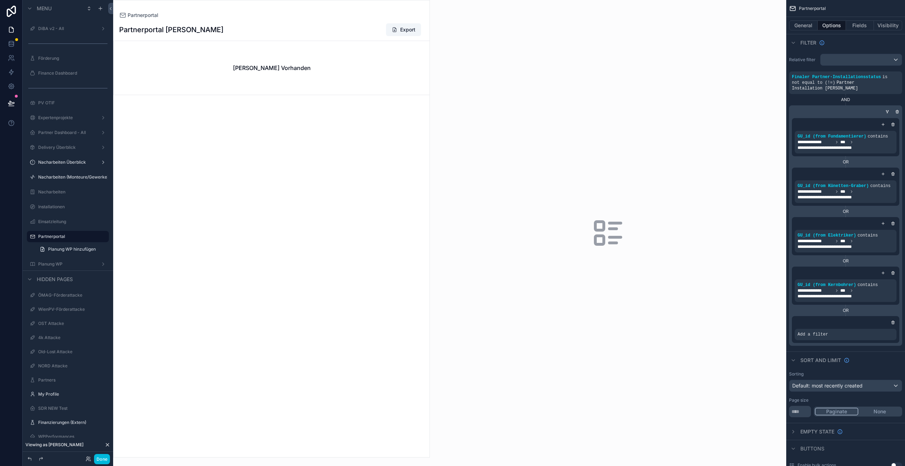
click at [0, 0] on div "scrollable content" at bounding box center [0, 0] width 0 height 0
click at [722, 318] on span "Select a field" at bounding box center [723, 318] width 30 height 6
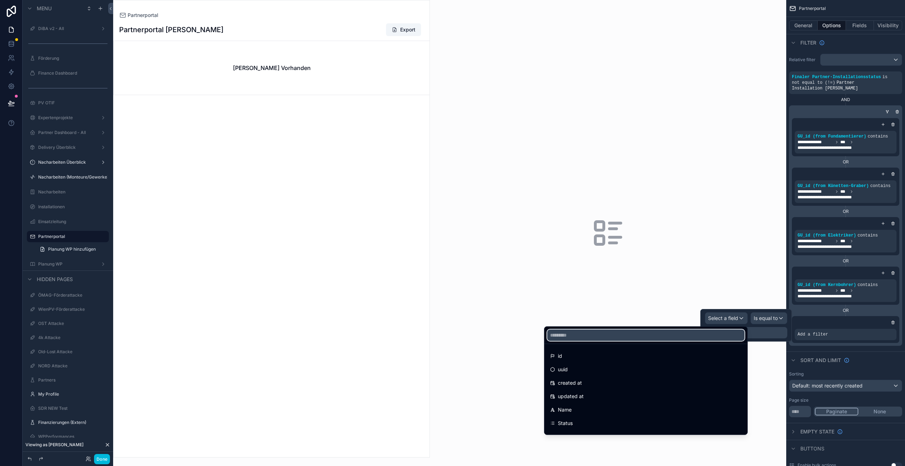
click at [704, 335] on input "text" at bounding box center [645, 335] width 197 height 11
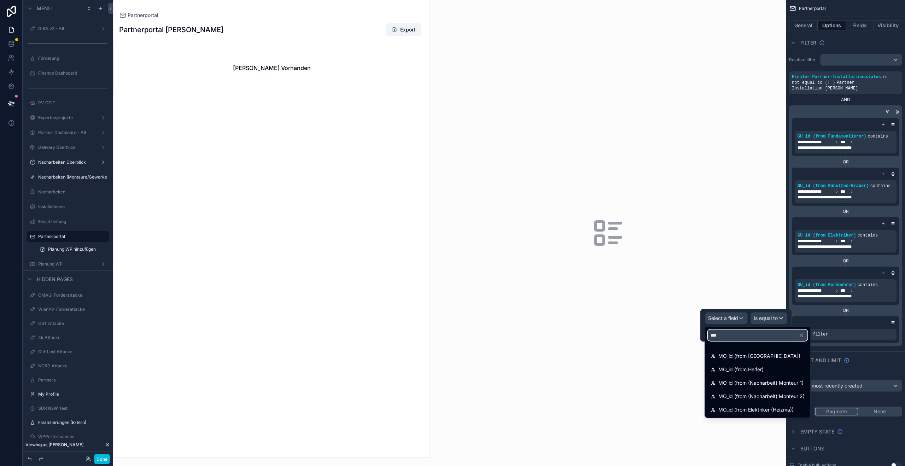
type input "***"
click at [742, 407] on span "MO_id (from Elektriker (Heizma))" at bounding box center [756, 410] width 75 height 8
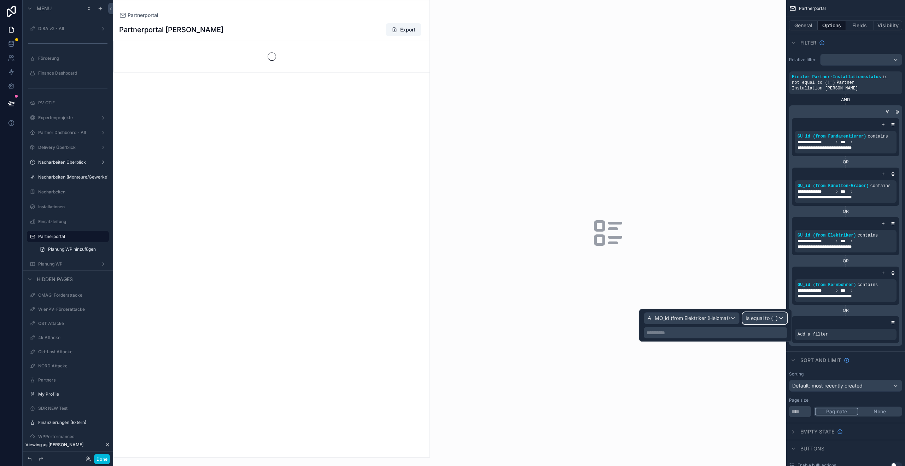
click at [756, 319] on span "Is equal to (=)" at bounding box center [762, 318] width 32 height 7
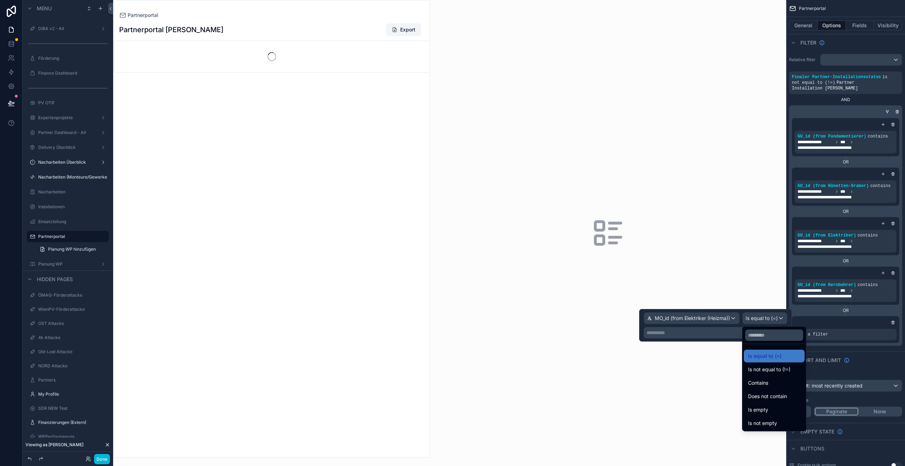
click at [765, 385] on span "Contains" at bounding box center [758, 383] width 20 height 8
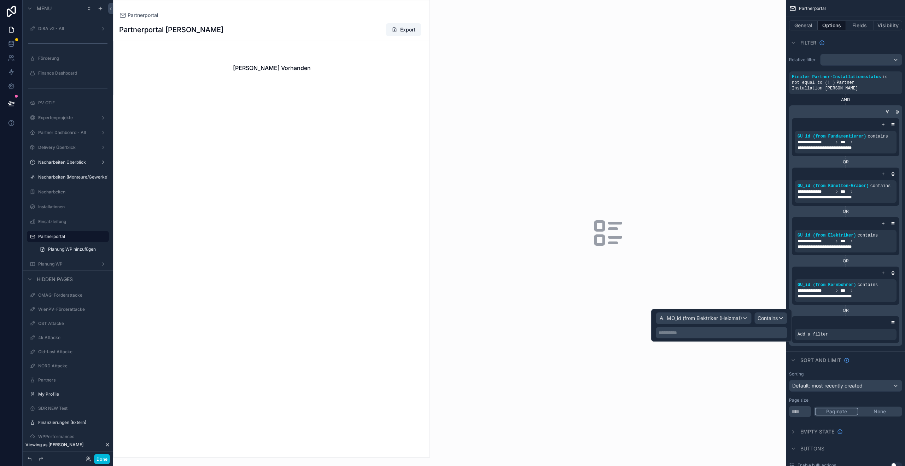
click at [686, 331] on p "**********" at bounding box center [722, 332] width 127 height 7
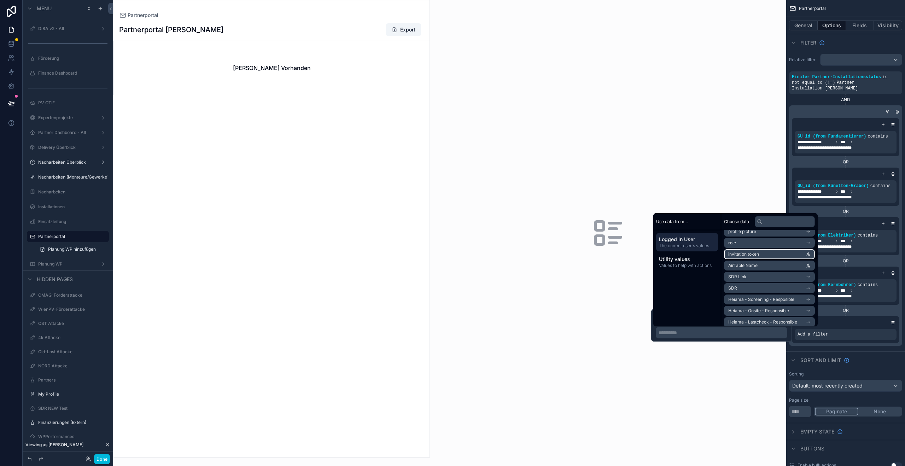
scroll to position [64, 0]
click at [752, 284] on li "SDR" at bounding box center [769, 288] width 91 height 10
click at [775, 220] on input "text" at bounding box center [785, 221] width 60 height 11
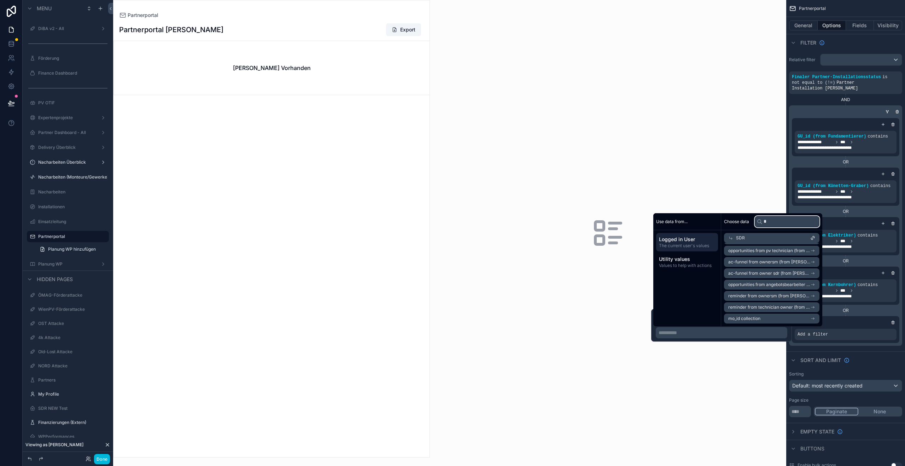
scroll to position [0, 0]
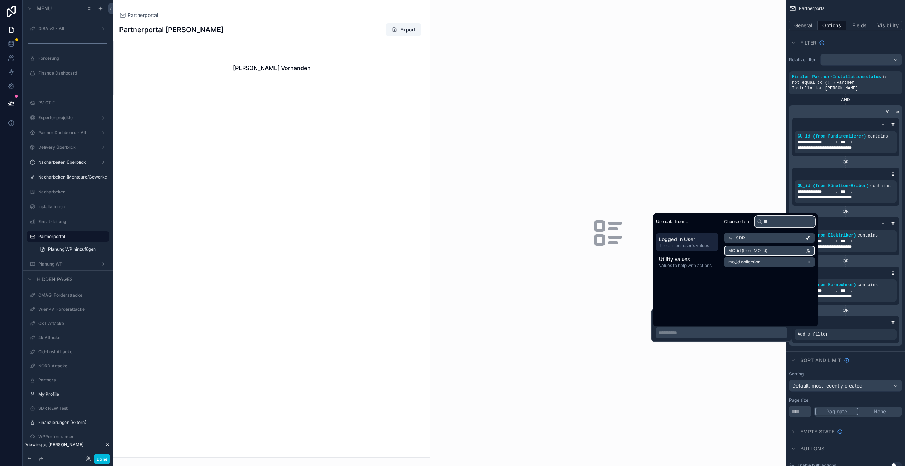
type input "**"
click at [767, 252] on span "MO_id (from MO_id)" at bounding box center [748, 251] width 39 height 6
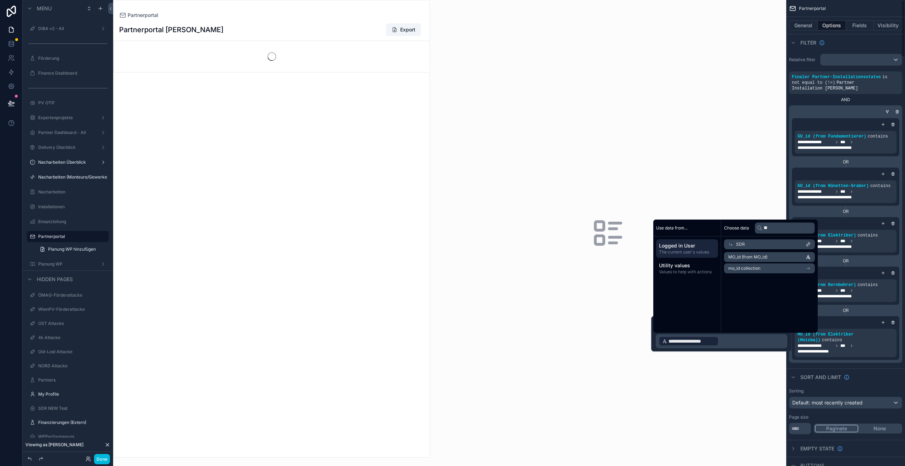
click at [872, 369] on div "Sort And Limit" at bounding box center [846, 377] width 119 height 17
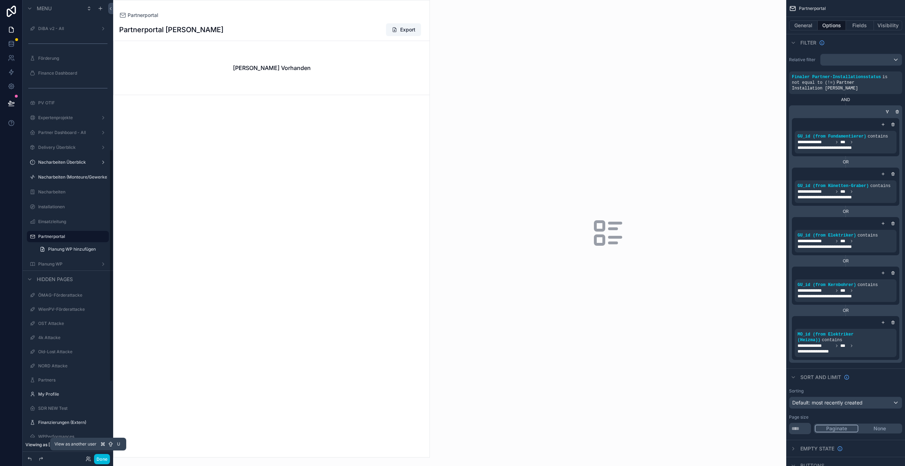
click at [87, 458] on icon at bounding box center [88, 458] width 2 height 2
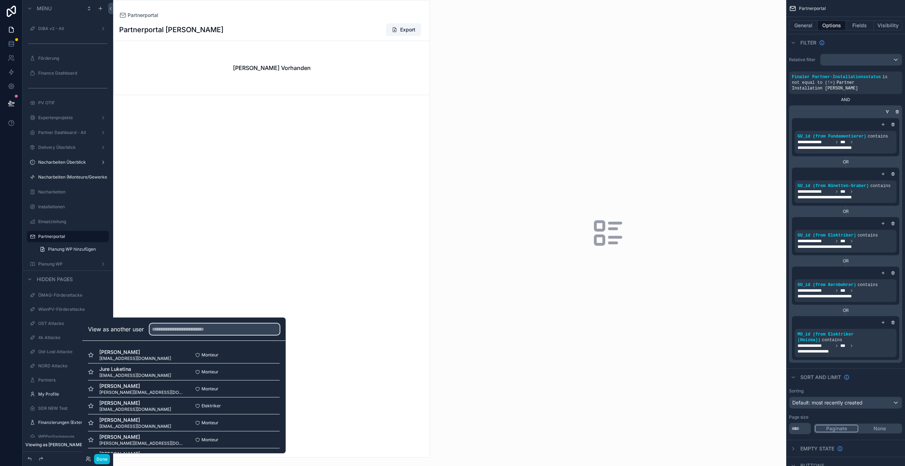
click at [175, 334] on input "text" at bounding box center [215, 329] width 130 height 11
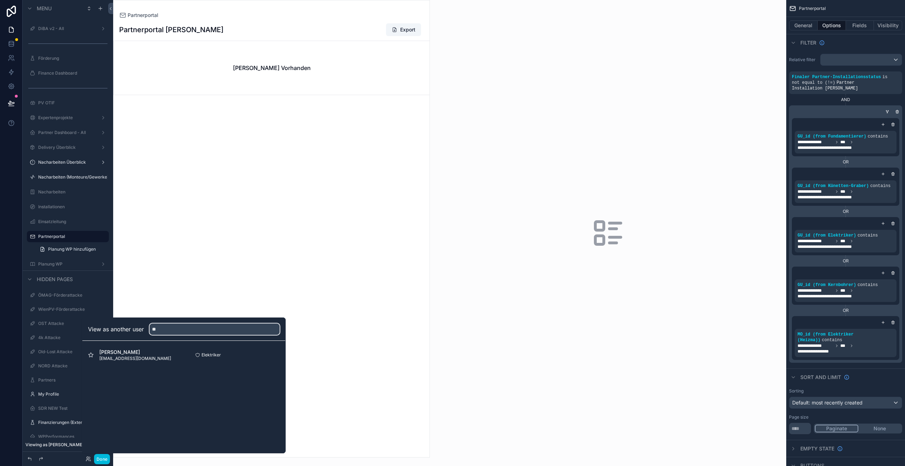
type input "*"
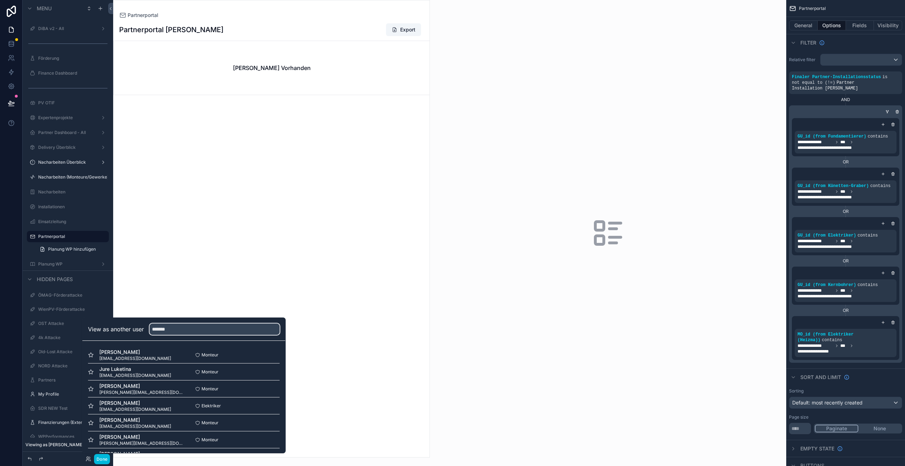
type input "********"
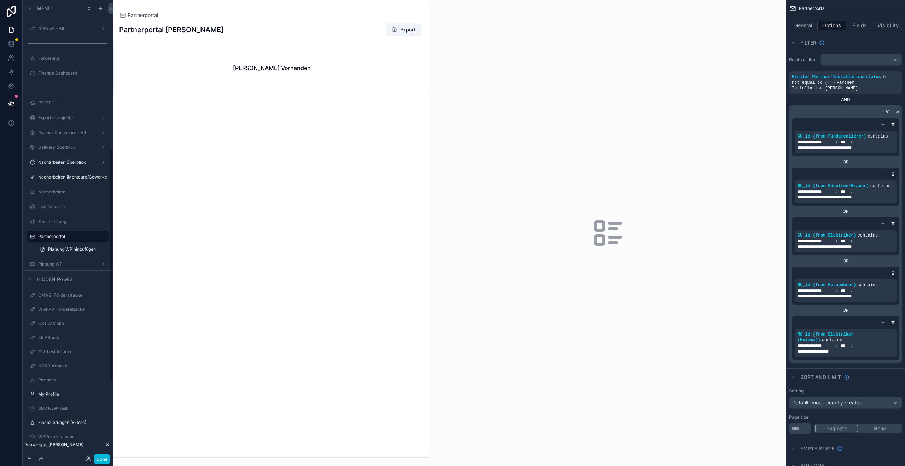
click at [171, 150] on div "scrollable content" at bounding box center [272, 228] width 316 height 457
click at [18, 60] on link at bounding box center [11, 58] width 22 height 14
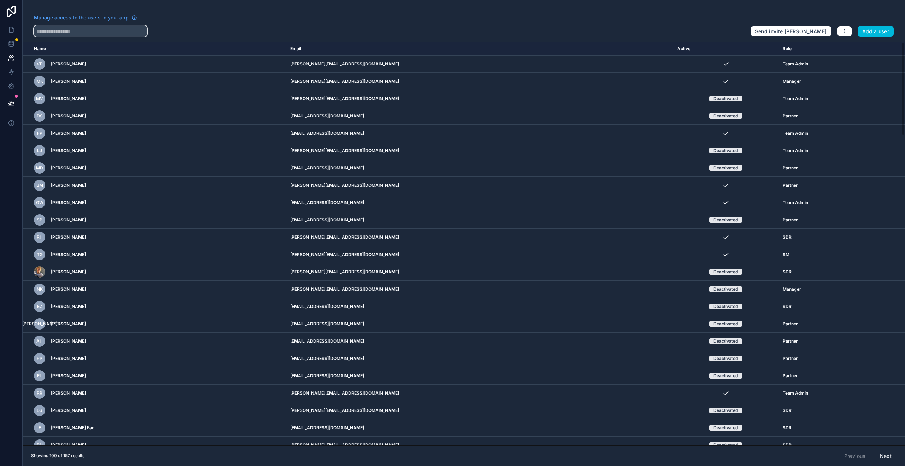
click at [78, 29] on input "text" at bounding box center [90, 30] width 113 height 11
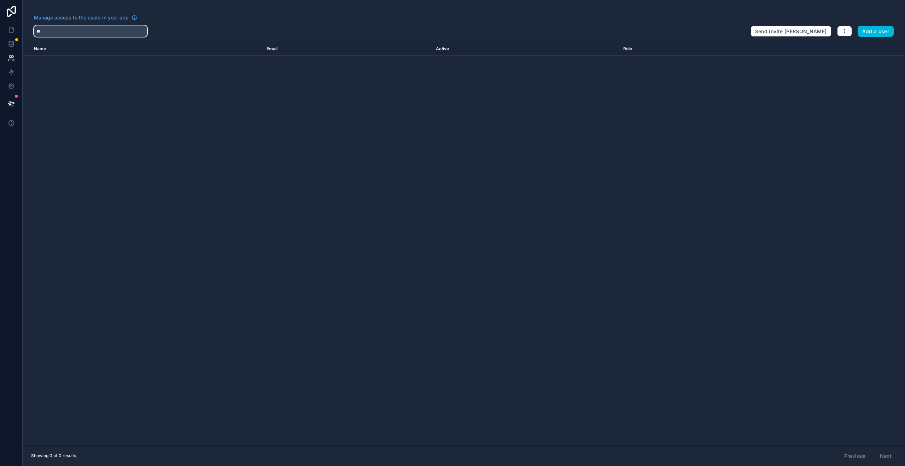
type input "*"
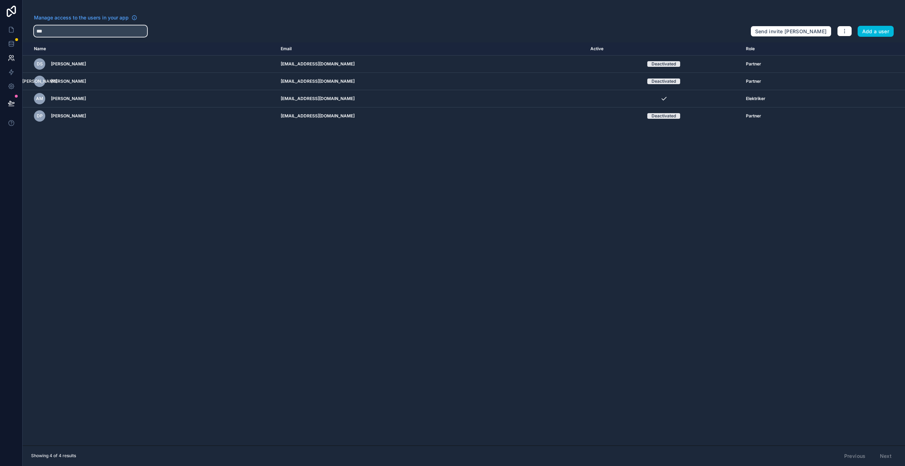
type input "***"
click at [0, 0] on icon "scrollable content" at bounding box center [0, 0] width 0 height 0
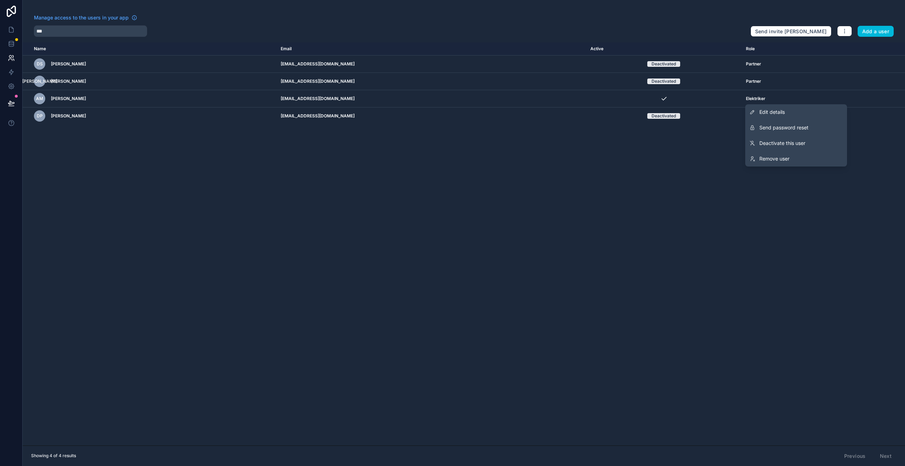
click at [801, 115] on link "Edit details" at bounding box center [797, 112] width 102 height 16
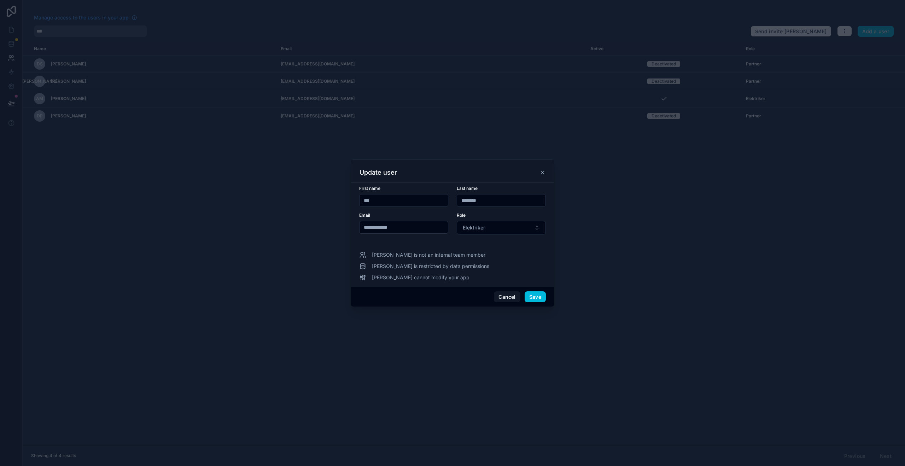
click at [489, 201] on input "********" at bounding box center [501, 201] width 88 height 10
type input "********"
click at [538, 297] on button "Save" at bounding box center [535, 296] width 21 height 11
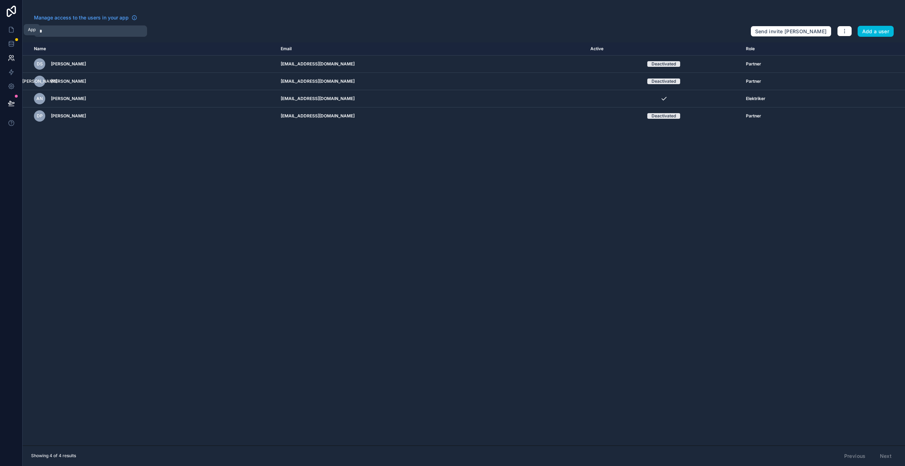
click at [11, 31] on icon at bounding box center [11, 29] width 7 height 7
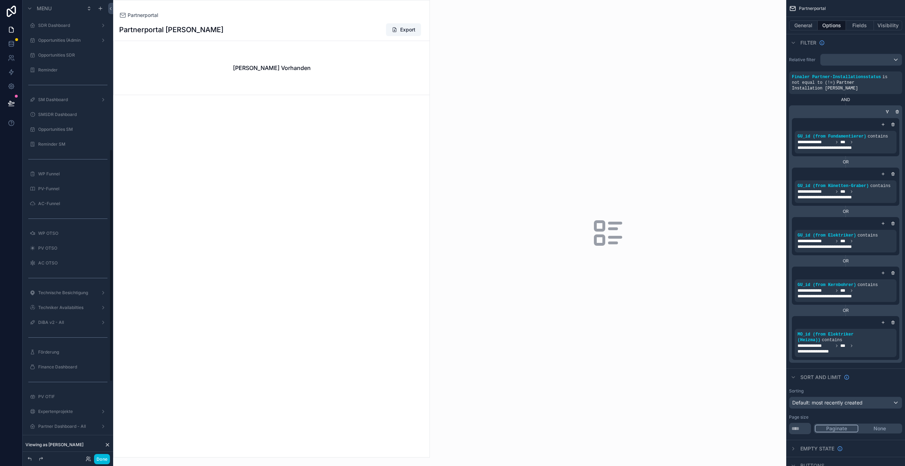
scroll to position [294, 0]
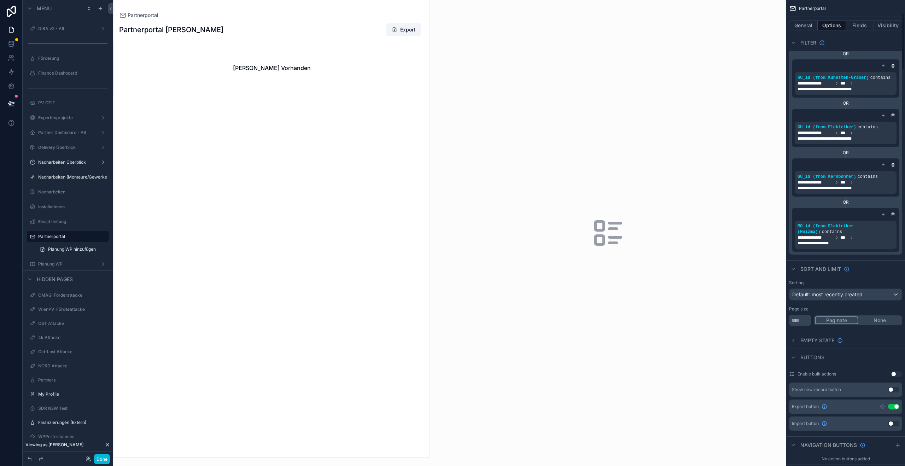
drag, startPoint x: 801, startPoint y: 25, endPoint x: 808, endPoint y: 25, distance: 6.7
click at [801, 26] on button "General" at bounding box center [803, 26] width 29 height 10
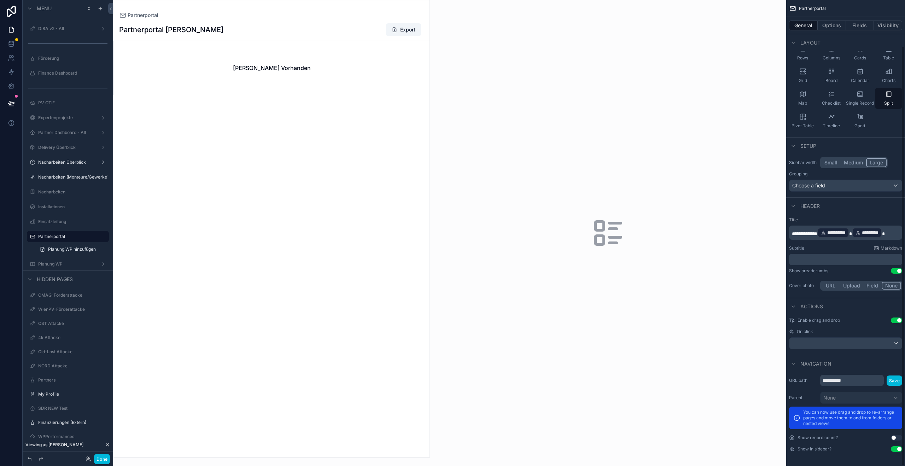
scroll to position [51, 0]
click at [898, 28] on button "Visibility" at bounding box center [888, 26] width 28 height 10
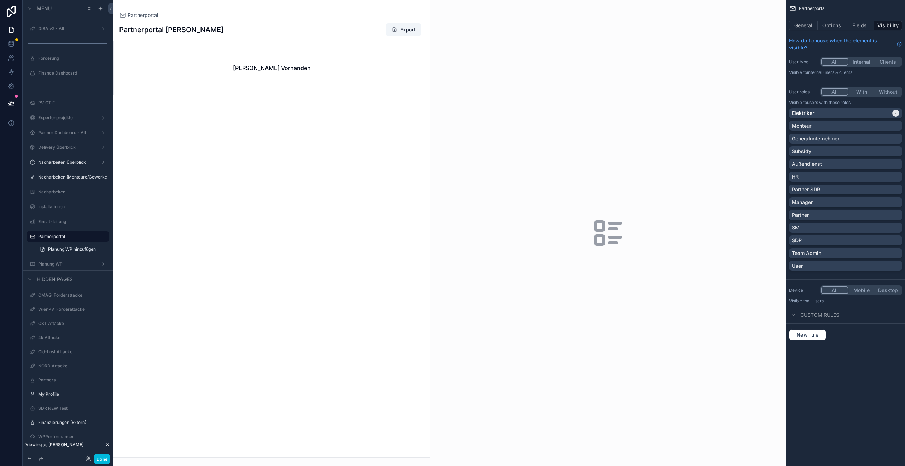
scroll to position [0, 0]
click at [850, 140] on div "Generalunternehmer" at bounding box center [846, 138] width 108 height 7
click at [835, 22] on button "Options" at bounding box center [832, 26] width 28 height 10
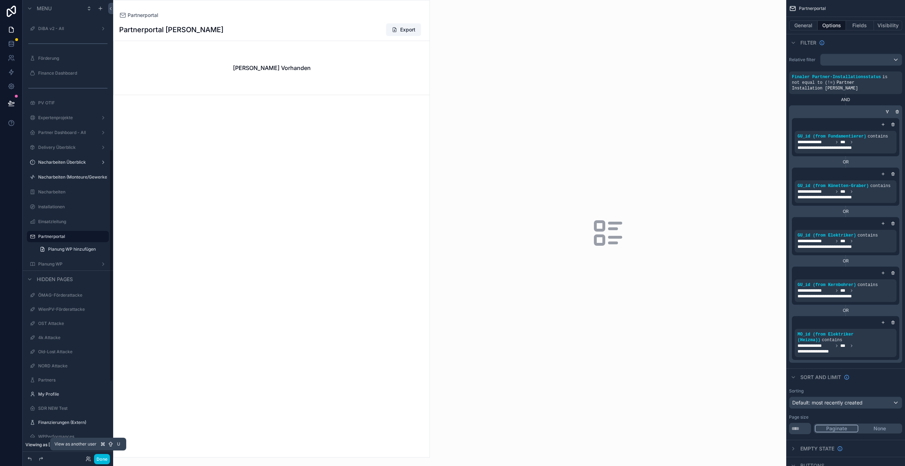
click at [89, 457] on icon at bounding box center [89, 459] width 6 height 6
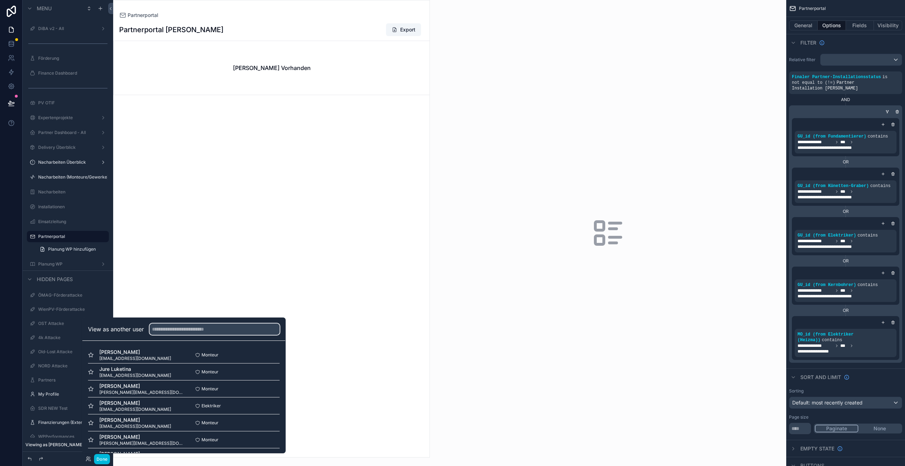
click at [174, 325] on input "text" at bounding box center [215, 329] width 130 height 11
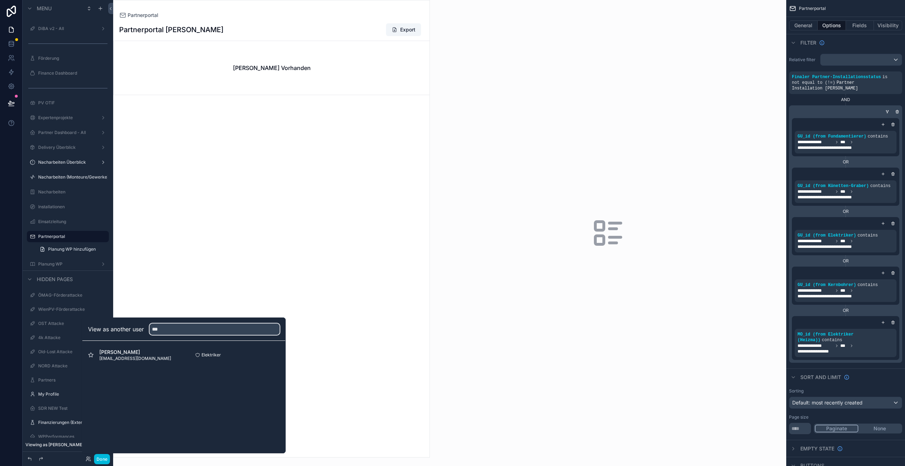
type input "***"
click at [0, 0] on button "Select" at bounding box center [0, 0] width 0 height 0
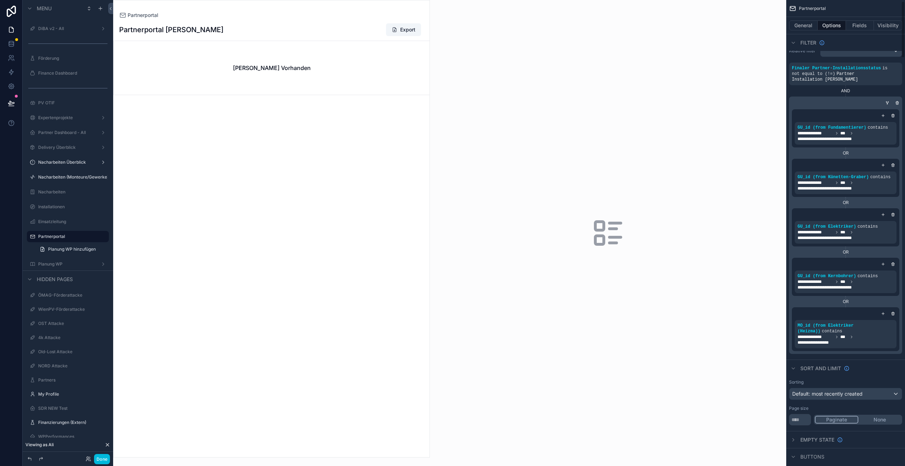
scroll to position [12, 0]
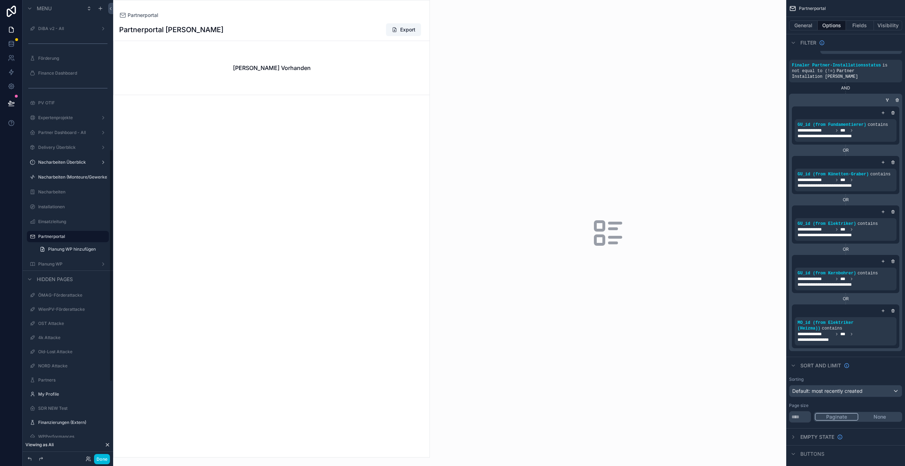
click at [60, 182] on div "Nacharbeiten (Monteure/Gewerke)" at bounding box center [67, 177] width 79 height 11
click at [62, 176] on label "Nacharbeiten (Monteure/Gewerke)" at bounding box center [72, 177] width 69 height 6
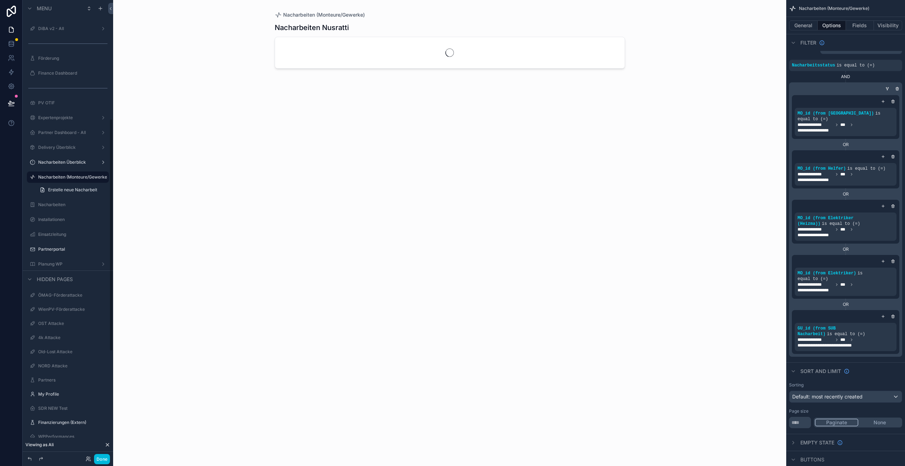
scroll to position [234, 0]
drag, startPoint x: 59, startPoint y: 312, endPoint x: 56, endPoint y: 309, distance: 3.8
click at [56, 309] on label "Partnerportal" at bounding box center [71, 309] width 66 height 6
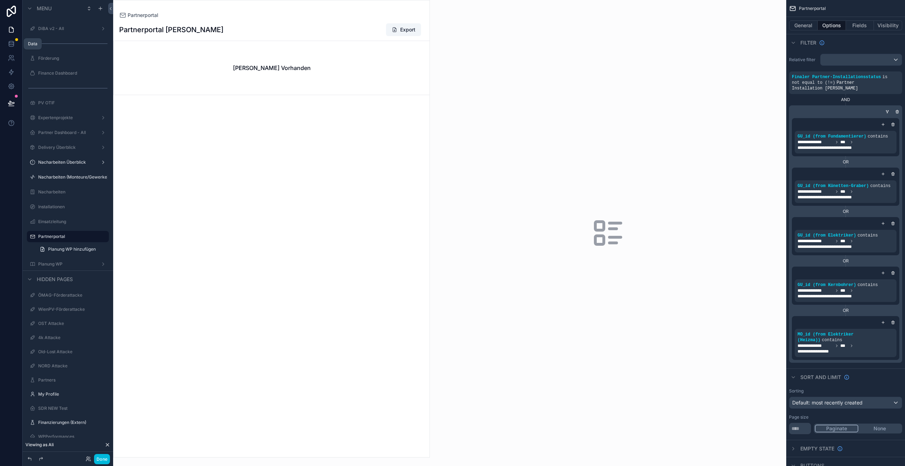
click at [13, 45] on icon at bounding box center [11, 43] width 7 height 7
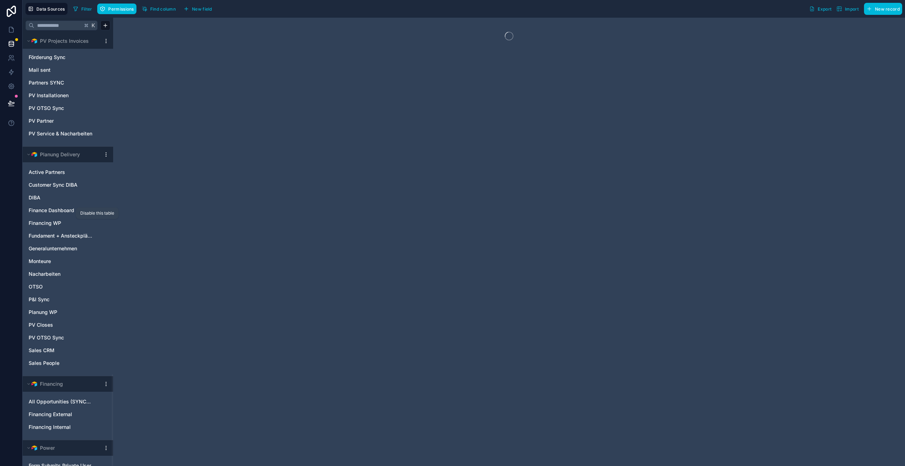
scroll to position [1611, 0]
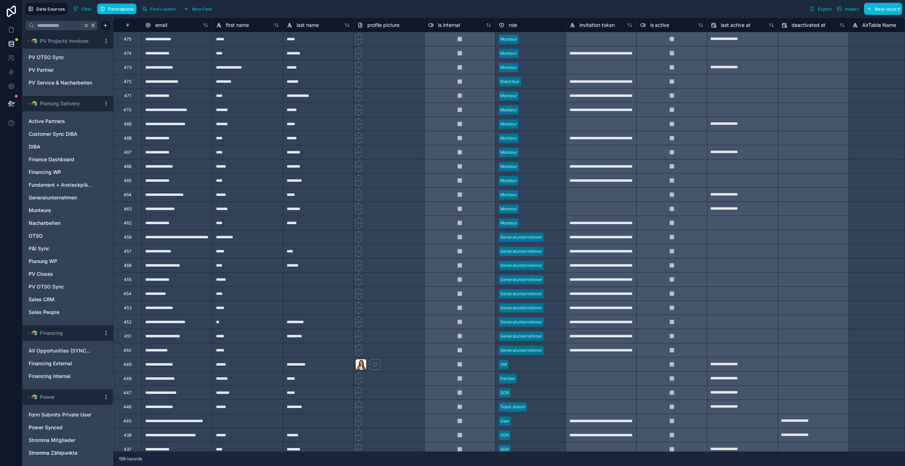
drag, startPoint x: 50, startPoint y: 257, endPoint x: 93, endPoint y: 240, distance: 46.7
click at [50, 257] on div "Planung WP" at bounding box center [67, 261] width 85 height 11
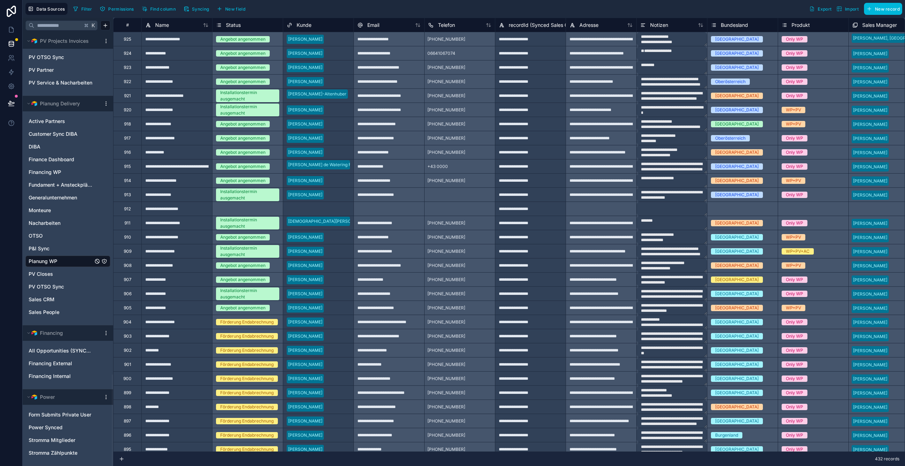
click at [499, 11] on div "Filter Permissions Find column Syncing New field Export Import New record" at bounding box center [486, 9] width 832 height 12
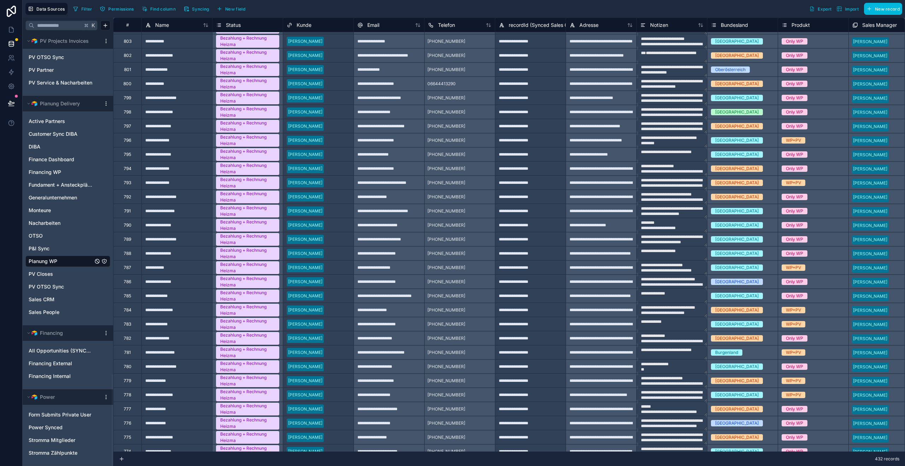
scroll to position [1704, 0]
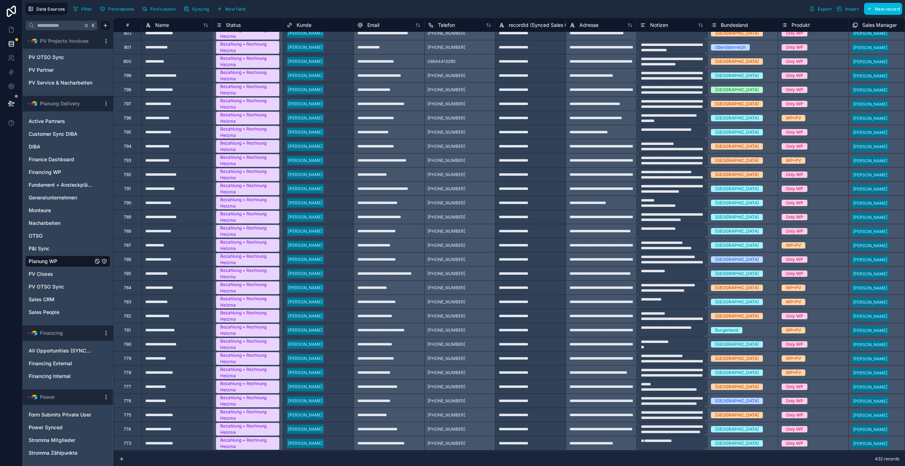
click at [90, 12] on button "Filter" at bounding box center [82, 9] width 24 height 11
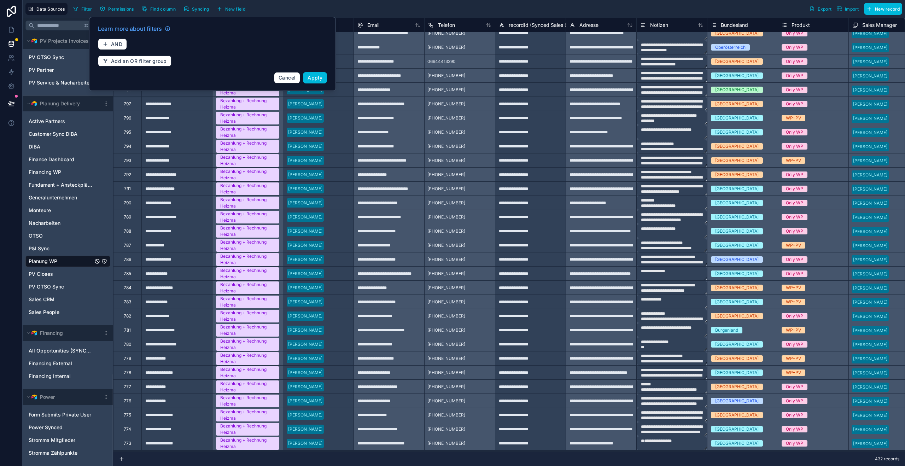
click at [118, 35] on div "Learn more about filters" at bounding box center [212, 29] width 229 height 11
click at [117, 39] on button "AND" at bounding box center [112, 44] width 29 height 11
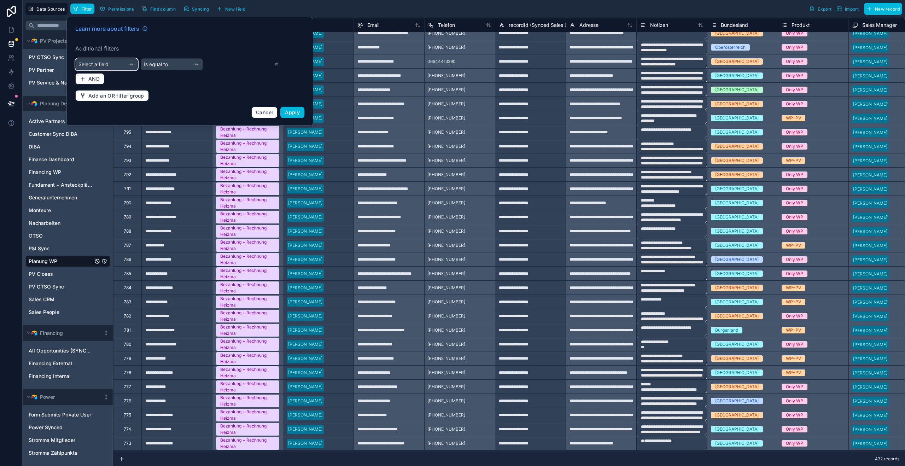
click at [114, 64] on div "Select a field" at bounding box center [107, 64] width 62 height 11
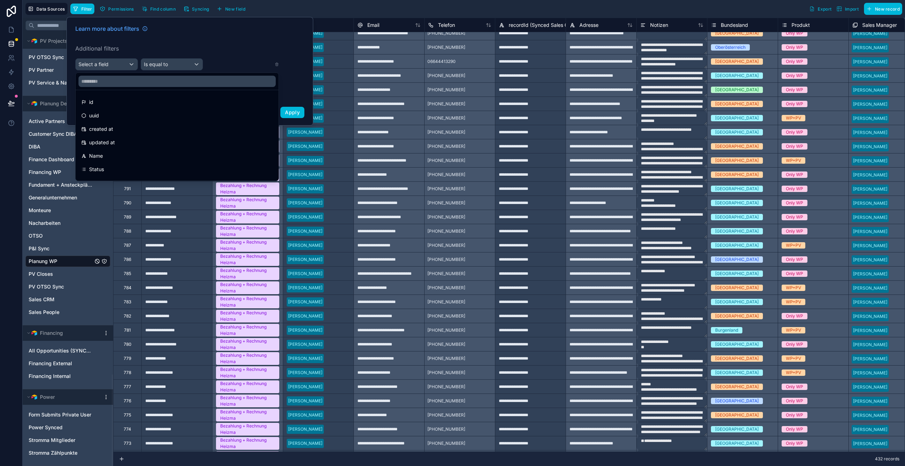
click at [110, 74] on div at bounding box center [177, 81] width 203 height 17
click at [108, 77] on input "text" at bounding box center [177, 81] width 197 height 11
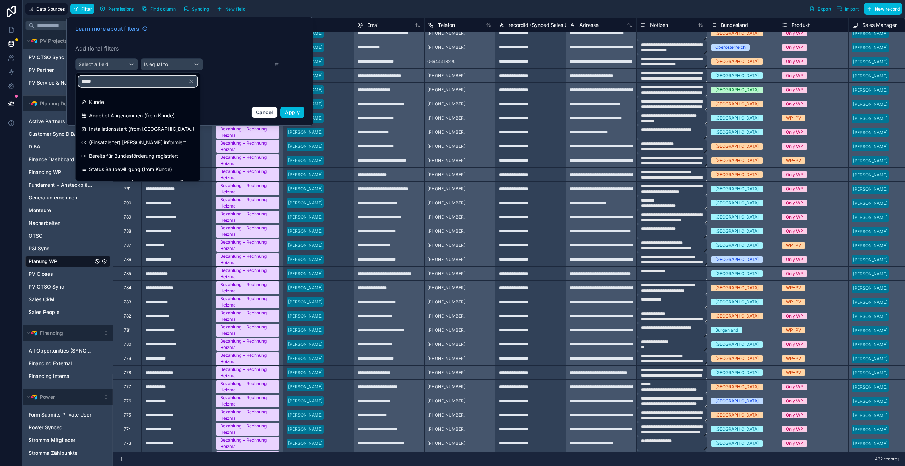
type input "*****"
click at [104, 100] on div "Kunde" at bounding box center [137, 102] width 113 height 8
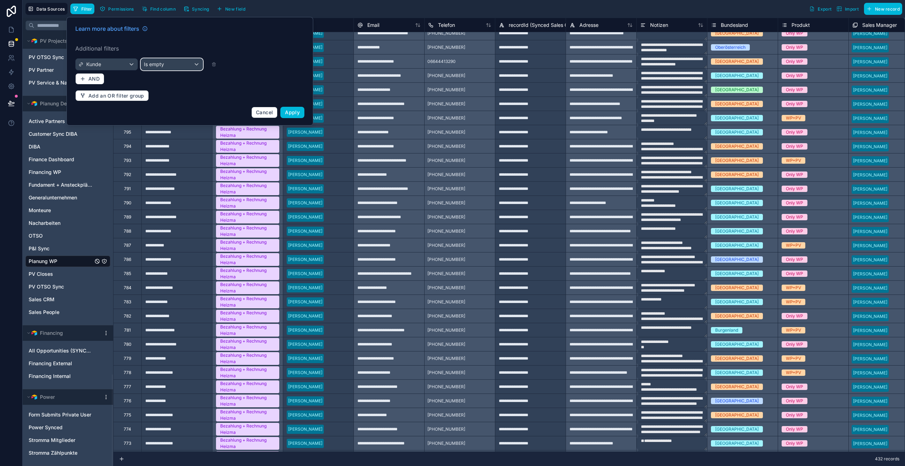
click at [190, 66] on div "Is empty" at bounding box center [172, 64] width 62 height 11
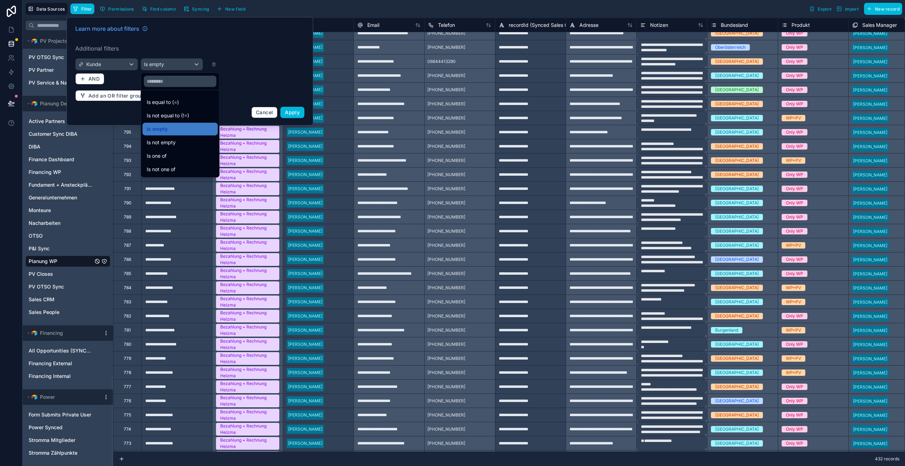
click at [173, 160] on div "Is one of" at bounding box center [180, 156] width 75 height 13
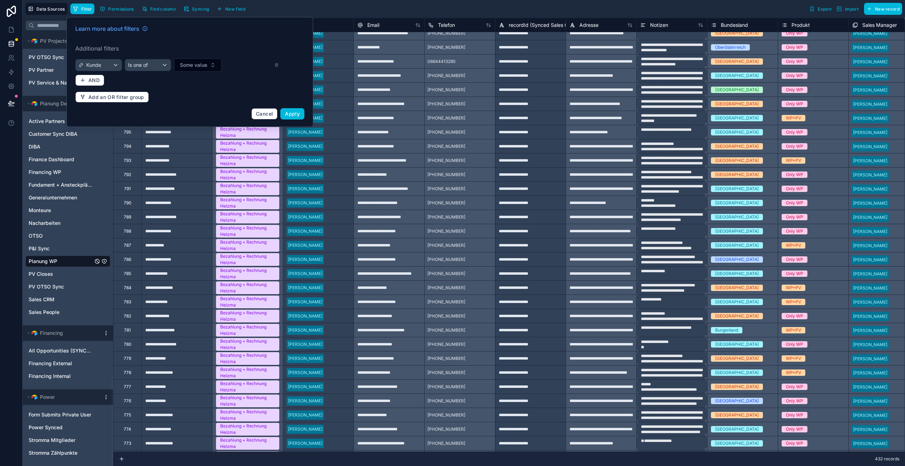
click at [185, 62] on span "Some value" at bounding box center [193, 65] width 27 height 7
type input "****"
click at [180, 95] on span "Test Testerboy" at bounding box center [169, 93] width 35 height 7
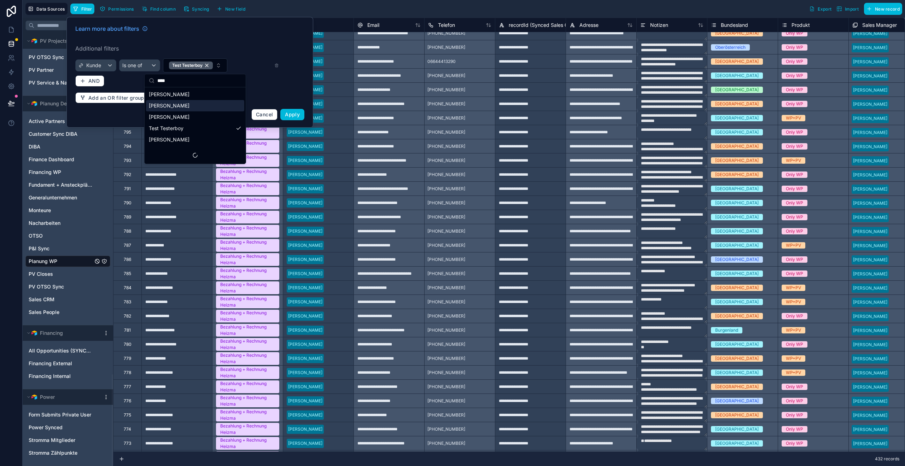
click at [296, 111] on span "Apply" at bounding box center [292, 114] width 15 height 6
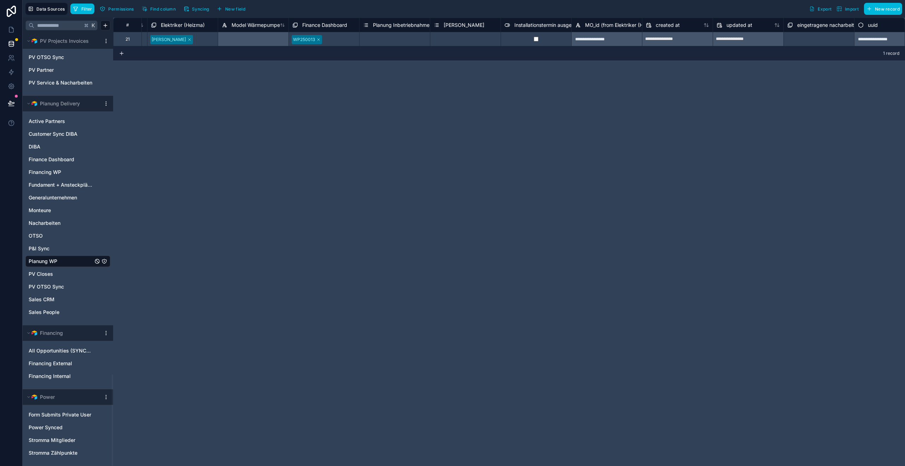
scroll to position [0, 16495]
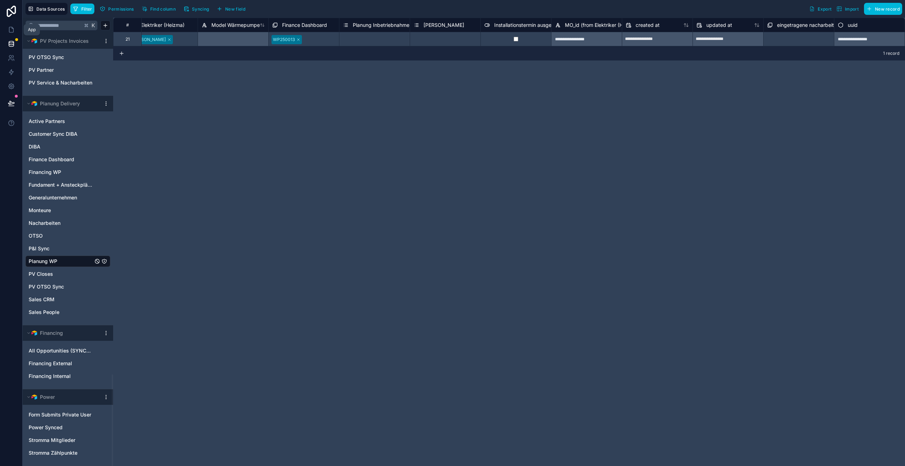
click at [17, 30] on link at bounding box center [11, 30] width 22 height 14
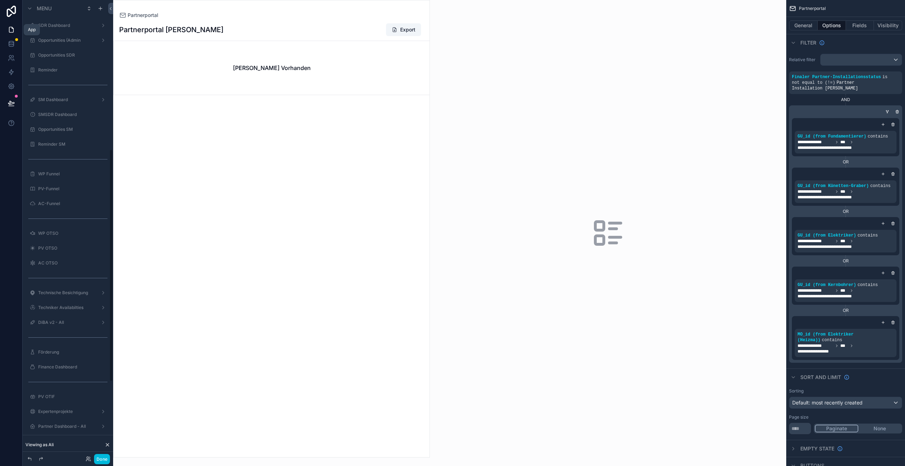
click at [11, 41] on icon at bounding box center [11, 42] width 5 height 2
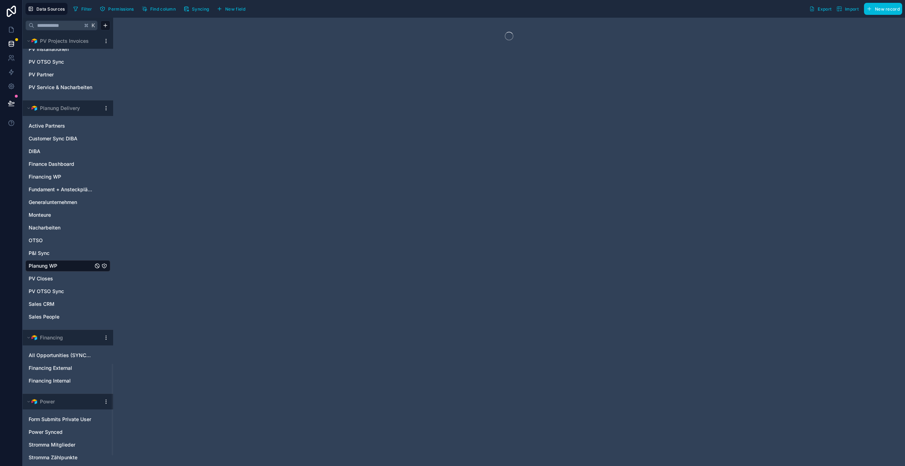
scroll to position [1611, 0]
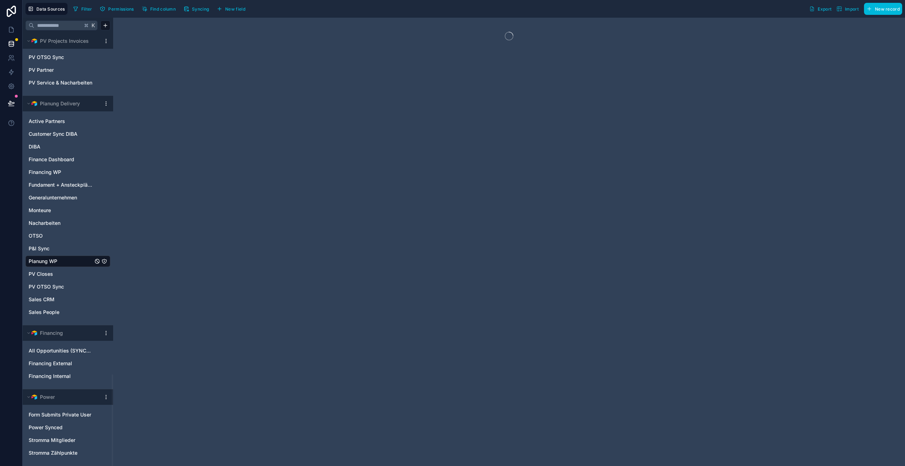
click at [52, 261] on span "Planung WP" at bounding box center [43, 261] width 29 height 7
click at [56, 249] on link "P&I Sync" at bounding box center [61, 248] width 64 height 7
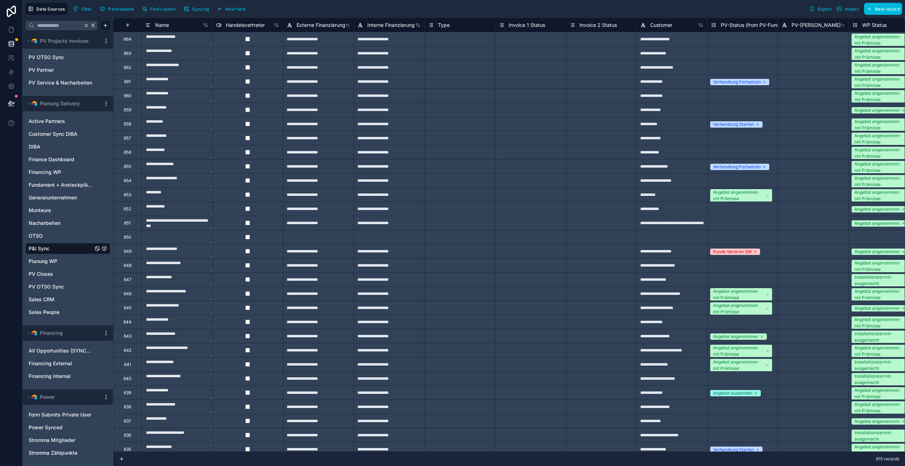
click at [52, 259] on span "Planung WP" at bounding box center [43, 261] width 29 height 7
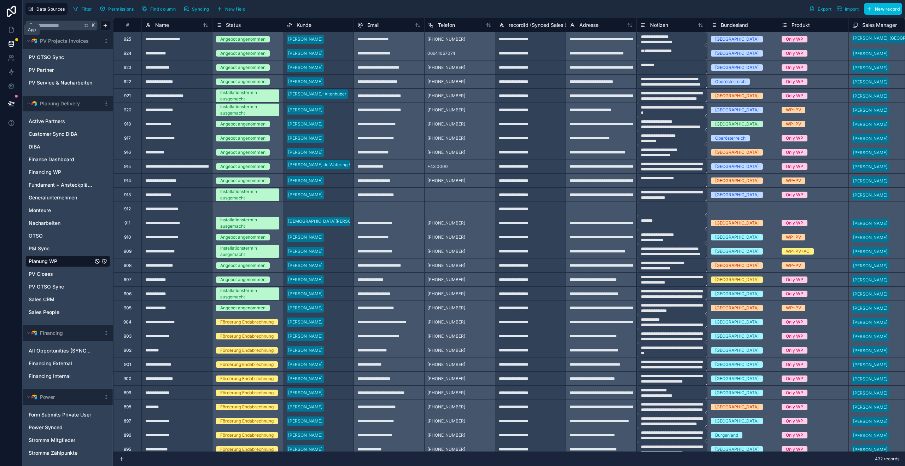
click at [17, 31] on link at bounding box center [11, 30] width 22 height 14
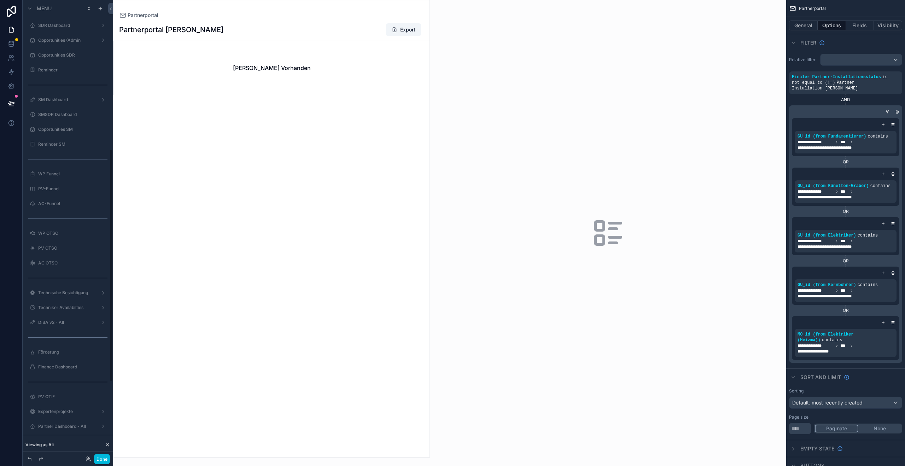
scroll to position [294, 0]
click at [257, 21] on div "Partnerportal Ali Nusratti Export Keine Kunden Vorhanden" at bounding box center [272, 238] width 316 height 439
click at [807, 28] on button "General" at bounding box center [803, 26] width 29 height 10
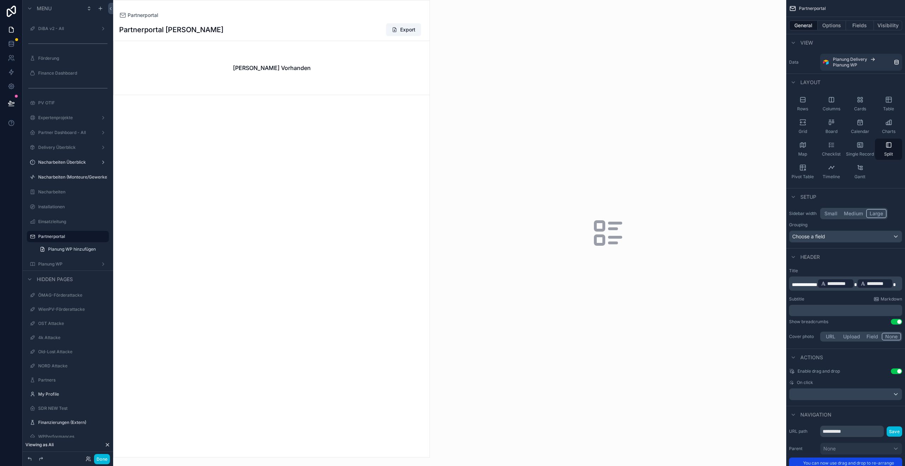
click at [824, 28] on button "Options" at bounding box center [832, 26] width 28 height 10
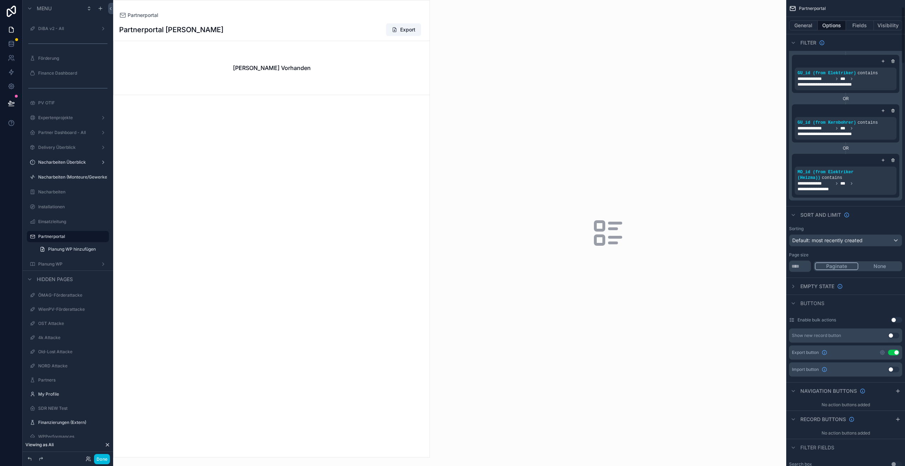
scroll to position [0, 0]
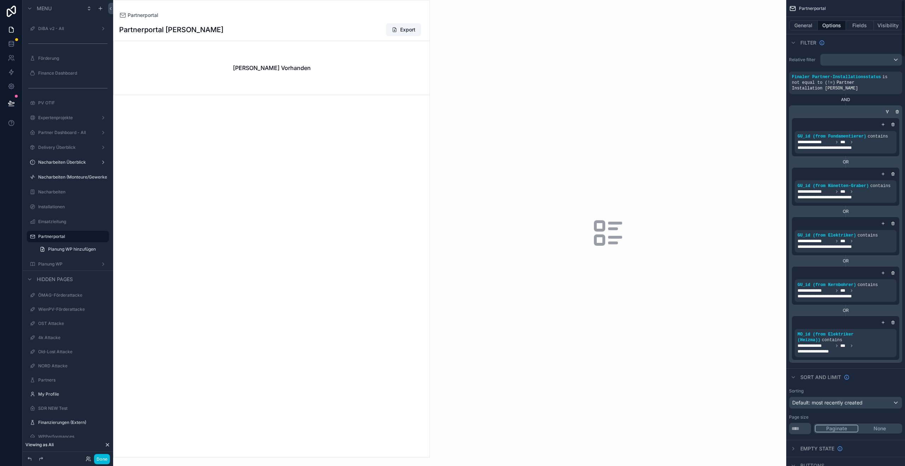
click at [801, 28] on button "General" at bounding box center [803, 26] width 29 height 10
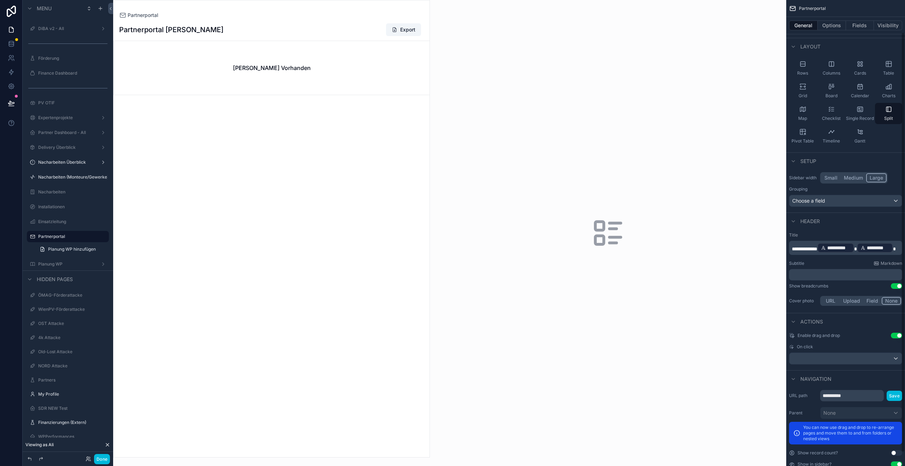
scroll to position [37, 0]
click at [813, 275] on p "﻿" at bounding box center [846, 273] width 109 height 7
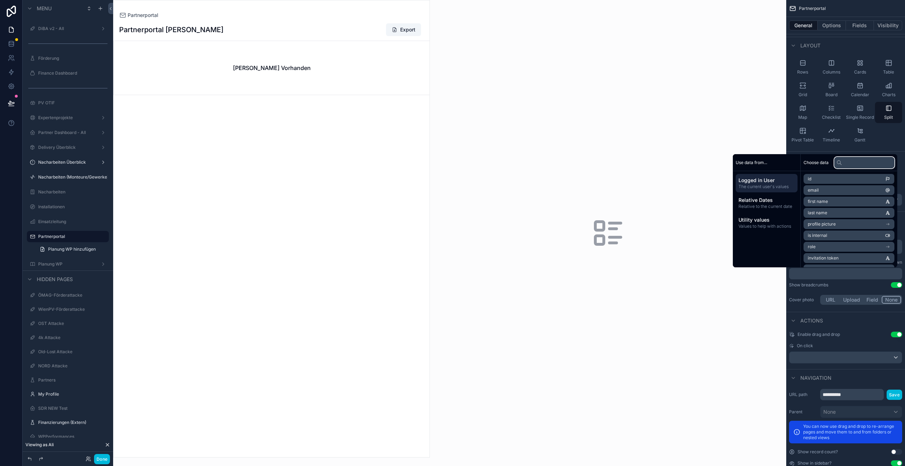
click at [849, 163] on input "text" at bounding box center [865, 162] width 60 height 11
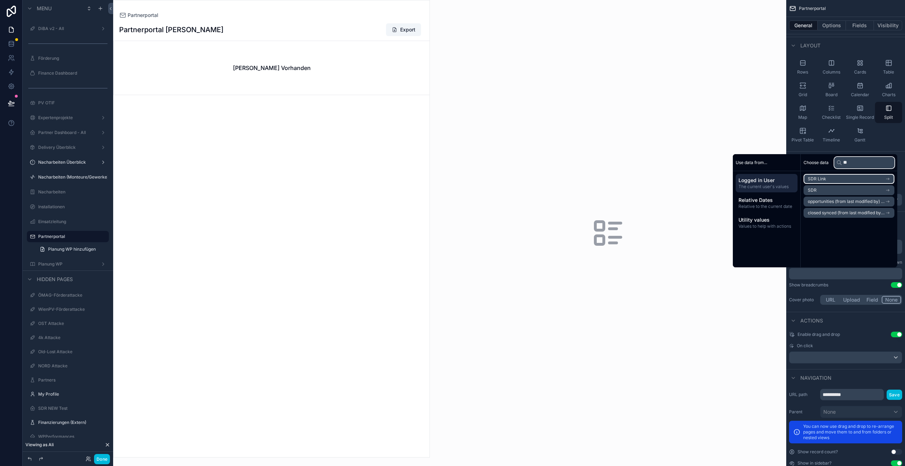
type input "*"
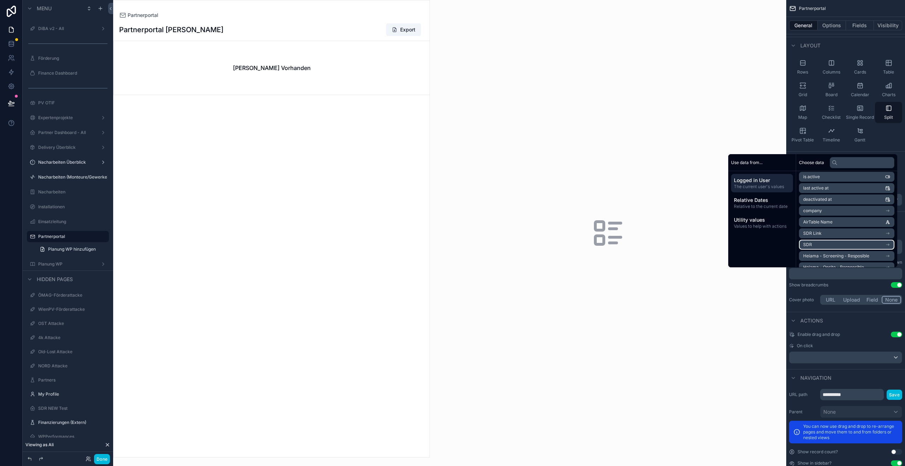
click at [826, 242] on li "SDR" at bounding box center [846, 245] width 95 height 10
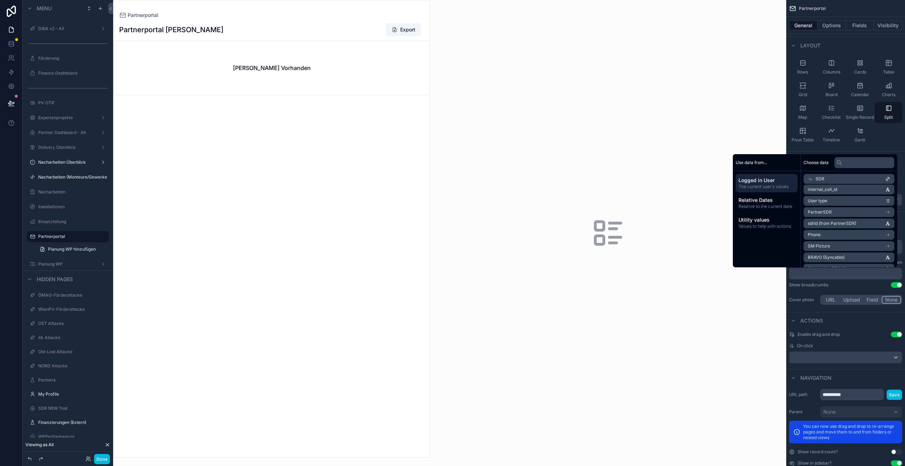
scroll to position [94, 0]
click at [847, 166] on input "text" at bounding box center [862, 162] width 65 height 11
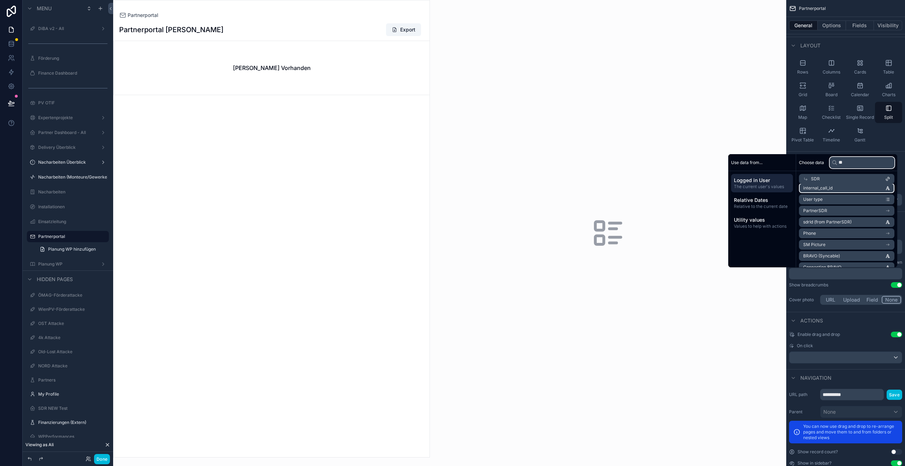
scroll to position [0, 0]
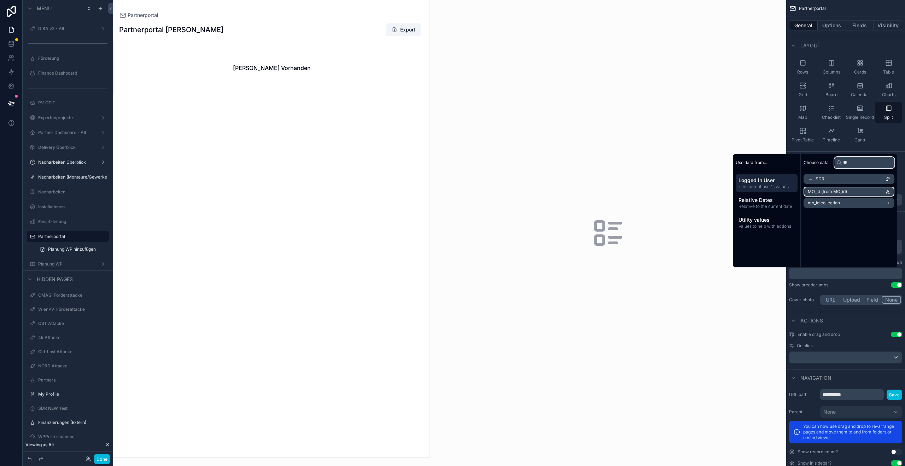
type input "**"
click at [845, 191] on li "MO_id (from MO_id)" at bounding box center [849, 192] width 91 height 10
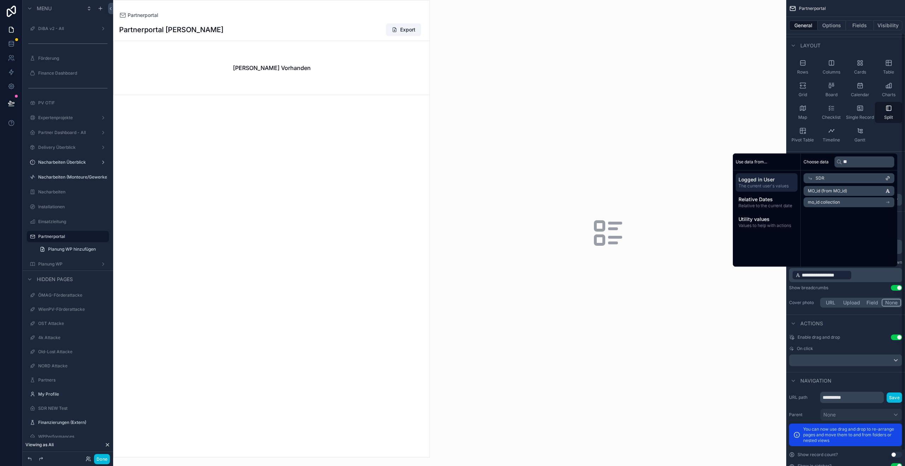
click at [881, 279] on p "**********" at bounding box center [846, 274] width 109 height 11
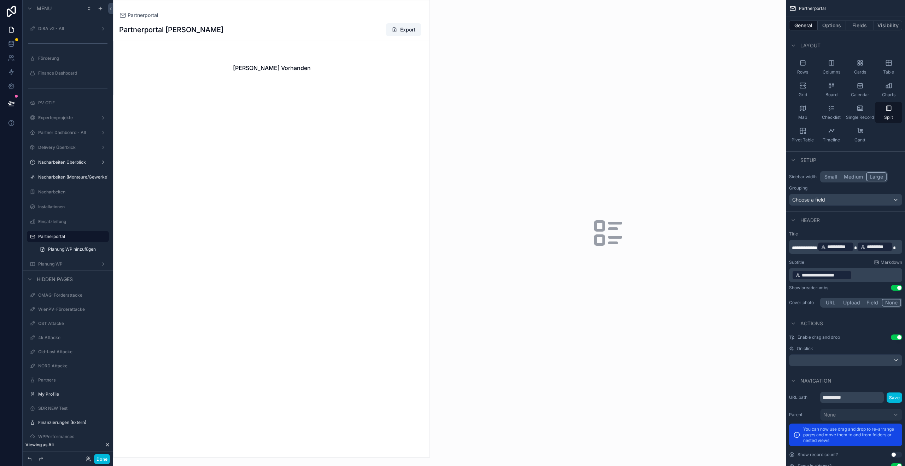
click at [872, 286] on div "Show breadcrumbs Use setting" at bounding box center [845, 288] width 113 height 6
click at [857, 274] on p "**********" at bounding box center [846, 274] width 109 height 11
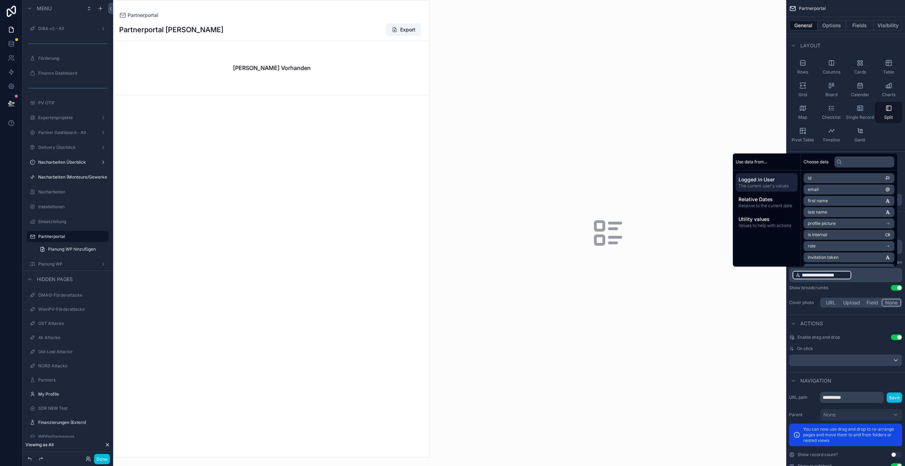
scroll to position [37, 0]
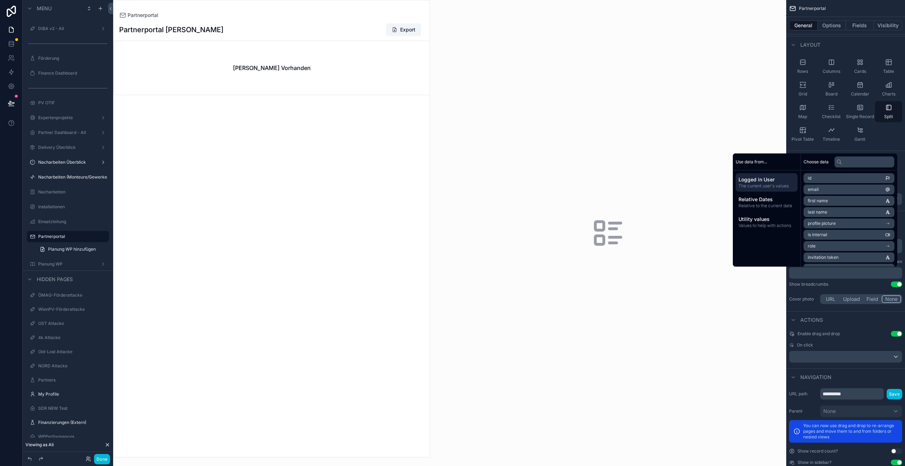
click at [838, 280] on div "**********" at bounding box center [846, 268] width 119 height 81
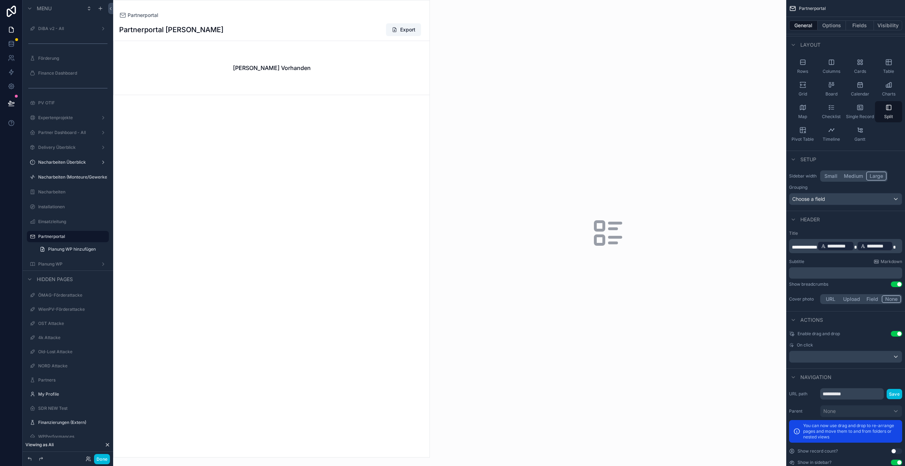
click at [900, 248] on p "**********" at bounding box center [846, 245] width 109 height 11
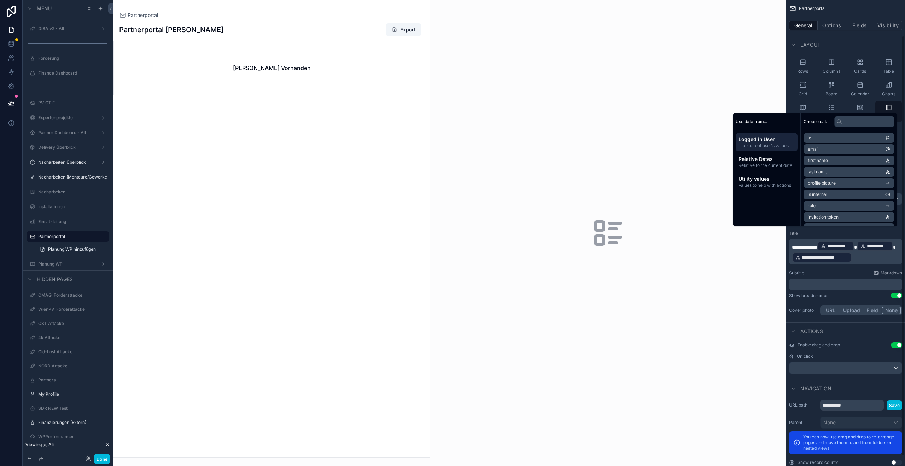
scroll to position [49, 0]
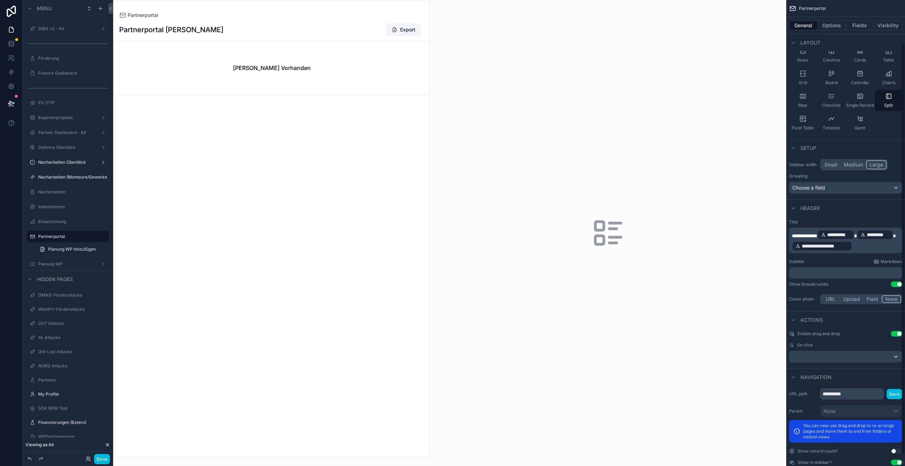
click at [849, 260] on div "Subtitle Markdown" at bounding box center [845, 262] width 113 height 6
click at [59, 219] on div "Einsatzleitung" at bounding box center [72, 222] width 69 height 6
drag, startPoint x: 63, startPoint y: 222, endPoint x: 62, endPoint y: 227, distance: 5.8
click at [63, 222] on label "Einsatzleitung" at bounding box center [71, 222] width 66 height 6
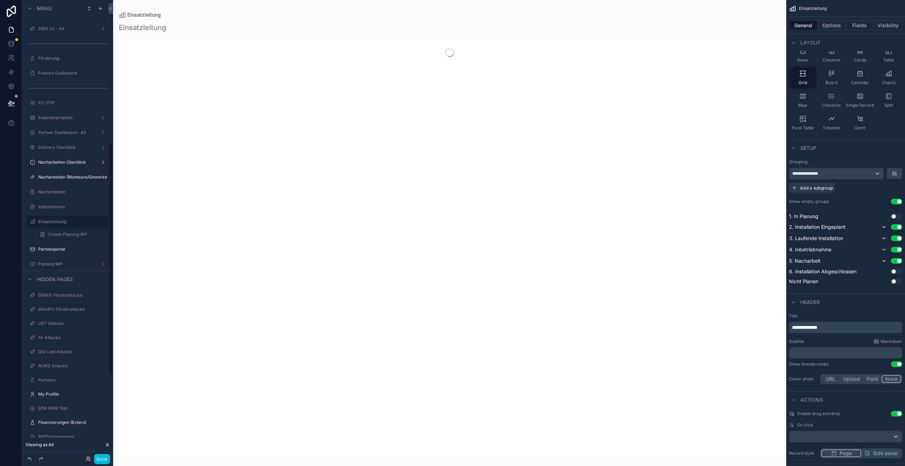
scroll to position [281, 0]
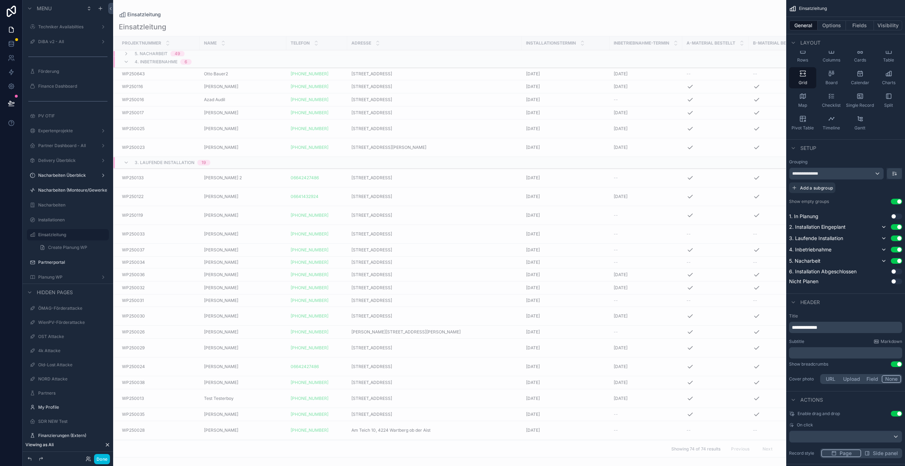
click at [56, 262] on label "Partnerportal" at bounding box center [71, 263] width 66 height 6
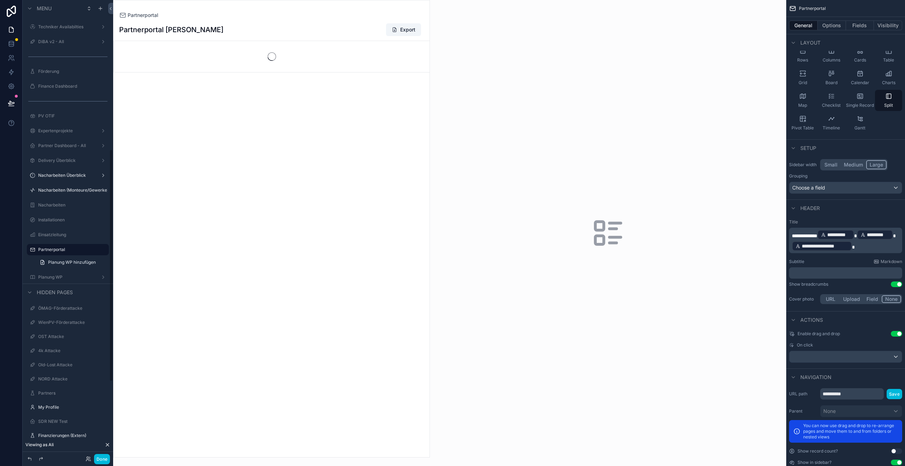
scroll to position [294, 0]
click at [13, 44] on icon at bounding box center [11, 43] width 7 height 7
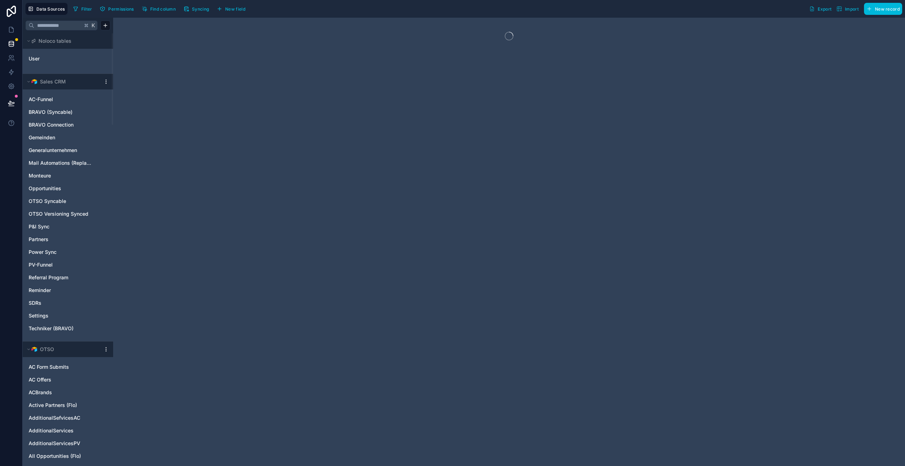
click at [45, 62] on link "User" at bounding box center [57, 58] width 57 height 7
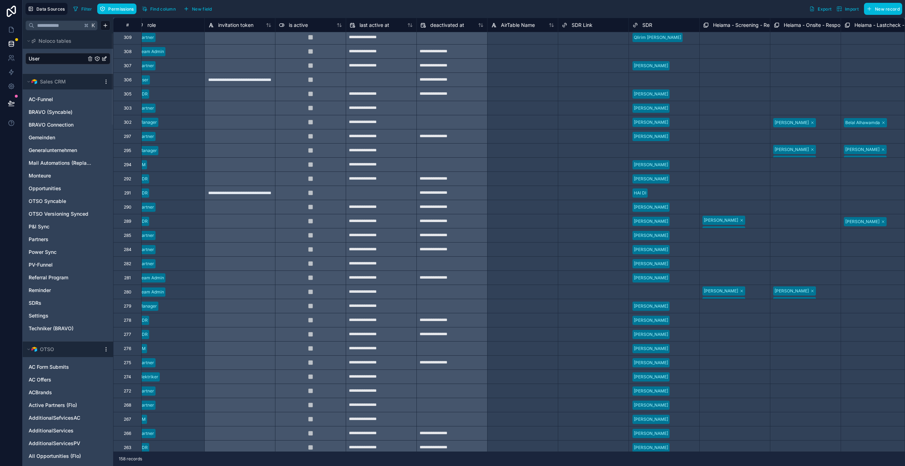
scroll to position [1218, 362]
click at [678, 376] on div at bounding box center [683, 376] width 23 height 7
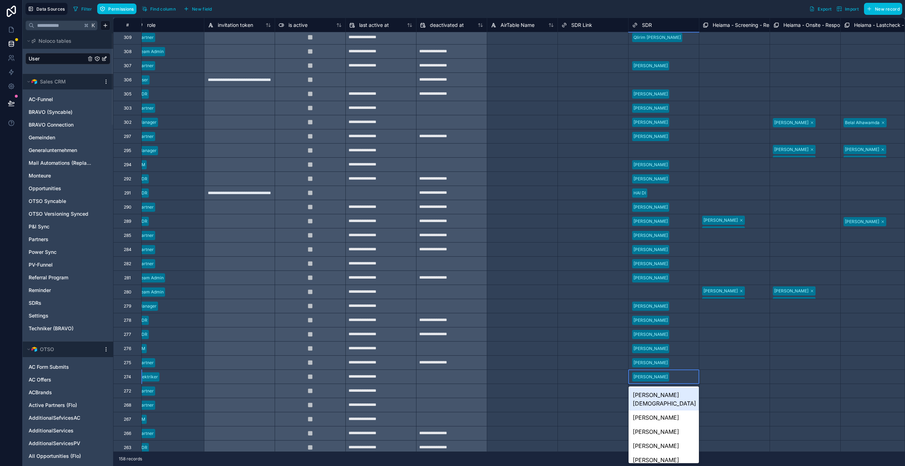
click at [678, 376] on div at bounding box center [683, 376] width 23 height 7
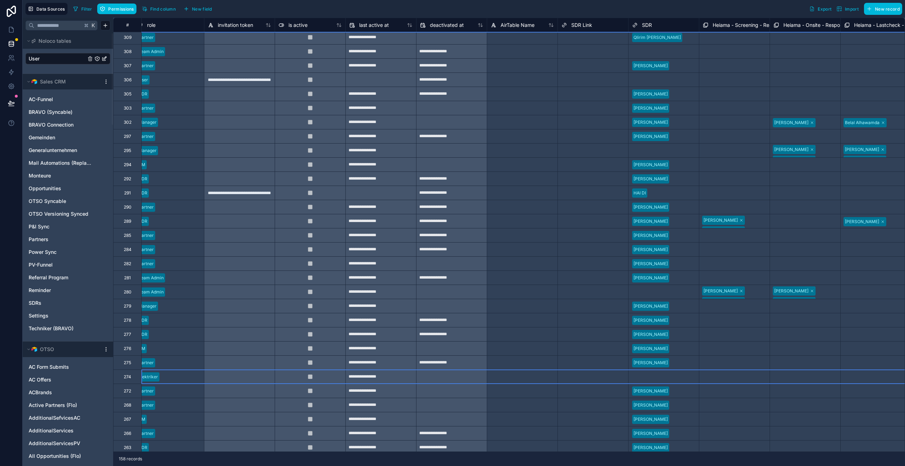
click at [675, 380] on div at bounding box center [678, 376] width 34 height 7
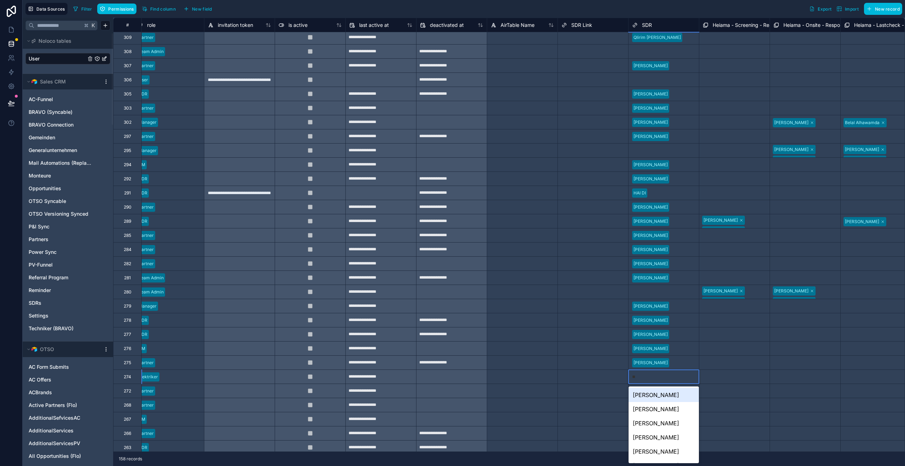
type input "***"
click at [667, 395] on div "[PERSON_NAME]" at bounding box center [664, 395] width 70 height 14
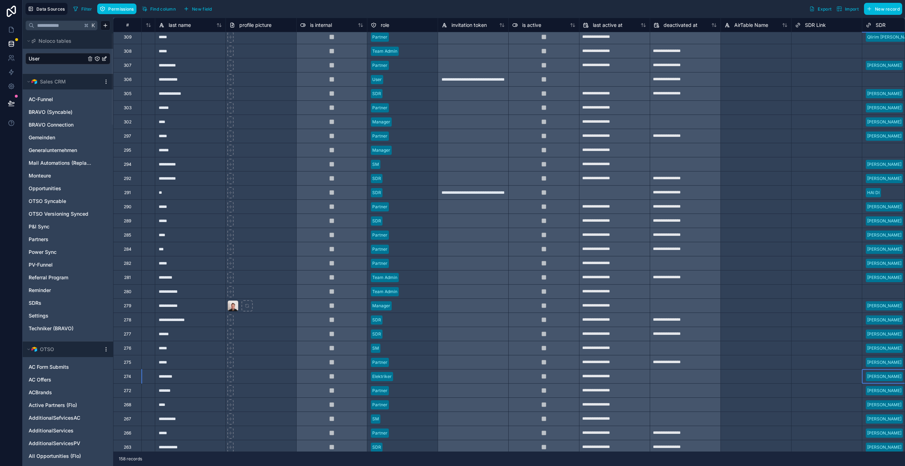
scroll to position [1219, 0]
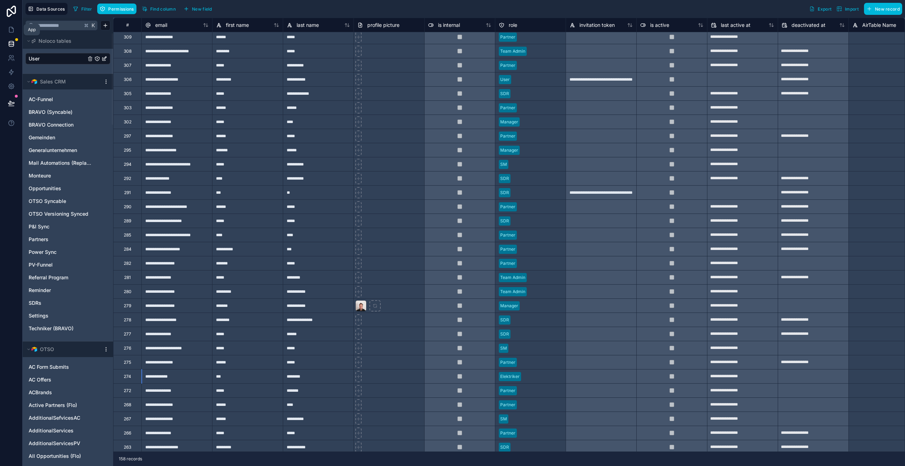
click at [11, 31] on icon at bounding box center [11, 29] width 7 height 7
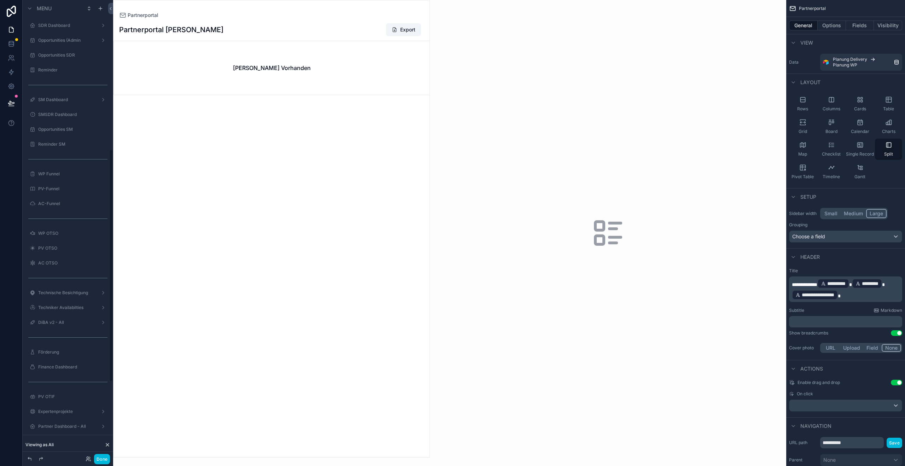
scroll to position [294, 0]
click at [90, 460] on icon at bounding box center [89, 459] width 6 height 6
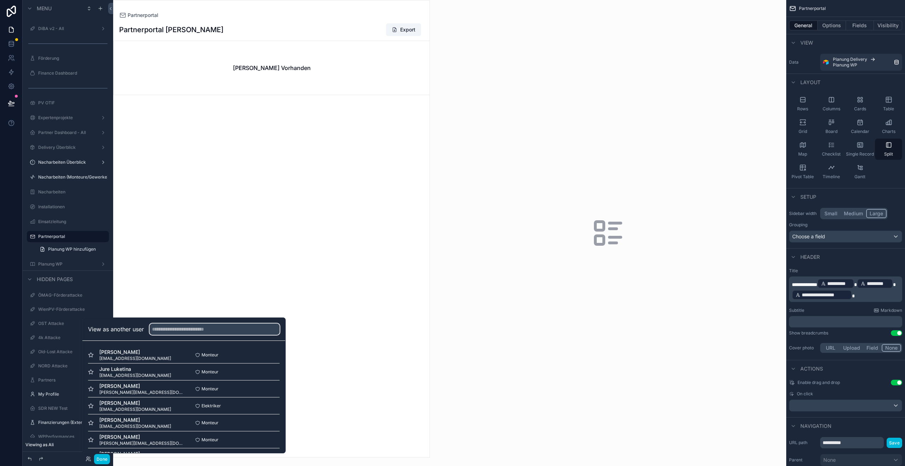
click at [157, 326] on input "text" at bounding box center [215, 329] width 130 height 11
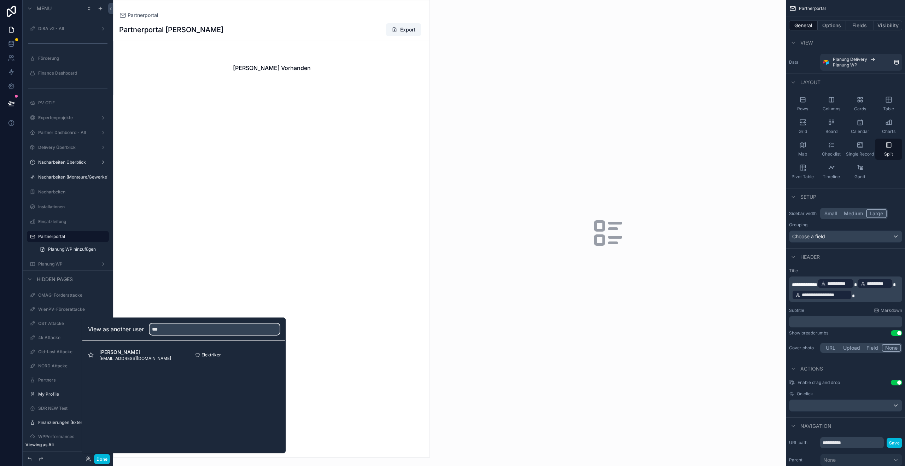
type input "***"
click at [0, 0] on button "Select" at bounding box center [0, 0] width 0 height 0
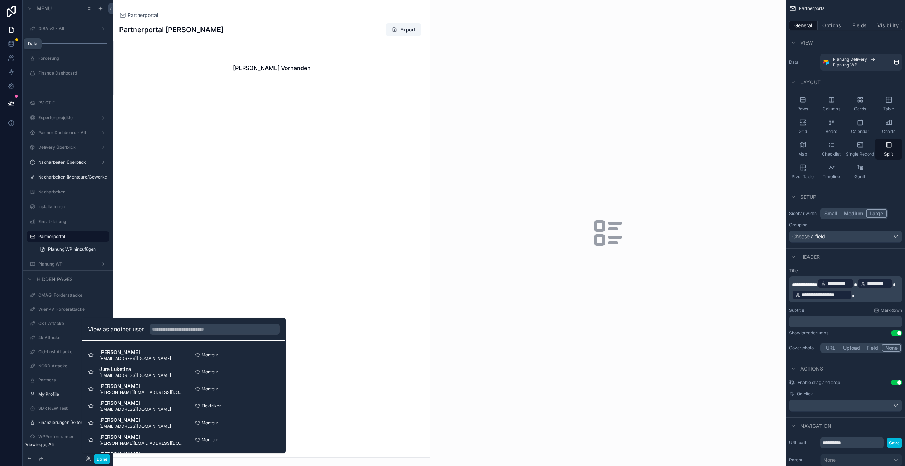
click at [11, 46] on icon at bounding box center [11, 43] width 7 height 7
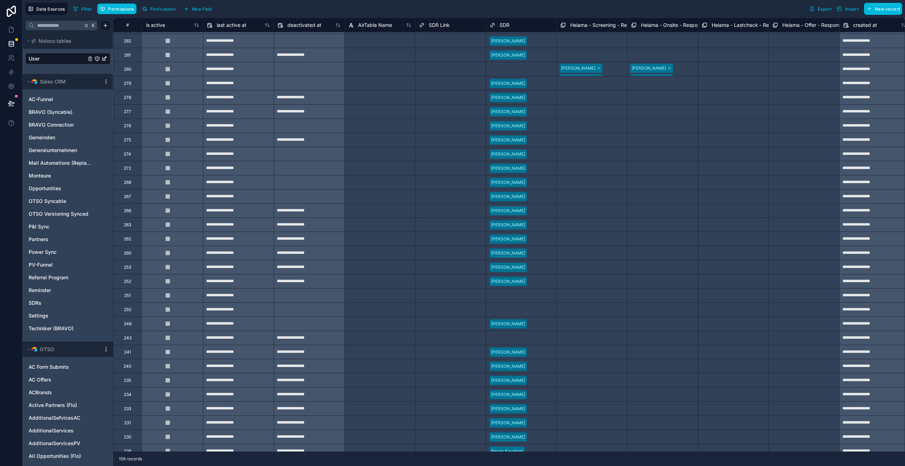
scroll to position [1441, 505]
click at [529, 156] on div at bounding box center [540, 154] width 23 height 7
click at [106, 59] on icon "User" at bounding box center [105, 59] width 6 height 6
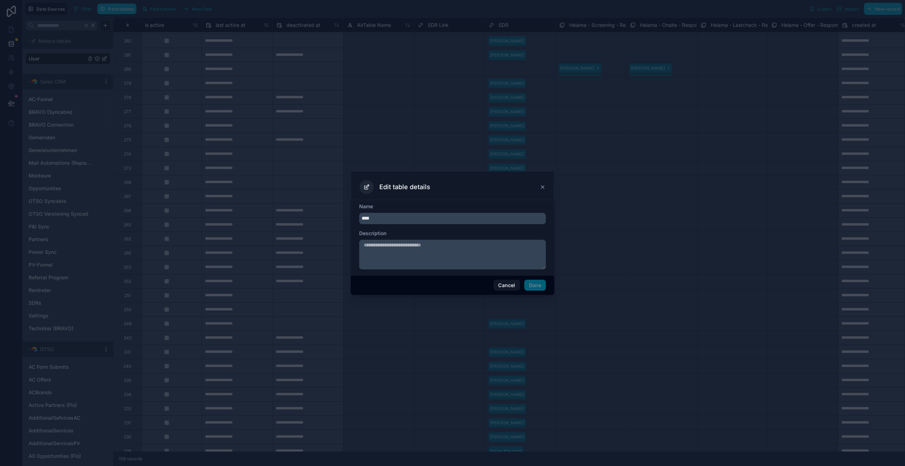
click at [543, 187] on icon at bounding box center [542, 187] width 3 height 3
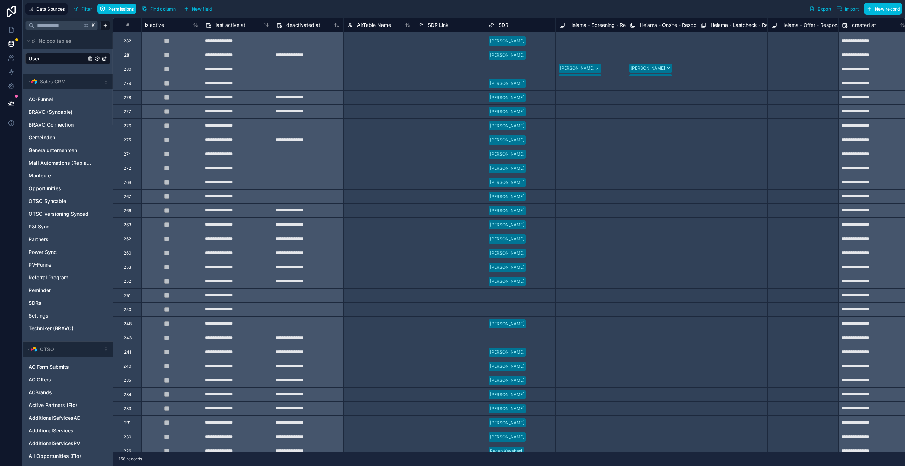
drag, startPoint x: 60, startPoint y: 60, endPoint x: 264, endPoint y: 58, distance: 204.4
click at [60, 60] on link "User" at bounding box center [57, 58] width 57 height 7
click at [11, 59] on icon at bounding box center [10, 60] width 4 height 2
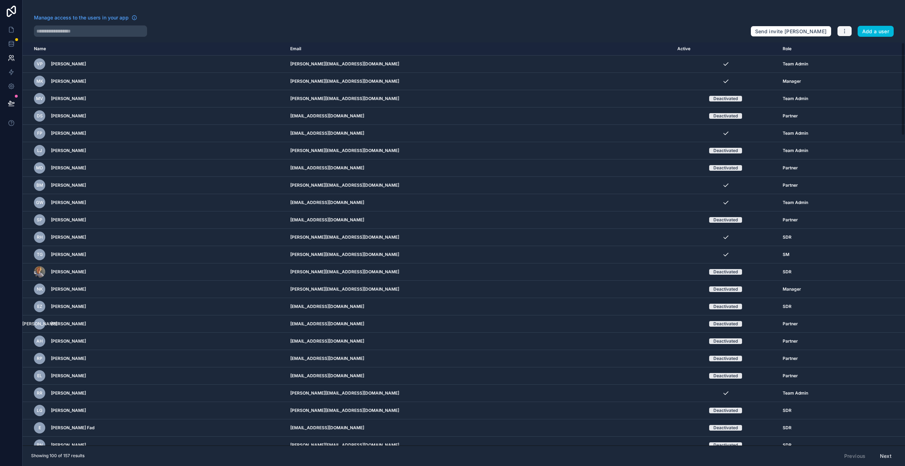
click at [851, 32] on button "button" at bounding box center [844, 31] width 15 height 11
click at [859, 62] on link "Sync your users" at bounding box center [862, 58] width 50 height 11
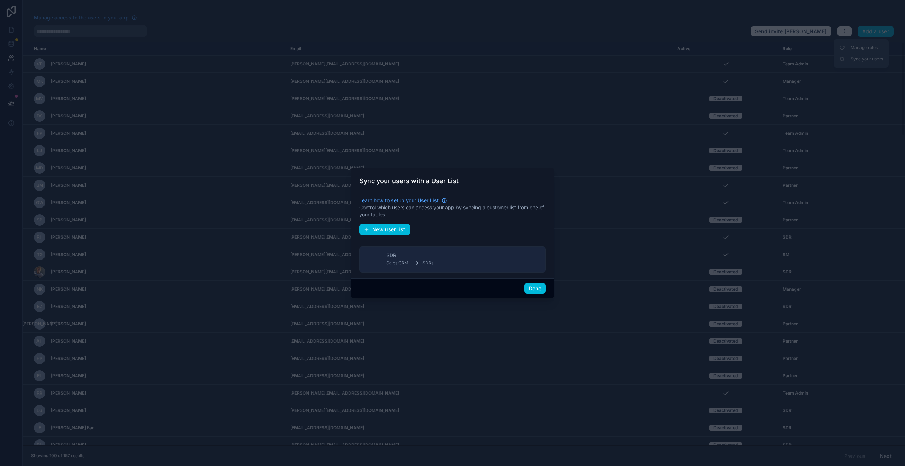
click at [537, 288] on button "Done" at bounding box center [535, 288] width 22 height 11
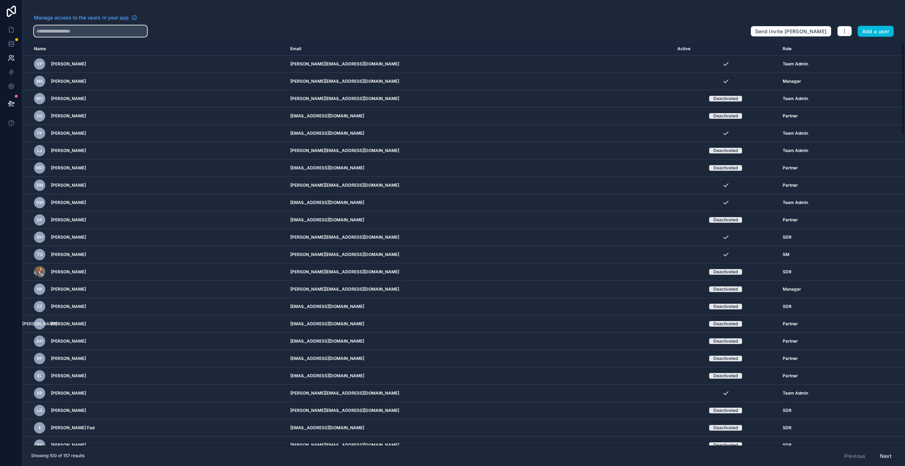
click at [83, 29] on input "text" at bounding box center [90, 30] width 113 height 11
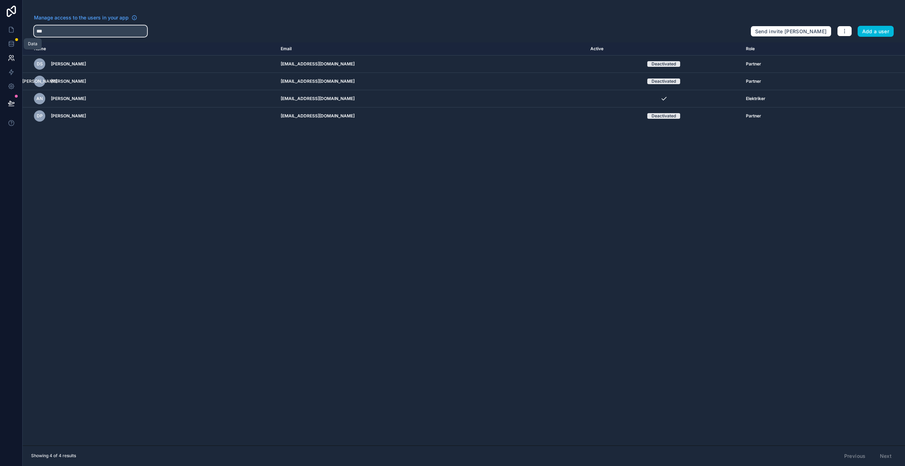
type input "***"
click at [10, 44] on icon at bounding box center [11, 43] width 7 height 7
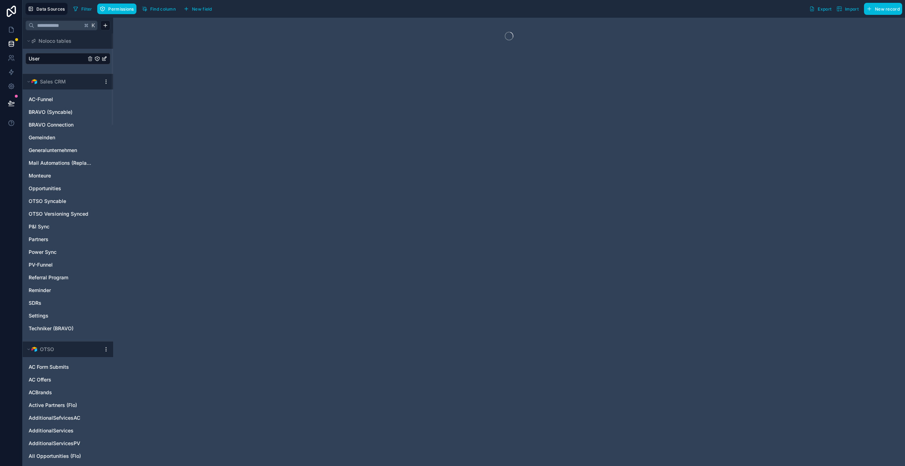
click at [53, 61] on link "User" at bounding box center [57, 58] width 57 height 7
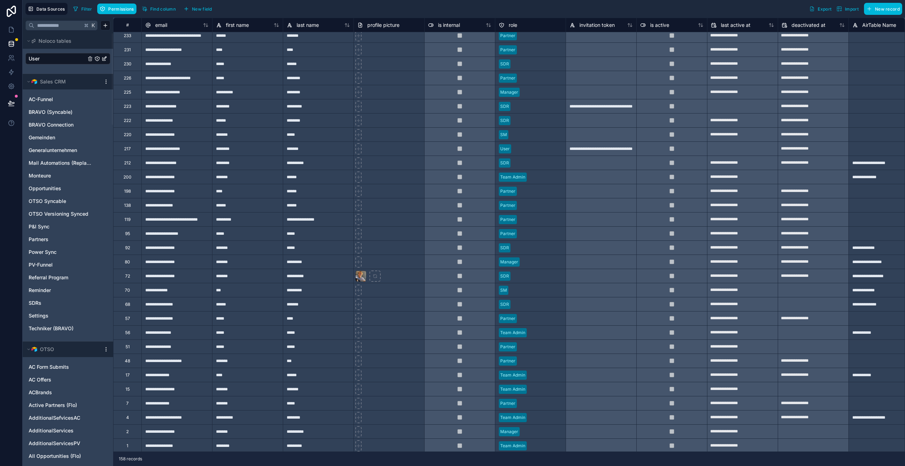
scroll to position [1815, 0]
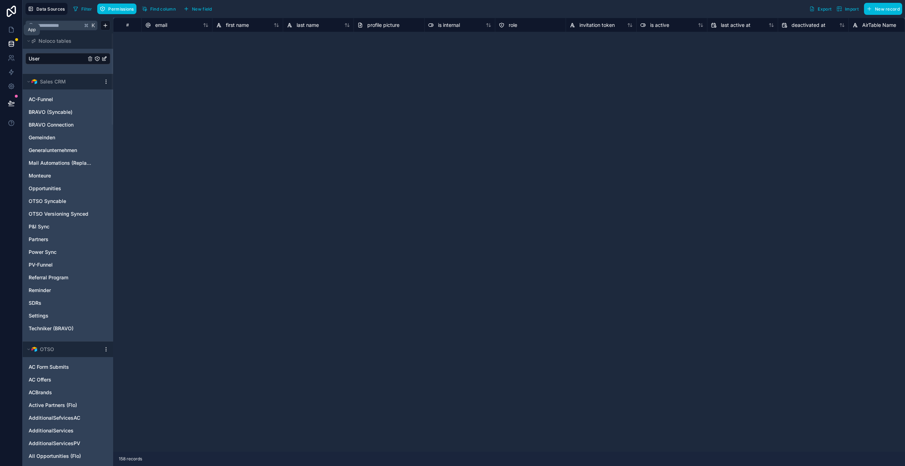
scroll to position [1815, 0]
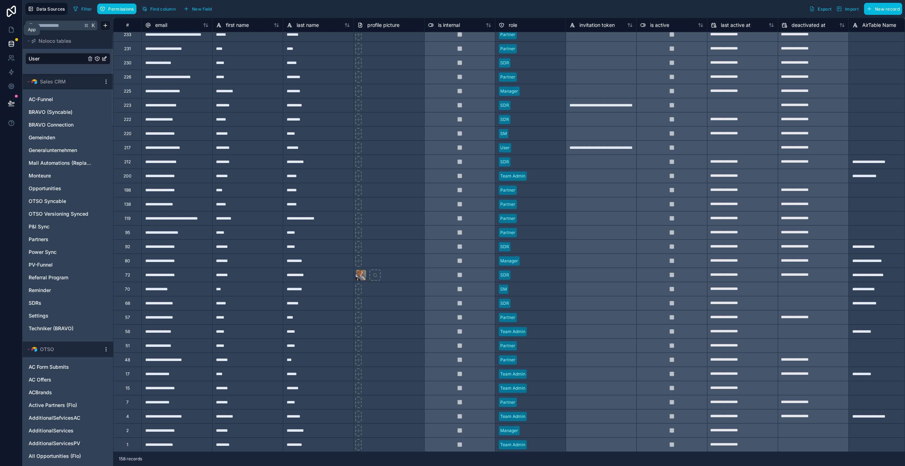
click at [12, 34] on link at bounding box center [11, 30] width 22 height 14
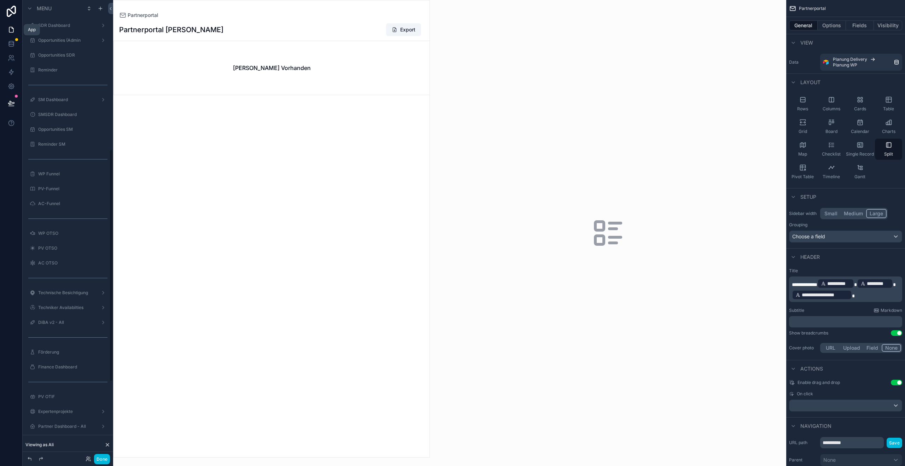
scroll to position [294, 0]
click at [60, 176] on label "Nacharbeiten (Monteure/Gewerke)" at bounding box center [72, 177] width 69 height 6
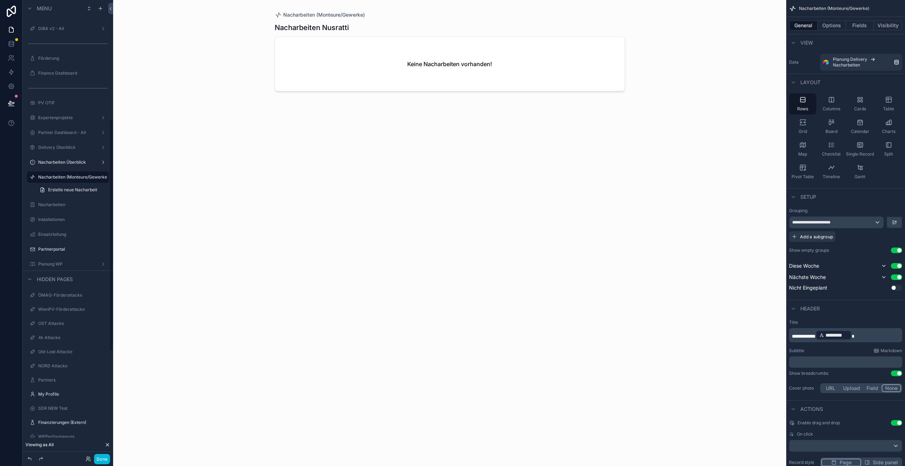
scroll to position [234, 0]
click at [879, 335] on p "**********" at bounding box center [846, 335] width 109 height 11
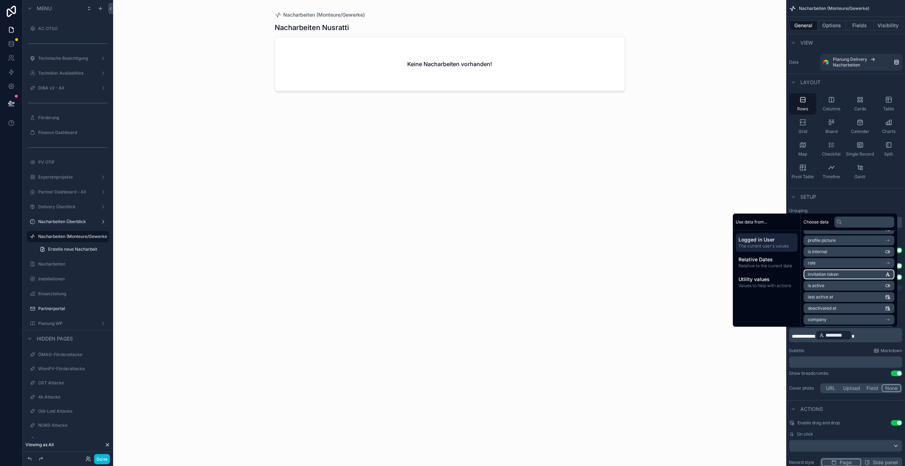
scroll to position [0, 0]
click at [838, 282] on li "SDR" at bounding box center [849, 286] width 91 height 10
click at [832, 295] on span "MO_id (from MO_id)" at bounding box center [827, 295] width 39 height 6
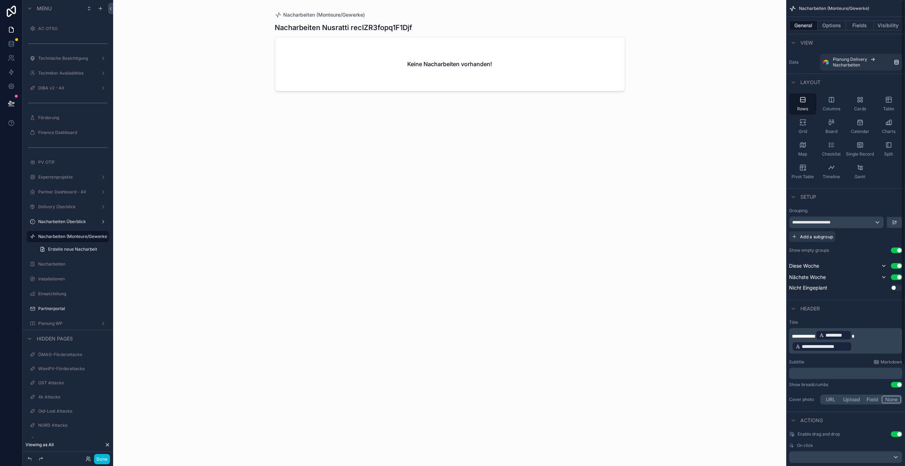
click at [872, 351] on p "**********" at bounding box center [846, 341] width 109 height 23
click at [875, 348] on p "**********" at bounding box center [846, 341] width 109 height 23
click at [868, 342] on p "**********" at bounding box center [846, 341] width 109 height 23
click at [850, 344] on div "**********" at bounding box center [822, 347] width 60 height 10
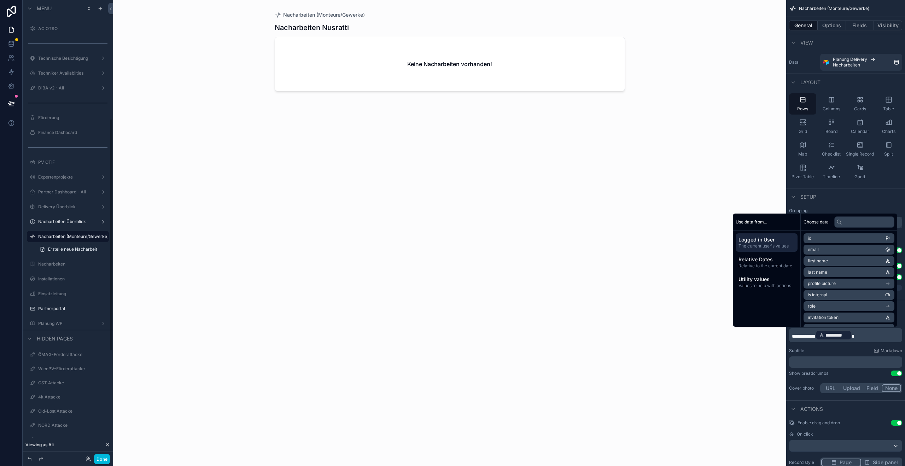
click at [52, 307] on label "Partnerportal" at bounding box center [71, 309] width 66 height 6
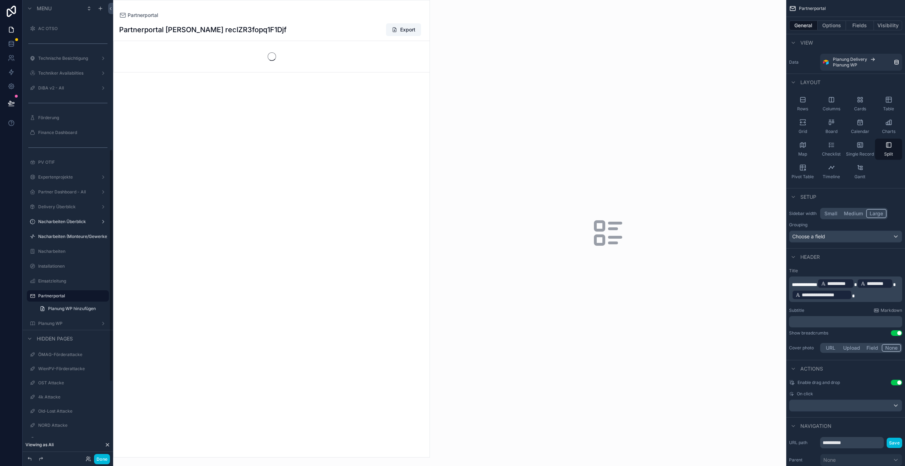
scroll to position [294, 0]
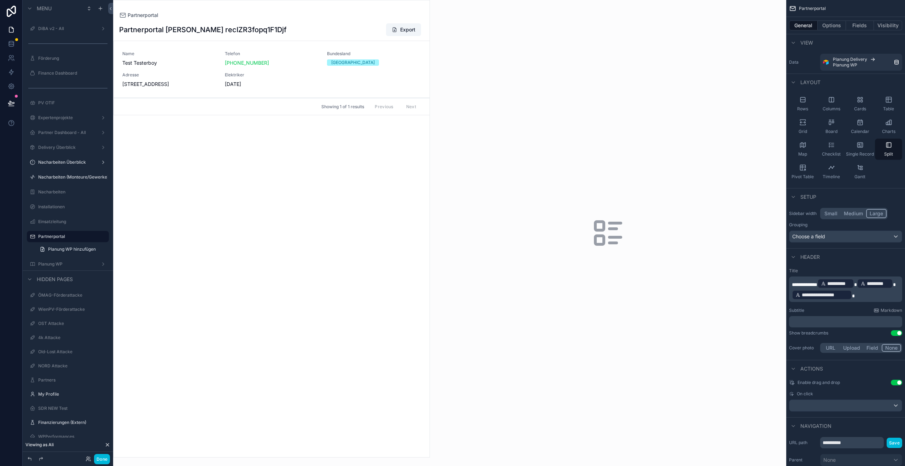
click at [836, 297] on span "**********" at bounding box center [825, 294] width 47 height 7
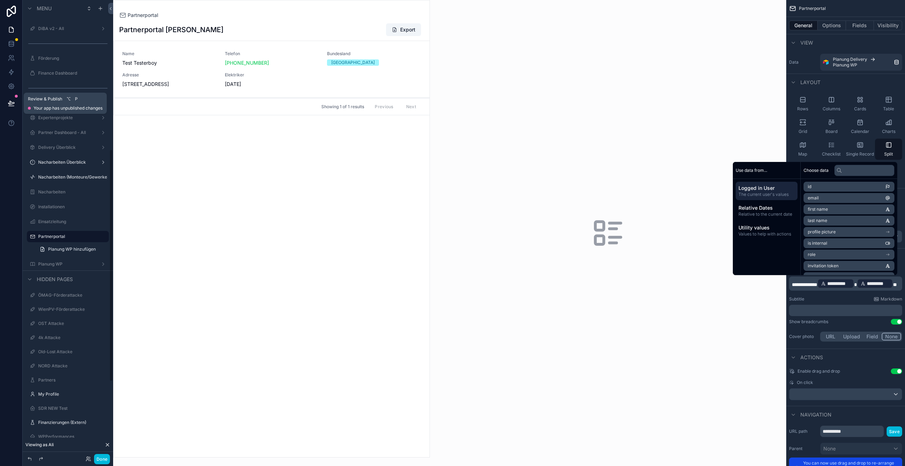
drag, startPoint x: 14, startPoint y: 103, endPoint x: 87, endPoint y: 123, distance: 75.6
click at [14, 103] on icon at bounding box center [11, 103] width 6 height 4
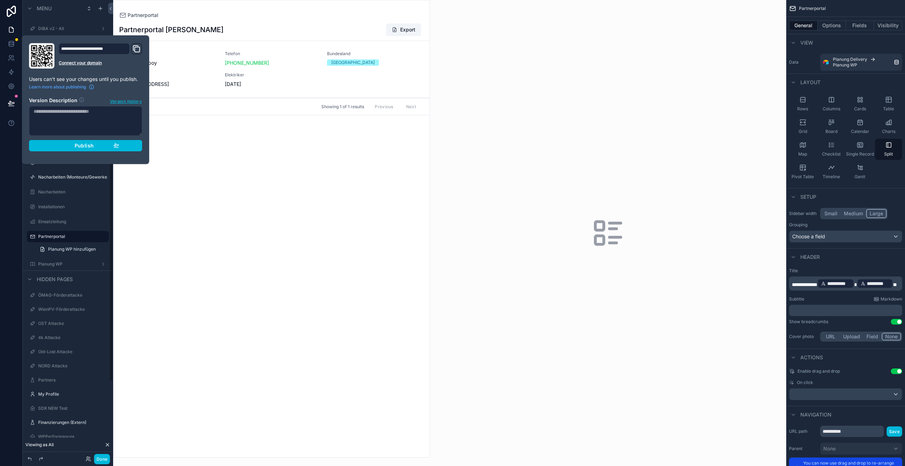
click at [69, 110] on textarea at bounding box center [85, 121] width 113 height 30
type textarea "**********"
click at [68, 143] on div "Publish" at bounding box center [85, 146] width 67 height 6
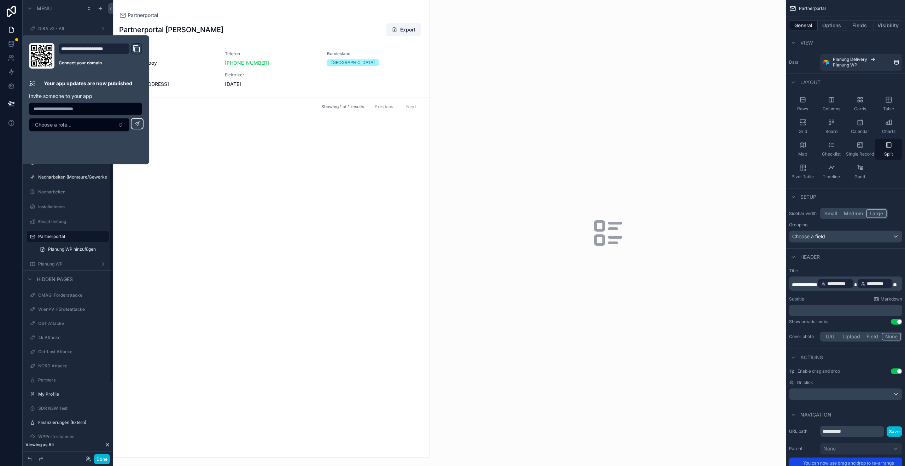
click at [12, 182] on div at bounding box center [11, 233] width 23 height 466
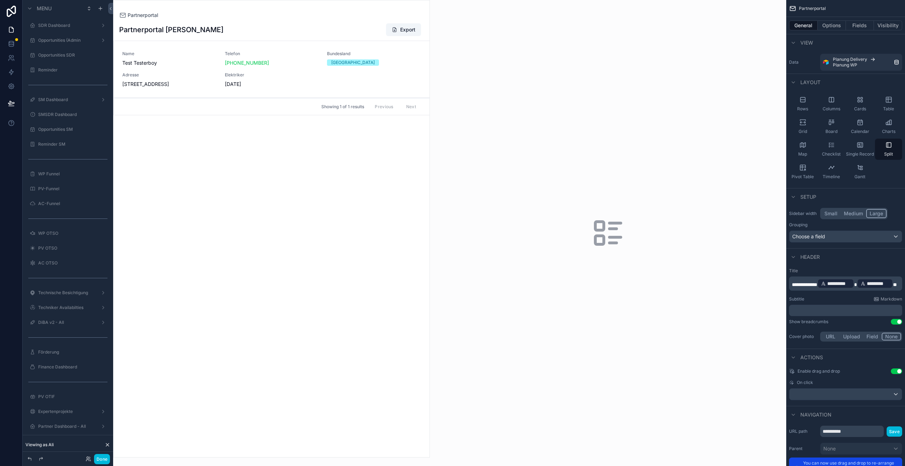
click at [60, 56] on label "Opportunities SDR" at bounding box center [71, 55] width 66 height 6
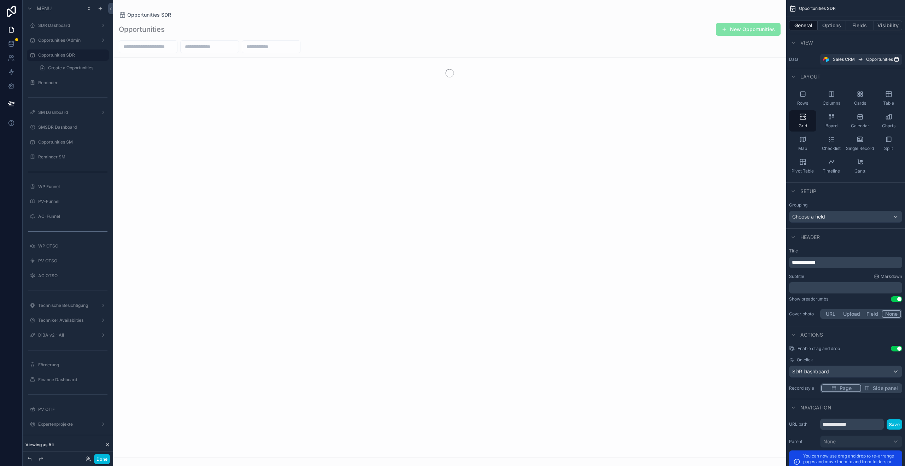
click at [58, 27] on label "SDR Dashboard" at bounding box center [66, 26] width 57 height 6
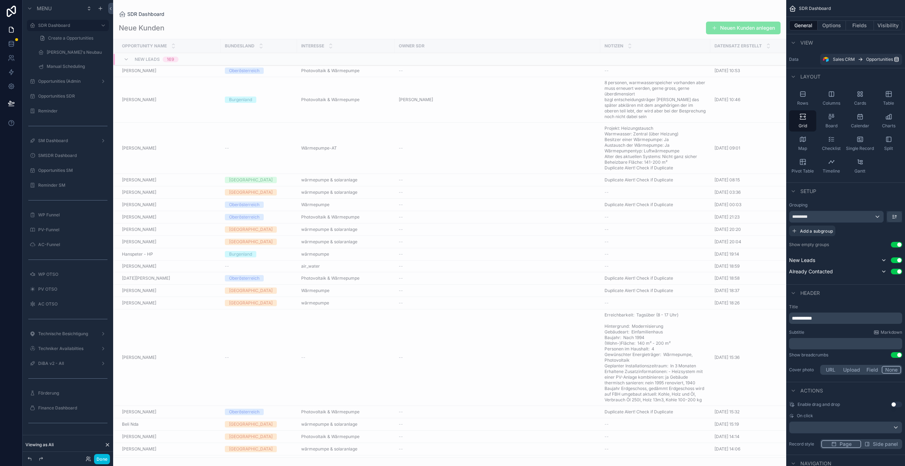
click at [141, 105] on div "scrollable content" at bounding box center [449, 233] width 673 height 466
click at [141, 102] on span "[PERSON_NAME]" at bounding box center [139, 100] width 34 height 6
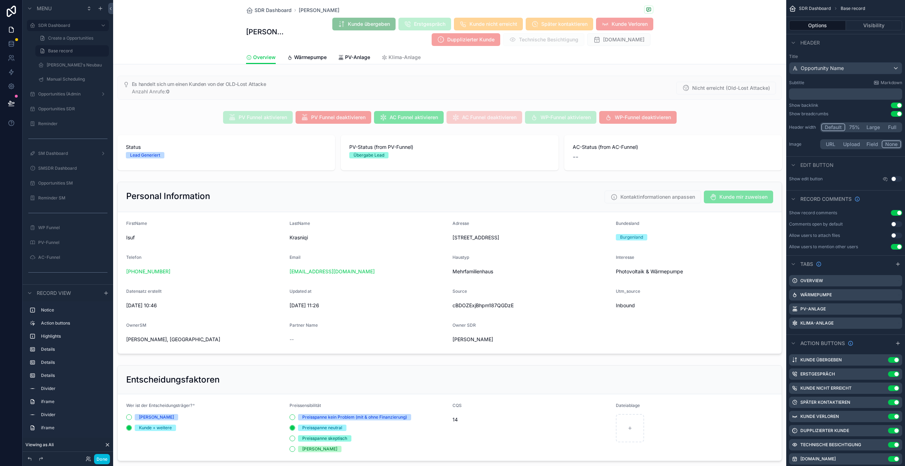
click at [311, 57] on span "Wärmepumpe" at bounding box center [310, 57] width 33 height 7
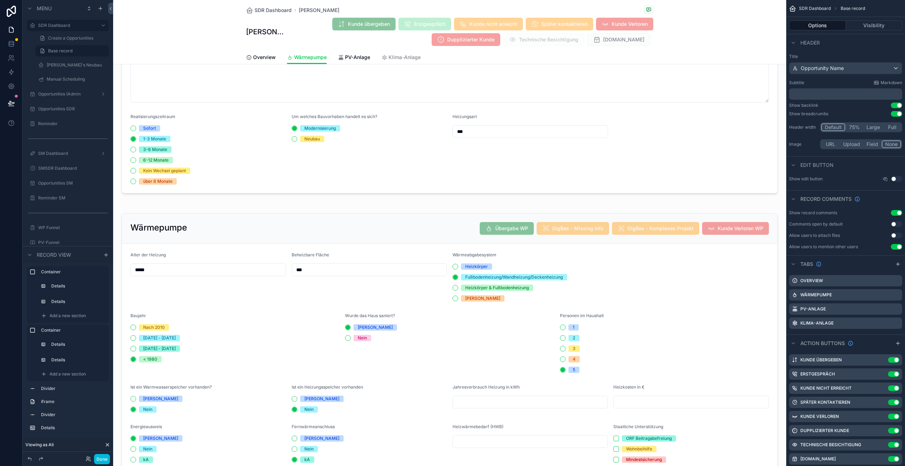
scroll to position [308, 0]
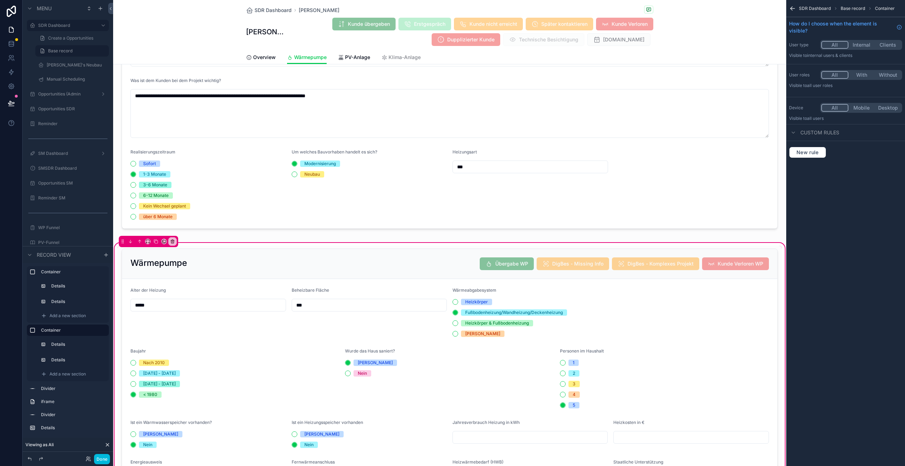
scroll to position [257, 0]
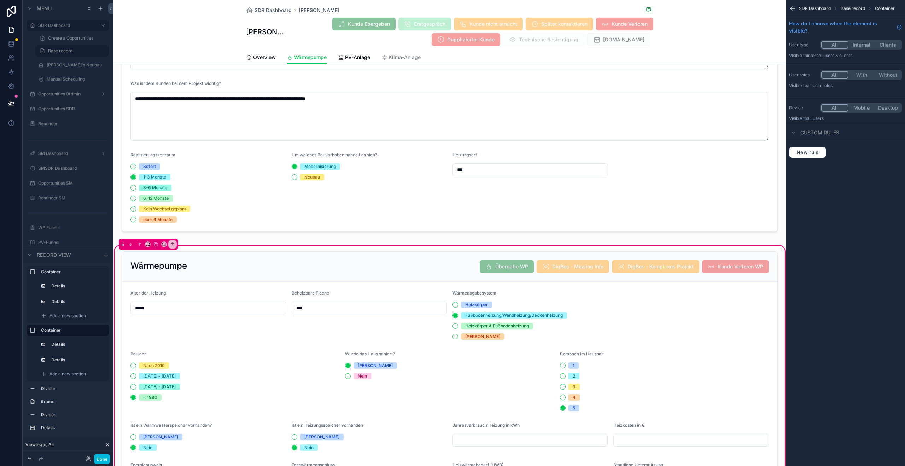
click at [795, 10] on icon "scrollable content" at bounding box center [792, 8] width 7 height 7
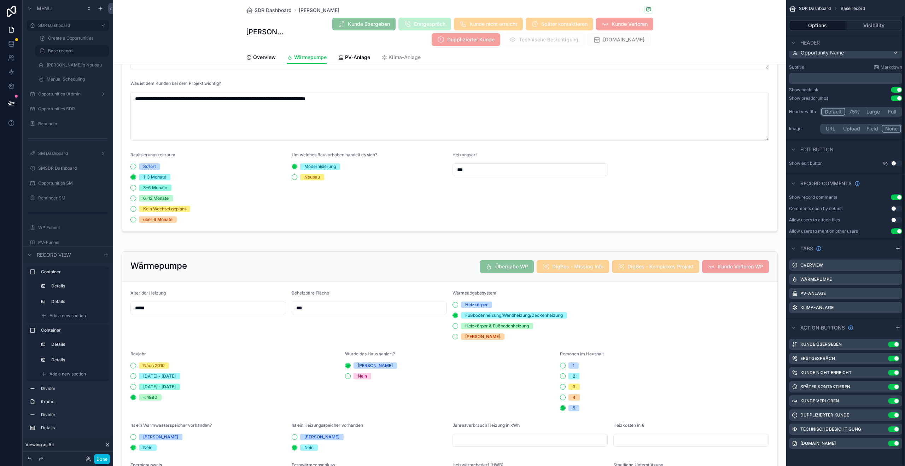
scroll to position [16, 0]
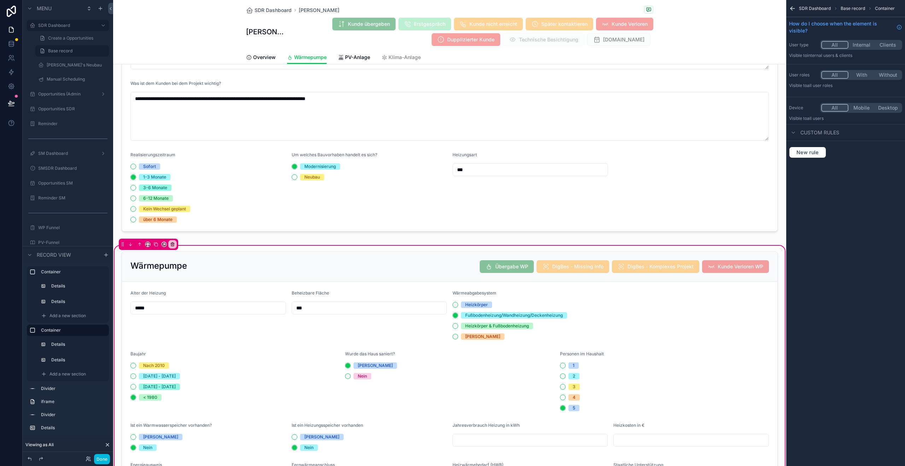
scroll to position [0, 0]
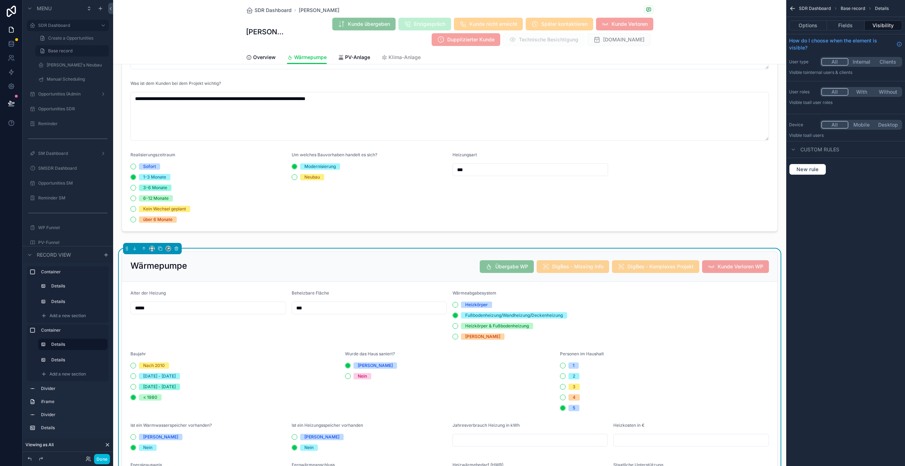
click at [810, 28] on button "Options" at bounding box center [808, 26] width 38 height 10
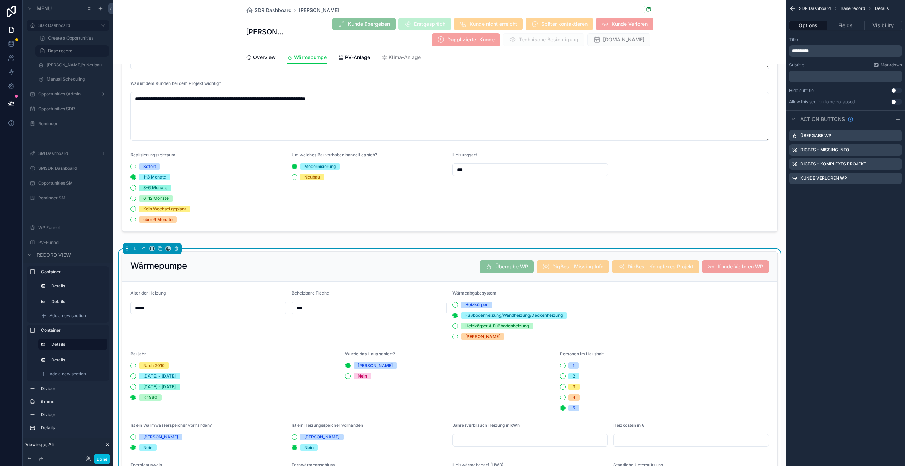
click at [0, 0] on icon "scrollable content" at bounding box center [0, 0] width 0 height 0
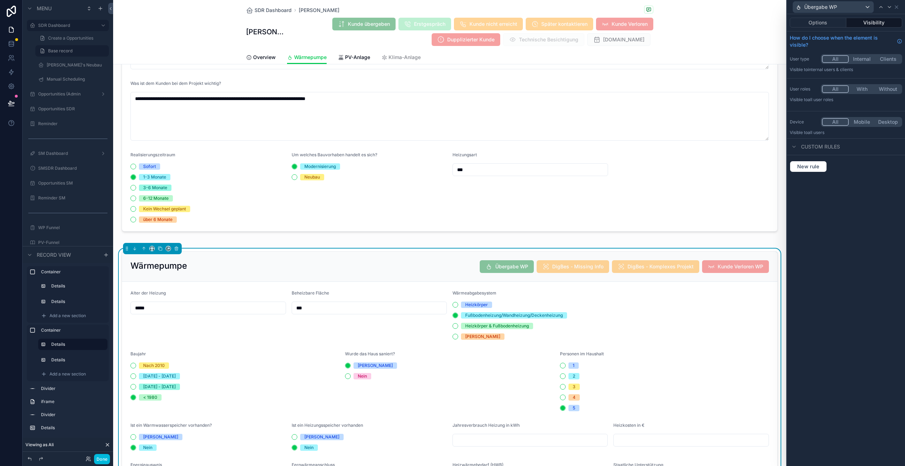
click at [825, 22] on button "Options" at bounding box center [818, 23] width 57 height 10
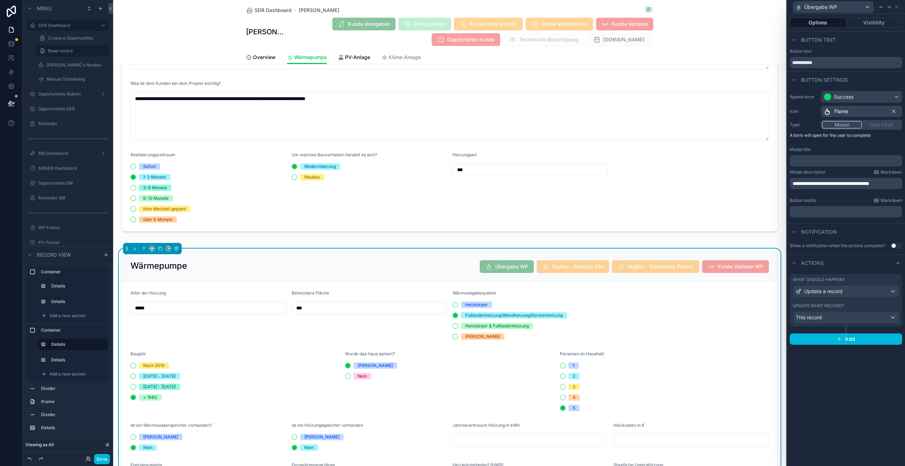
click at [851, 305] on div "Update what record?" at bounding box center [846, 306] width 107 height 6
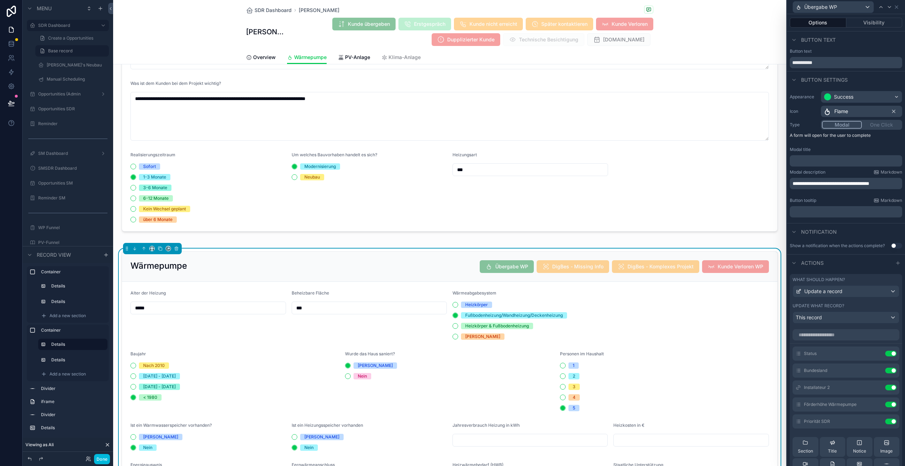
click at [0, 0] on icon at bounding box center [0, 0] width 0 height 0
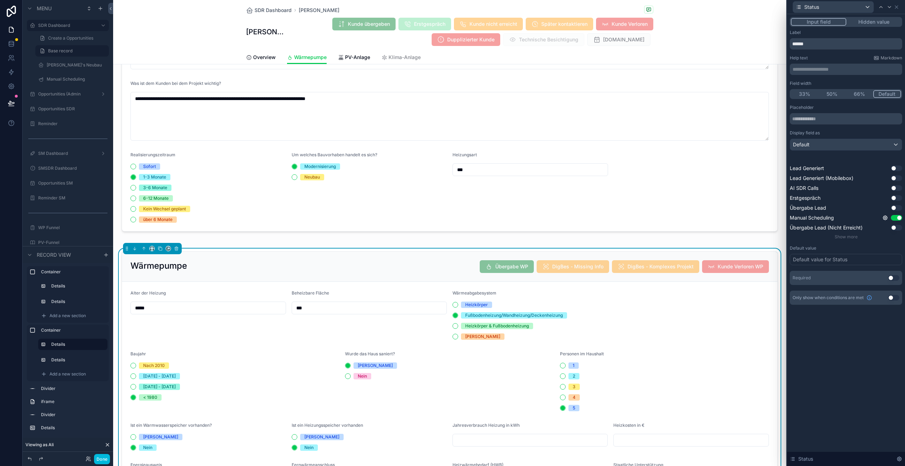
click at [843, 234] on span "Show more" at bounding box center [846, 236] width 23 height 5
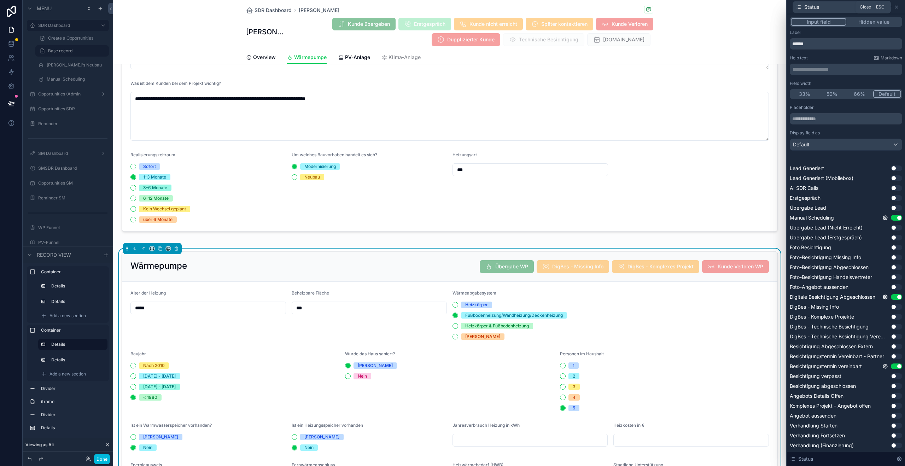
click at [897, 6] on icon at bounding box center [896, 7] width 3 height 3
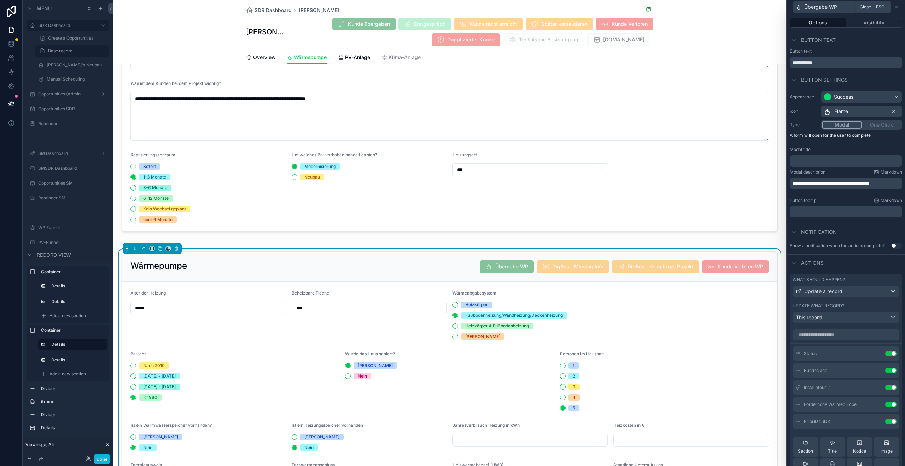
click at [898, 6] on icon at bounding box center [896, 7] width 3 height 3
